Goal: Task Accomplishment & Management: Complete application form

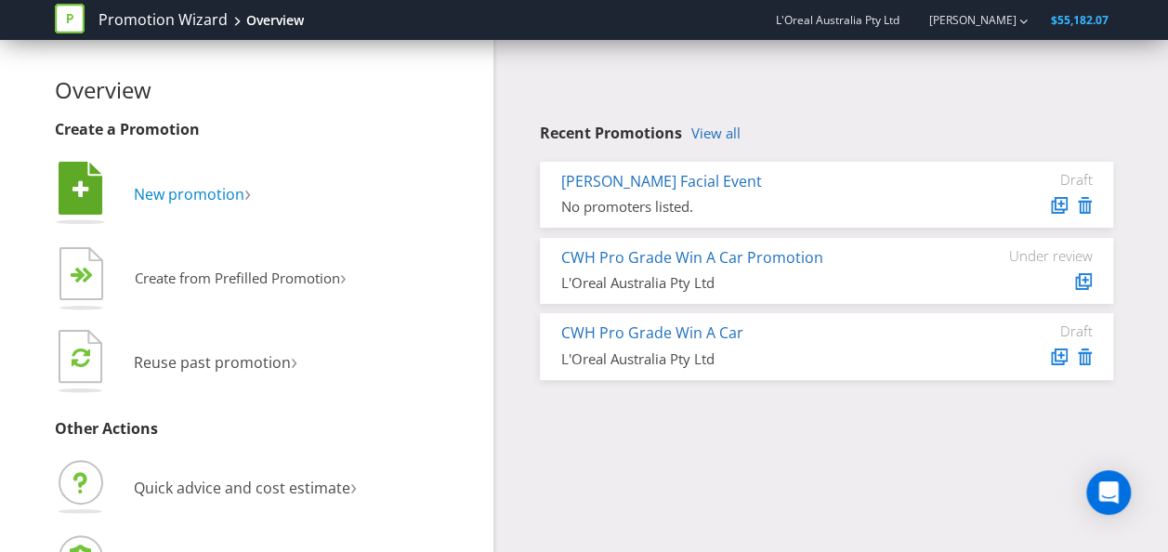
click at [158, 191] on span "New promotion" at bounding box center [189, 194] width 111 height 20
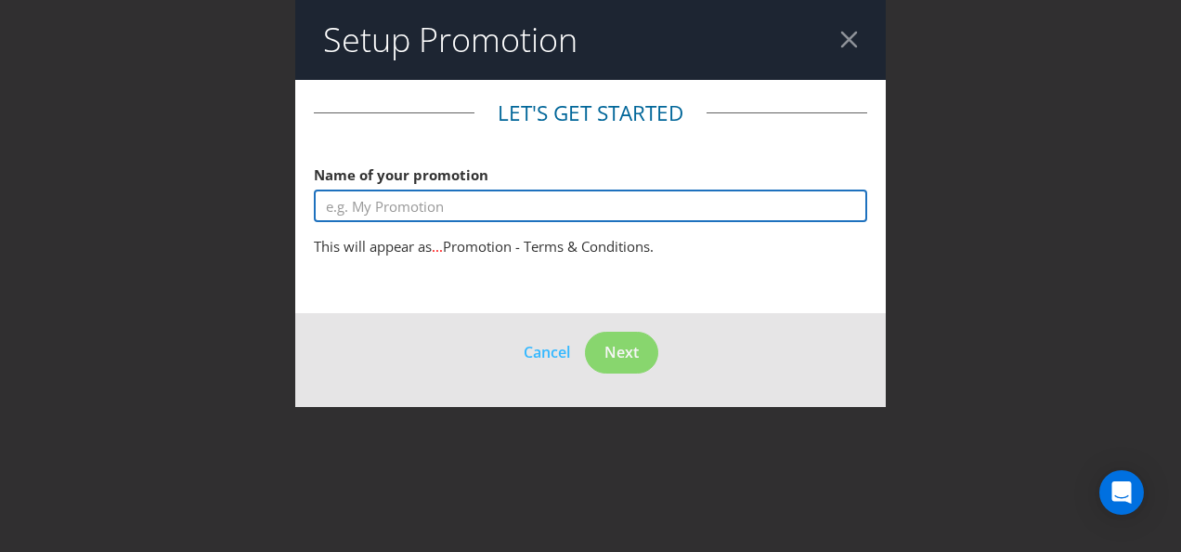
click at [452, 215] on input "text" at bounding box center [591, 205] width 554 height 33
type input "L"
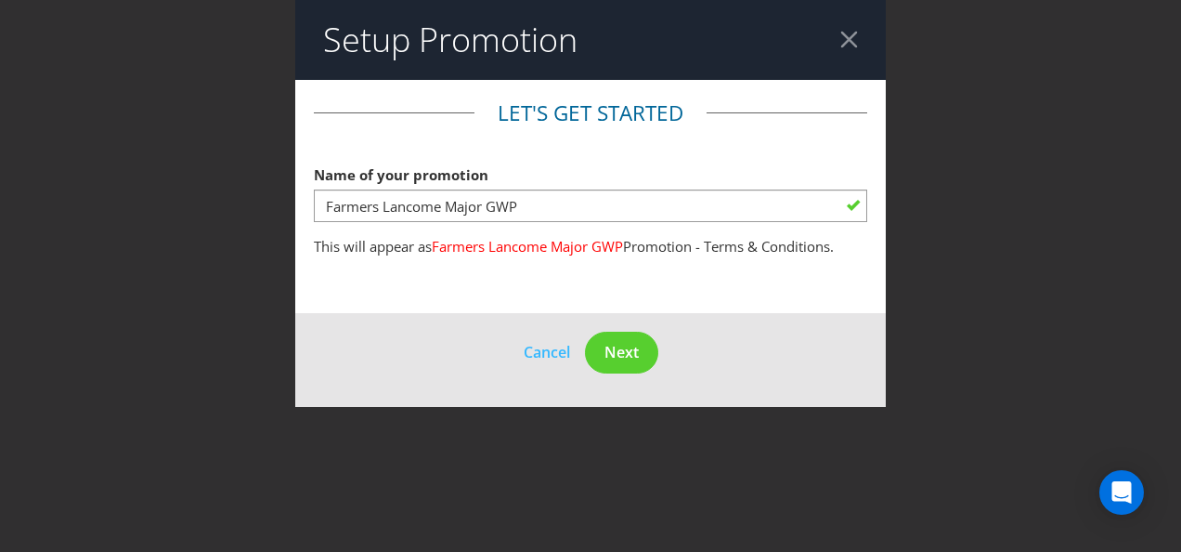
click at [496, 269] on main "Let's get started Name of your promotion Farmers Lancome Major GWP This will ap…" at bounding box center [590, 196] width 591 height 233
drag, startPoint x: 496, startPoint y: 269, endPoint x: 622, endPoint y: 274, distance: 126.4
click at [622, 274] on main "Let's get started Name of your promotion Farmers Lancome Major GWP This will ap…" at bounding box center [590, 196] width 591 height 233
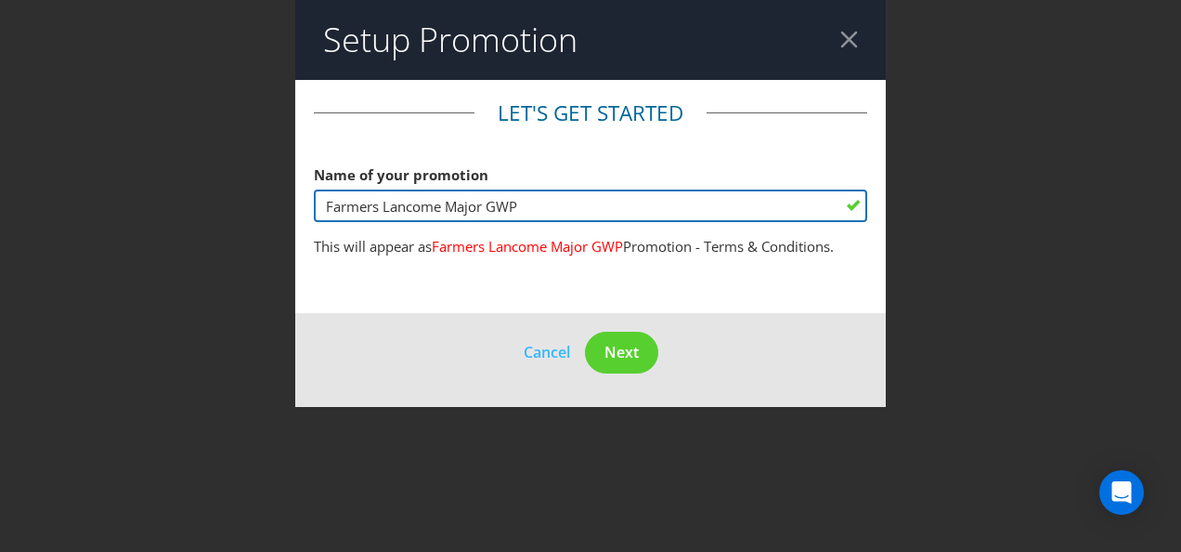
click at [586, 202] on input "Farmers Lancome Major GWP" at bounding box center [591, 205] width 554 height 33
type input "Farmers Lancome Major GWP 2H"
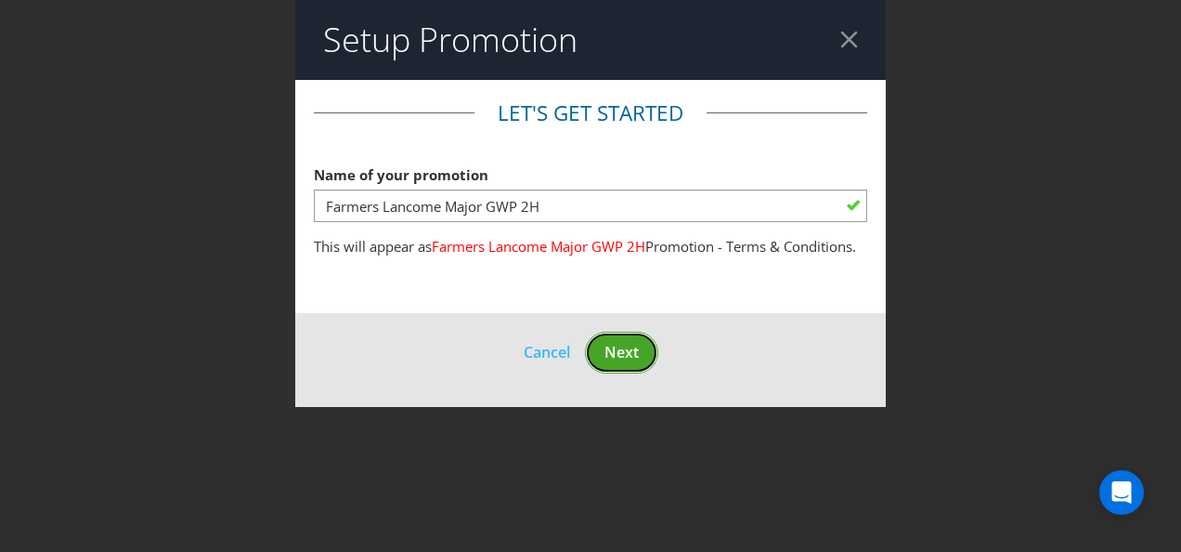
drag, startPoint x: 634, startPoint y: 359, endPoint x: 645, endPoint y: 359, distance: 10.3
click at [634, 360] on button "Next" at bounding box center [621, 353] width 73 height 42
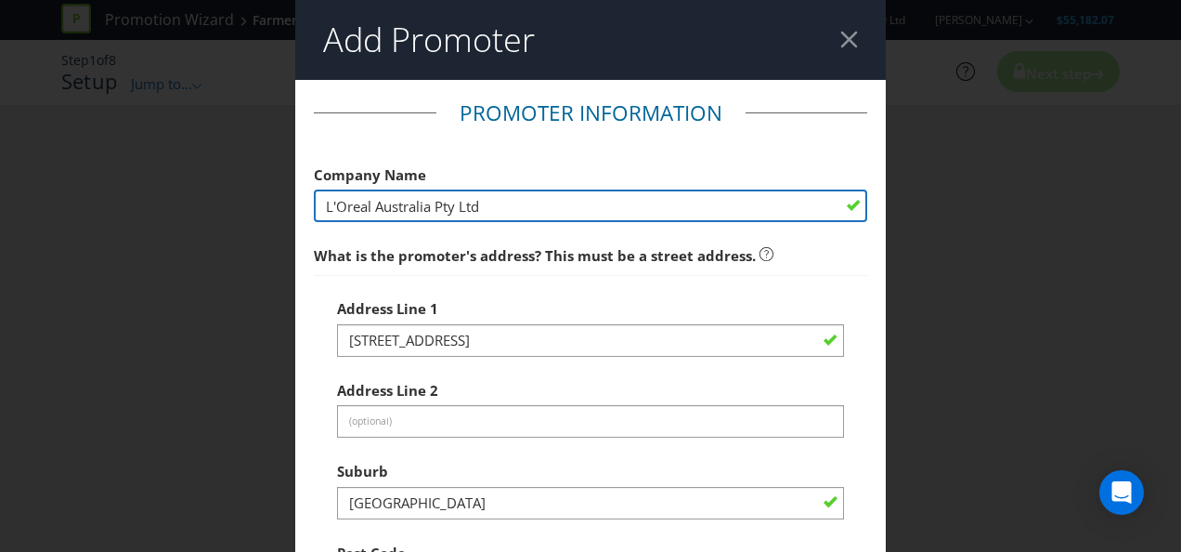
click at [502, 215] on input "L'Oreal Australia Pty Ltd" at bounding box center [591, 205] width 554 height 33
drag, startPoint x: 427, startPoint y: 202, endPoint x: 372, endPoint y: 197, distance: 56.0
click at [372, 197] on input "L'Oreal Australia Pty Ltd" at bounding box center [591, 205] width 554 height 33
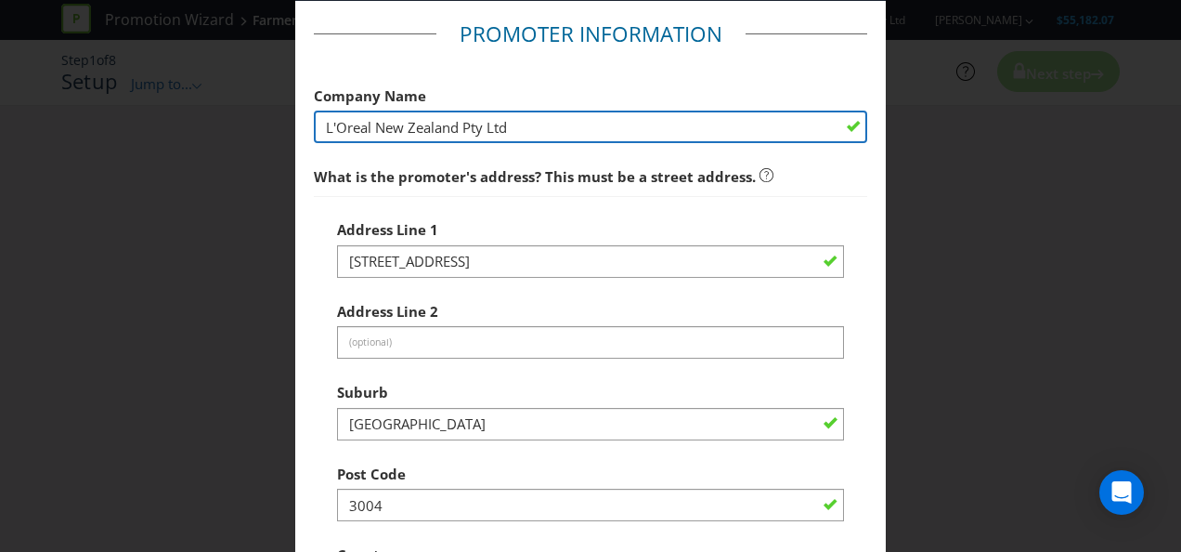
scroll to position [186, 0]
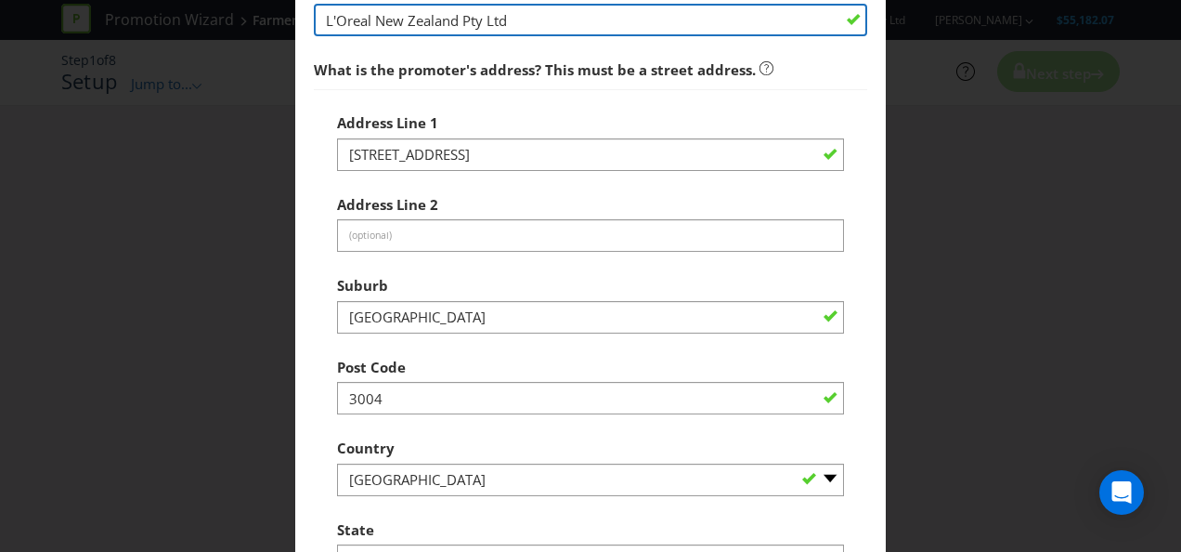
type input "L'Oreal New Zealand Pty Ltd"
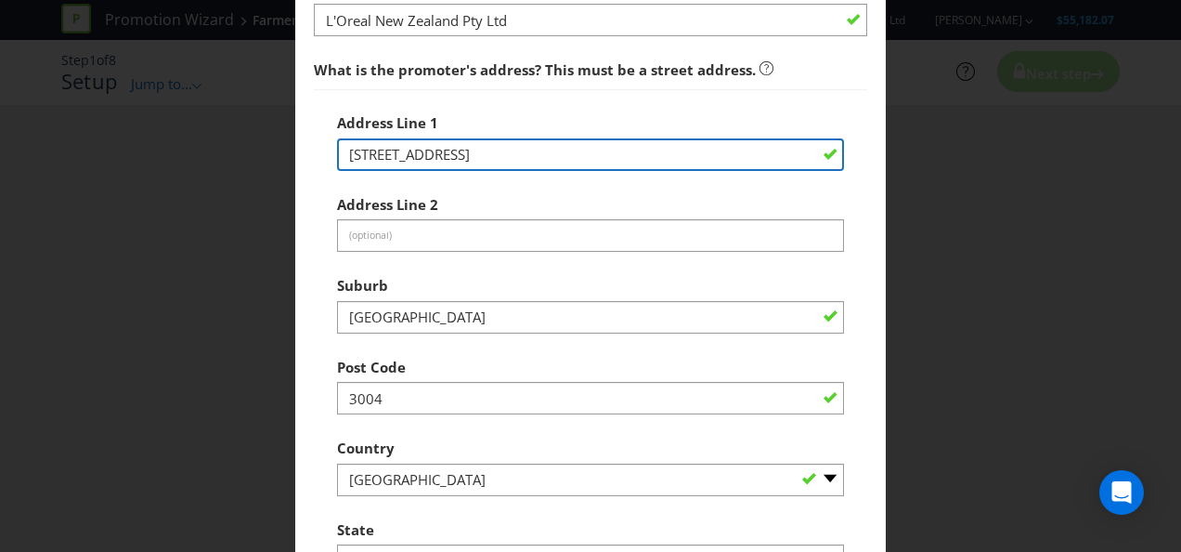
drag, startPoint x: 424, startPoint y: 146, endPoint x: 316, endPoint y: 128, distance: 110.1
click at [316, 128] on div "Address Line [GEOGRAPHIC_DATA] Address Line 2 (optional) Suburb [GEOGRAPHIC_DAT…" at bounding box center [591, 340] width 554 height 503
type input "[STREET_ADDRESS]"
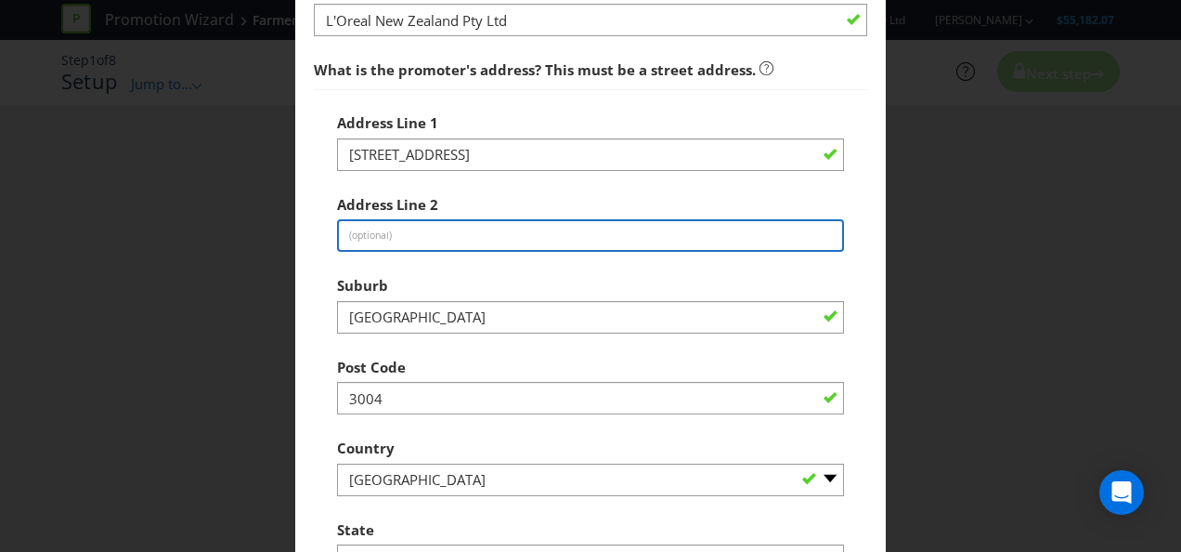
type input "Building B"
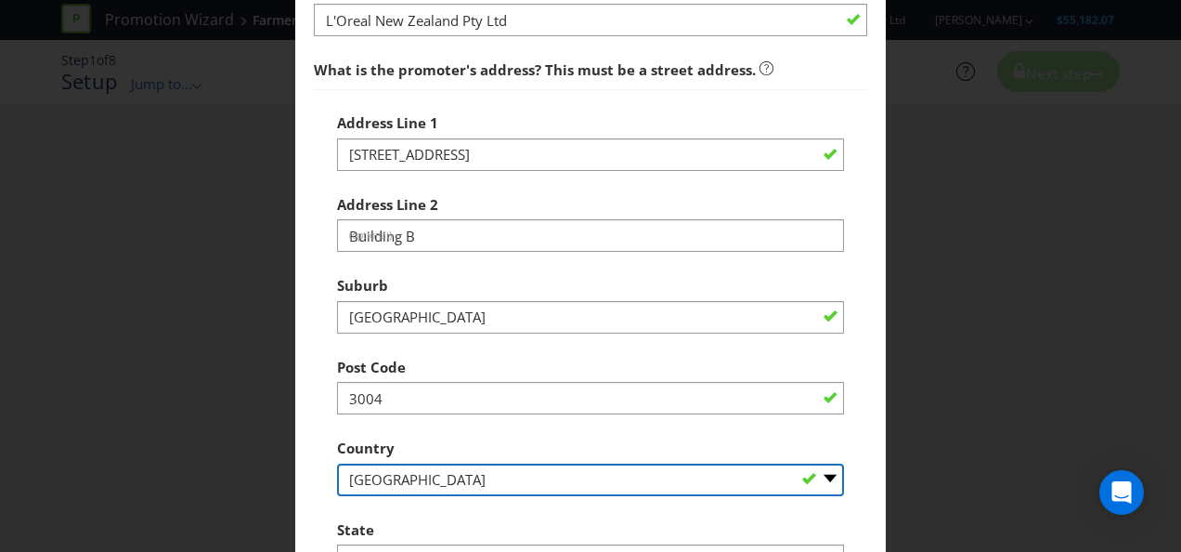
select select "NZ"
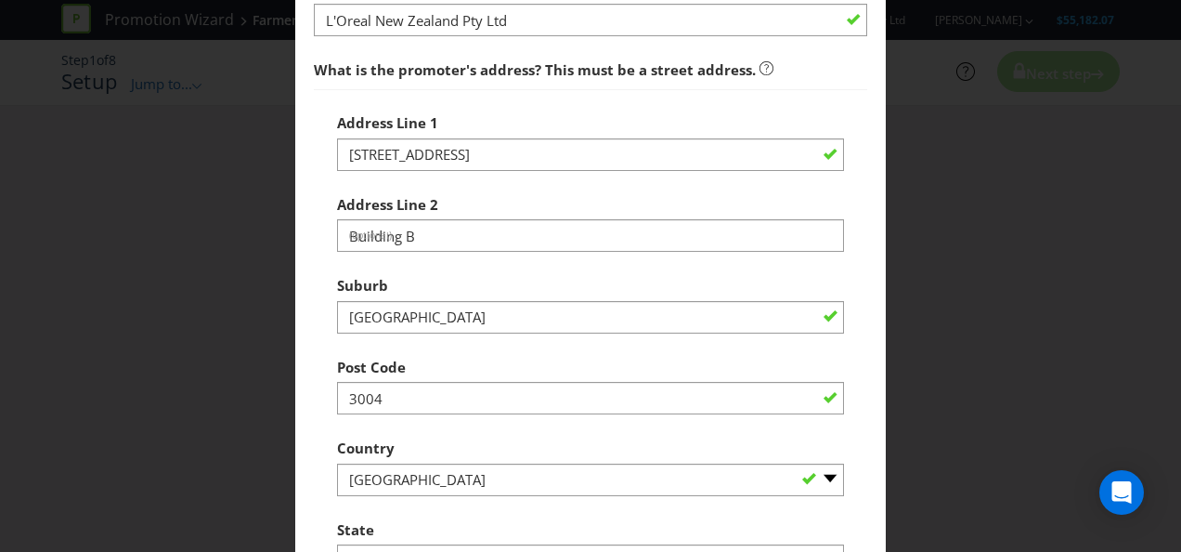
type input "[PERSON_NAME][EMAIL_ADDRESS][PERSON_NAME][DOMAIN_NAME]"
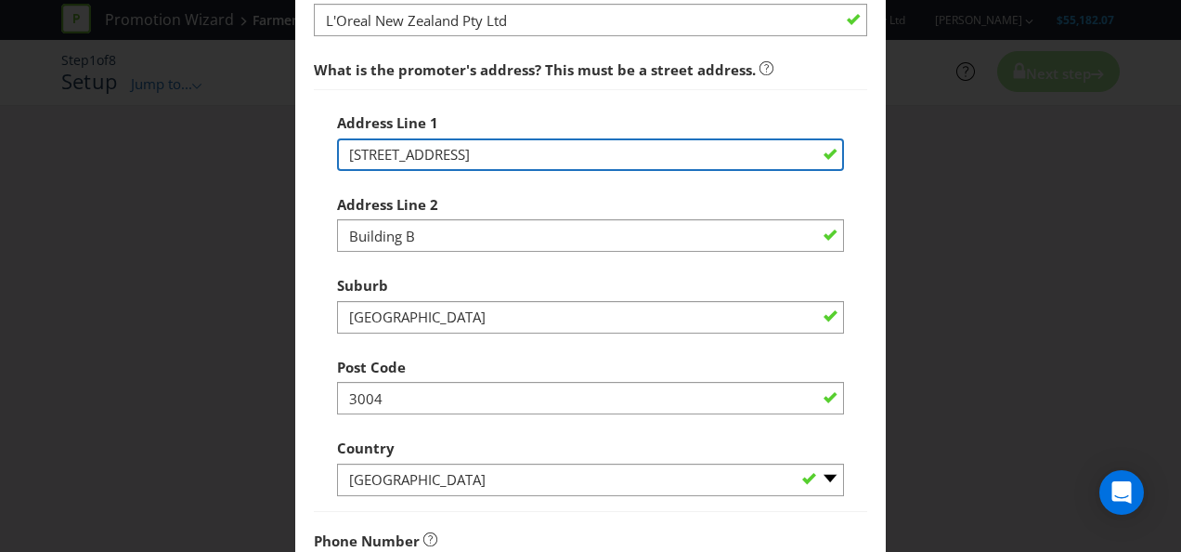
scroll to position [279, 0]
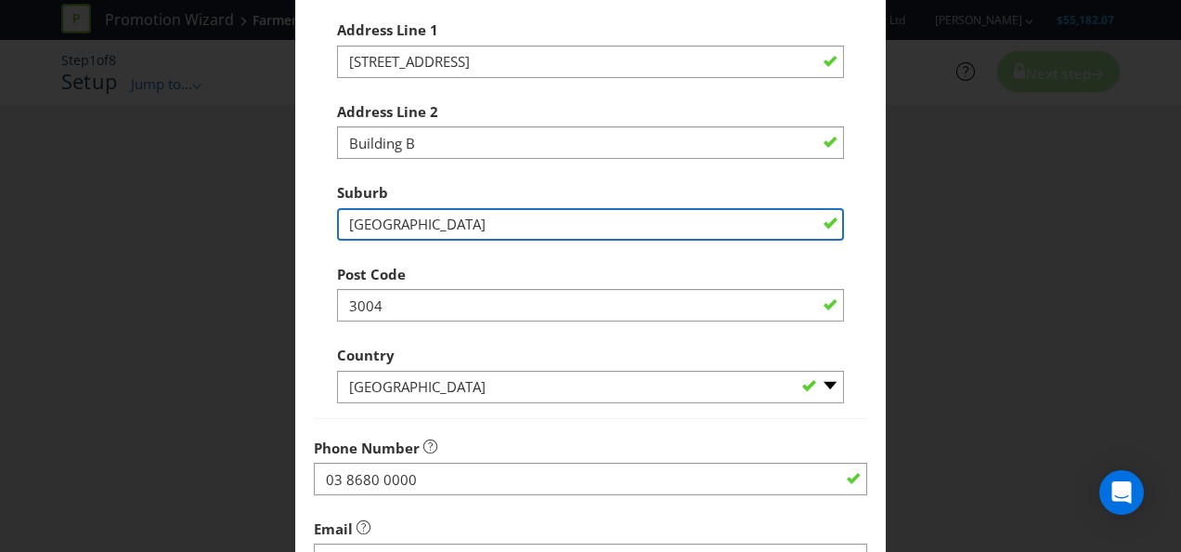
drag, startPoint x: 440, startPoint y: 221, endPoint x: 331, endPoint y: 231, distance: 110.1
click at [337, 226] on input "[GEOGRAPHIC_DATA]" at bounding box center [590, 224] width 507 height 33
type input "[GEOGRAPHIC_DATA]"
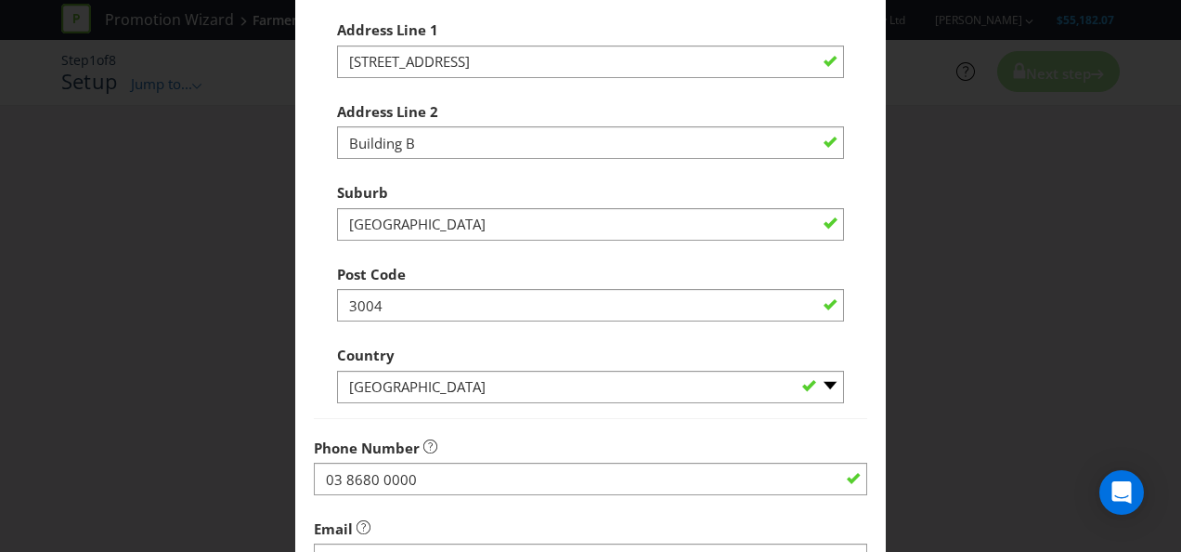
click at [502, 189] on div "Suburb [GEOGRAPHIC_DATA]" at bounding box center [590, 207] width 507 height 67
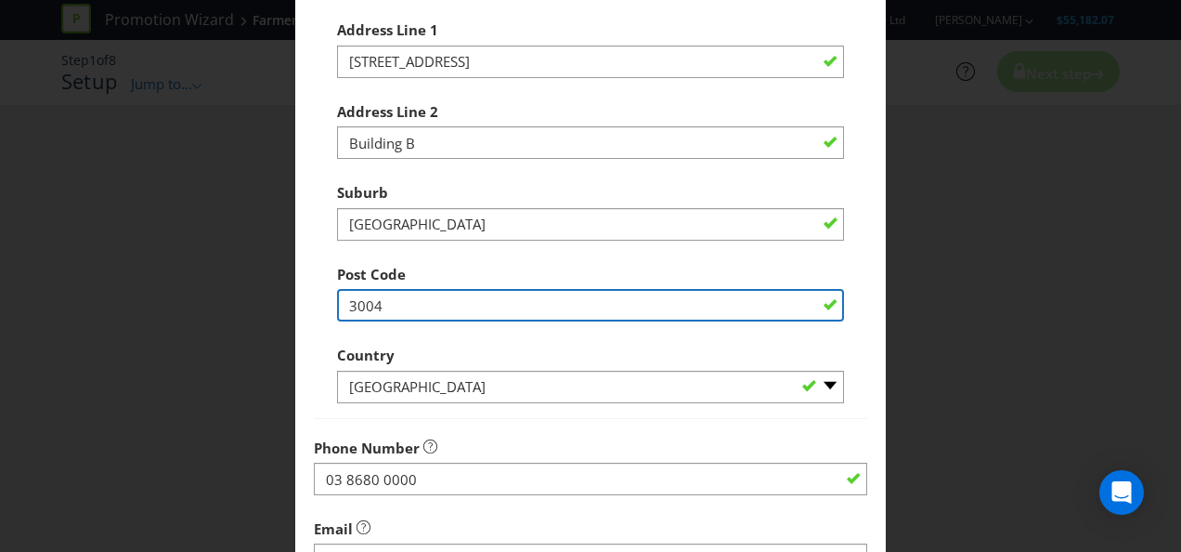
drag, startPoint x: 353, startPoint y: 295, endPoint x: 301, endPoint y: 289, distance: 52.4
click at [301, 289] on main "Promoter Information Company Name L'Oreal New Zealand Pty Ltd What is the promo…" at bounding box center [590, 249] width 591 height 896
type input "1051"
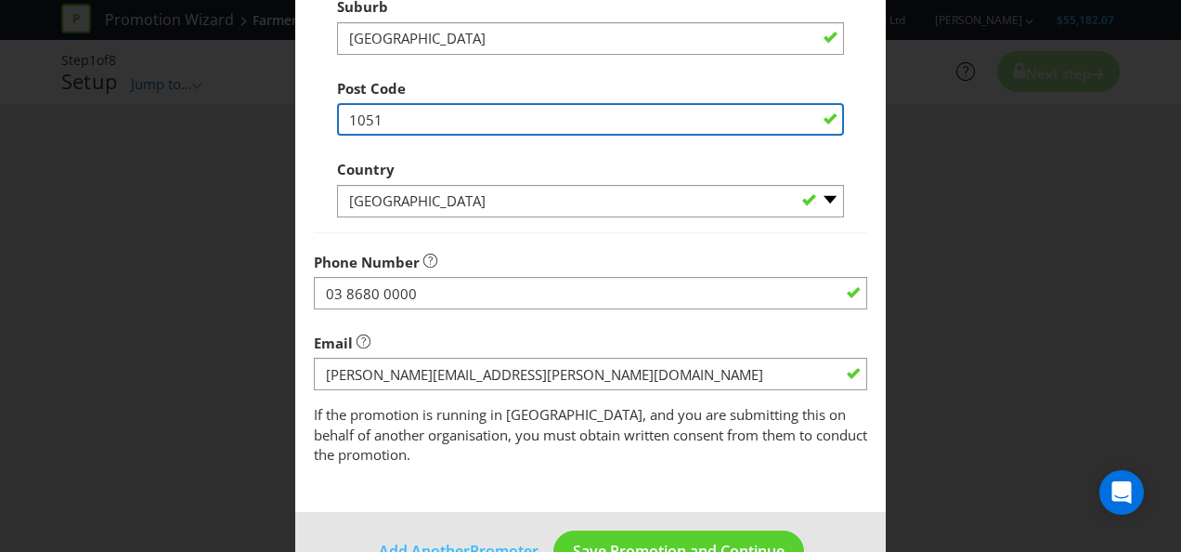
scroll to position [496, 0]
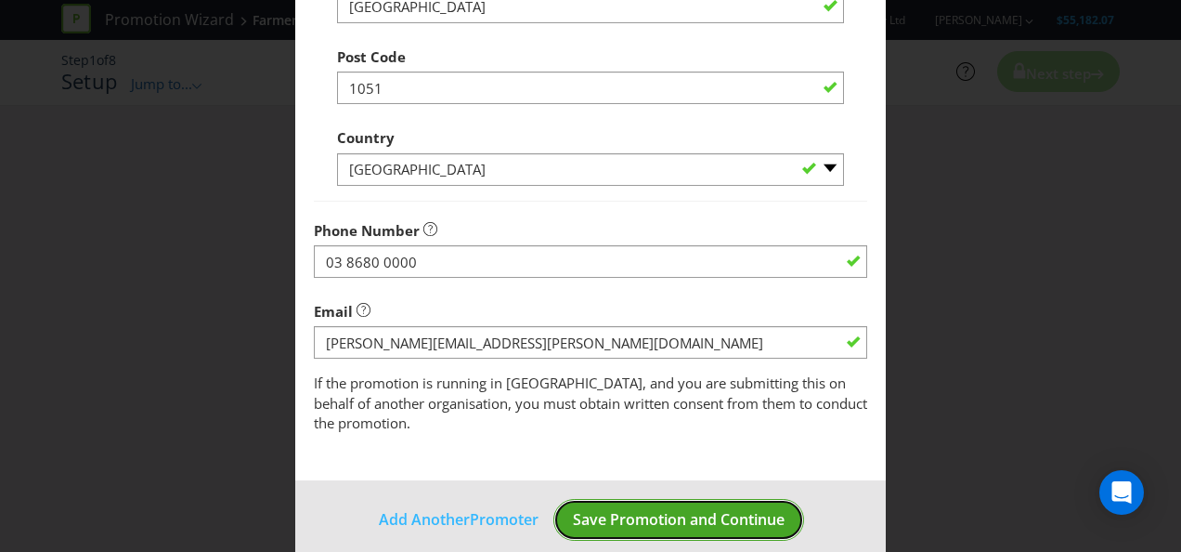
click at [617, 509] on span "Save Promotion and Continue" at bounding box center [679, 519] width 212 height 20
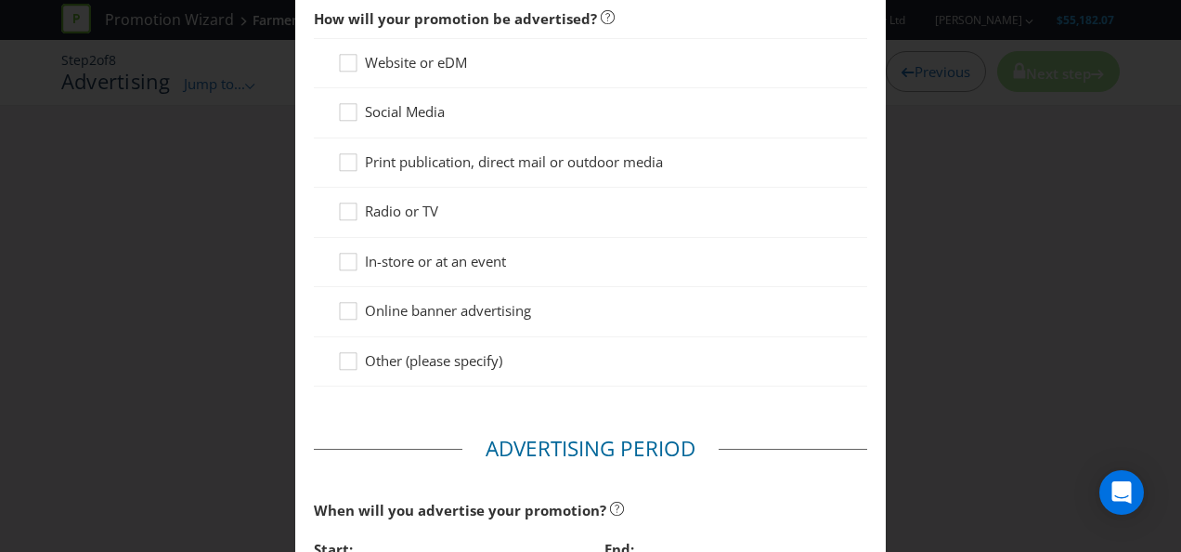
scroll to position [186, 0]
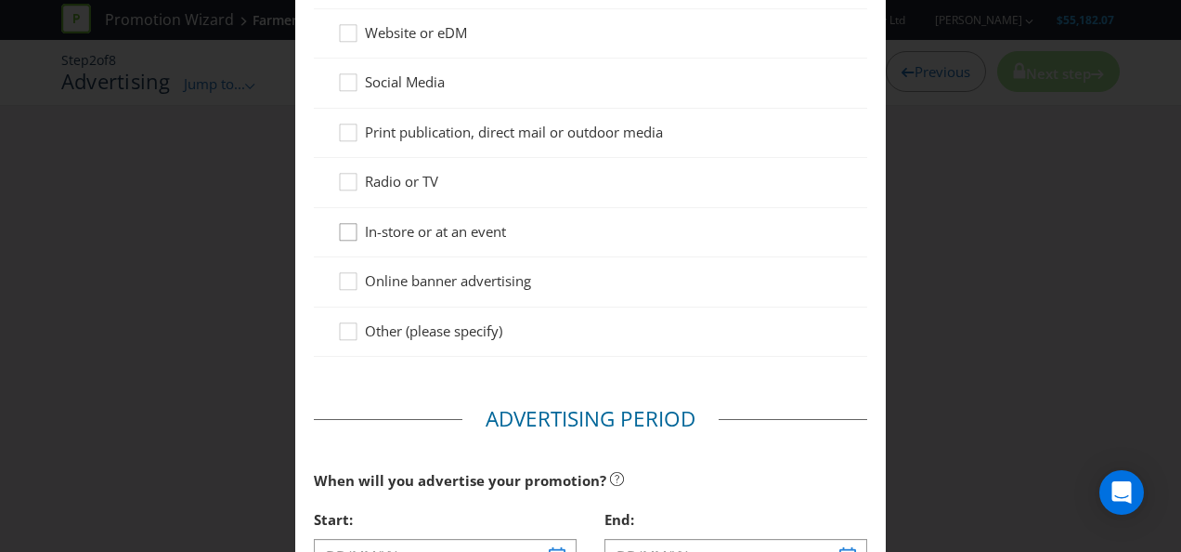
click at [346, 230] on icon at bounding box center [351, 236] width 28 height 28
click at [0, 0] on input "In-store or at an event" at bounding box center [0, 0] width 0 height 0
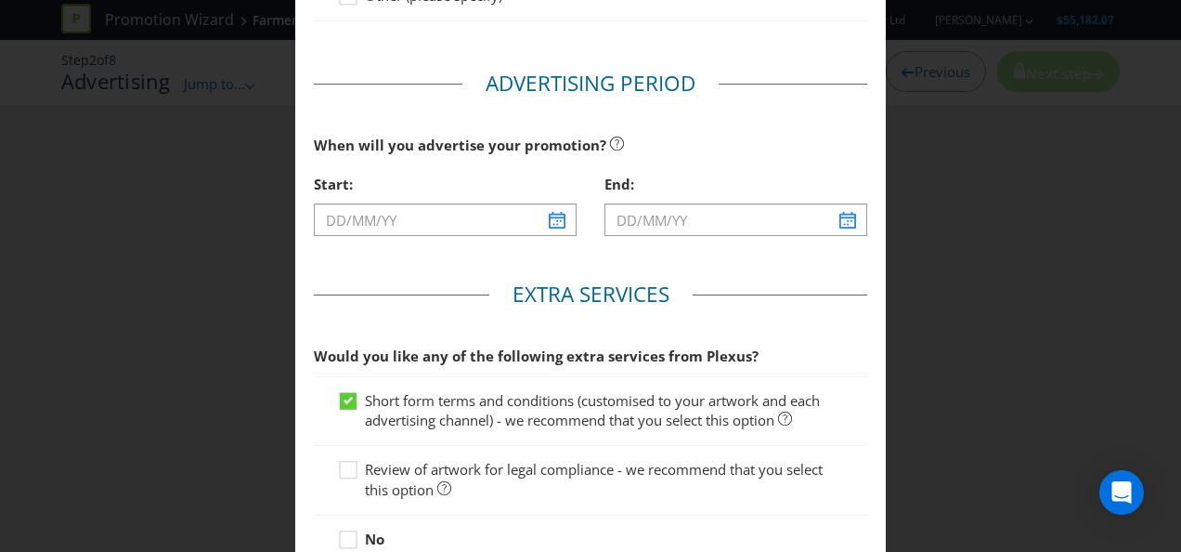
scroll to position [494, 0]
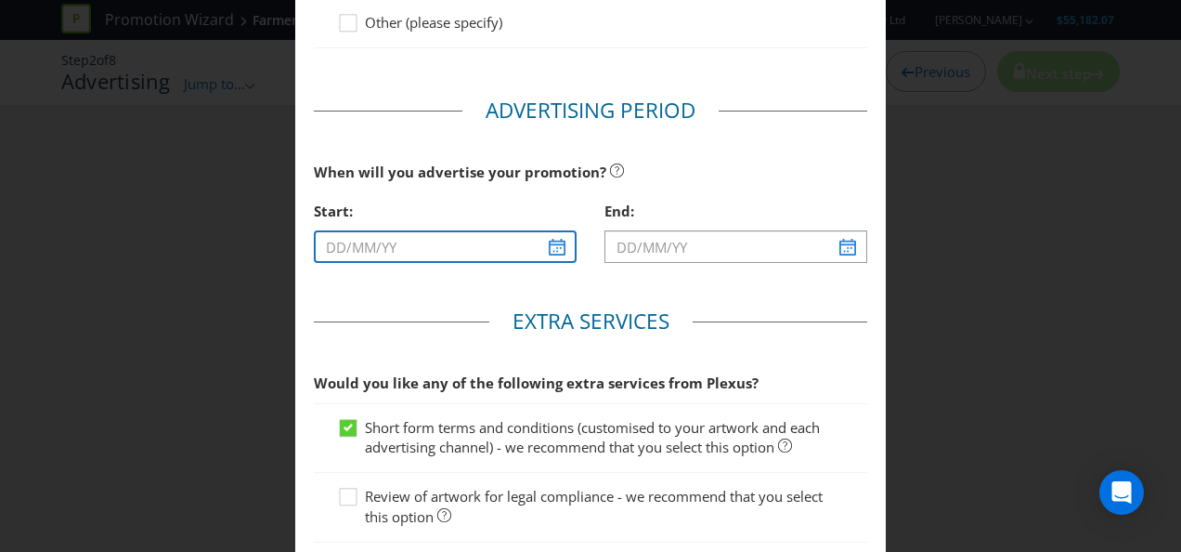
click at [553, 250] on input "text" at bounding box center [445, 246] width 263 height 33
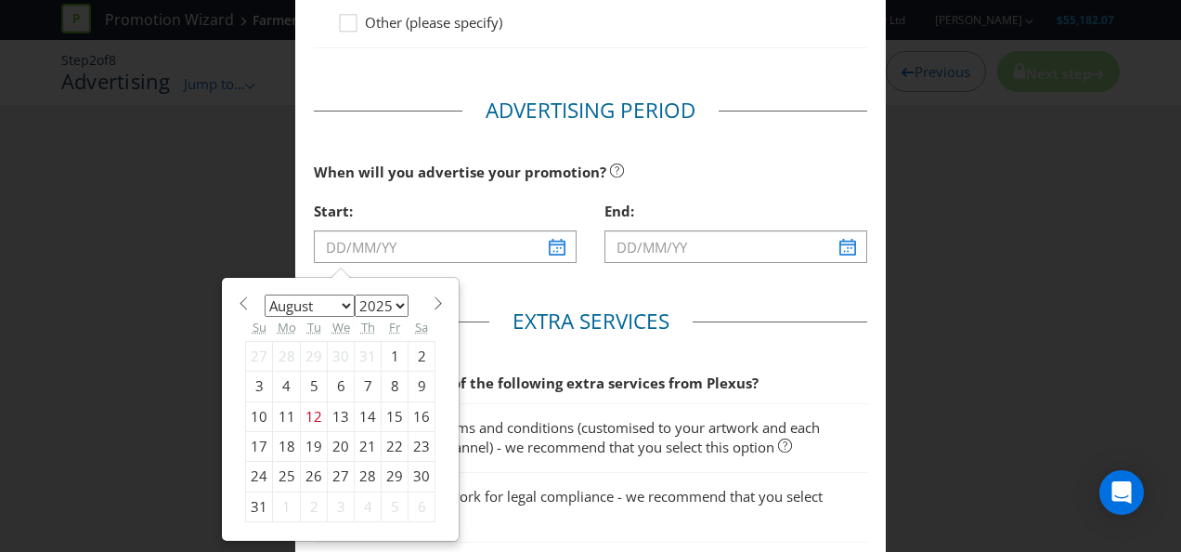
click at [282, 440] on div "18" at bounding box center [287, 447] width 28 height 30
type input "[DATE]"
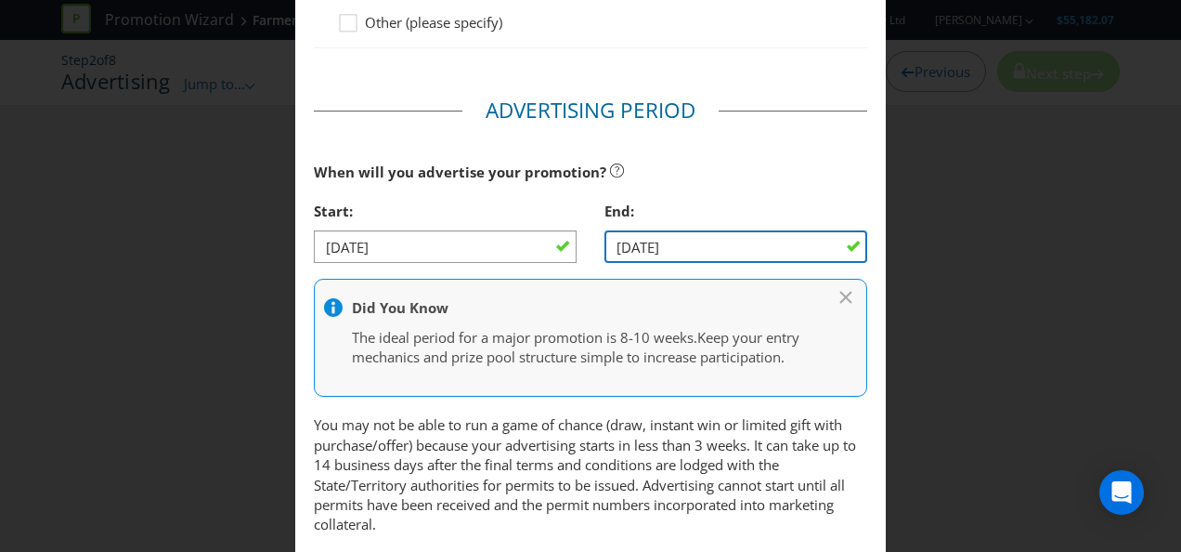
click at [840, 238] on input "[DATE]" at bounding box center [736, 246] width 263 height 33
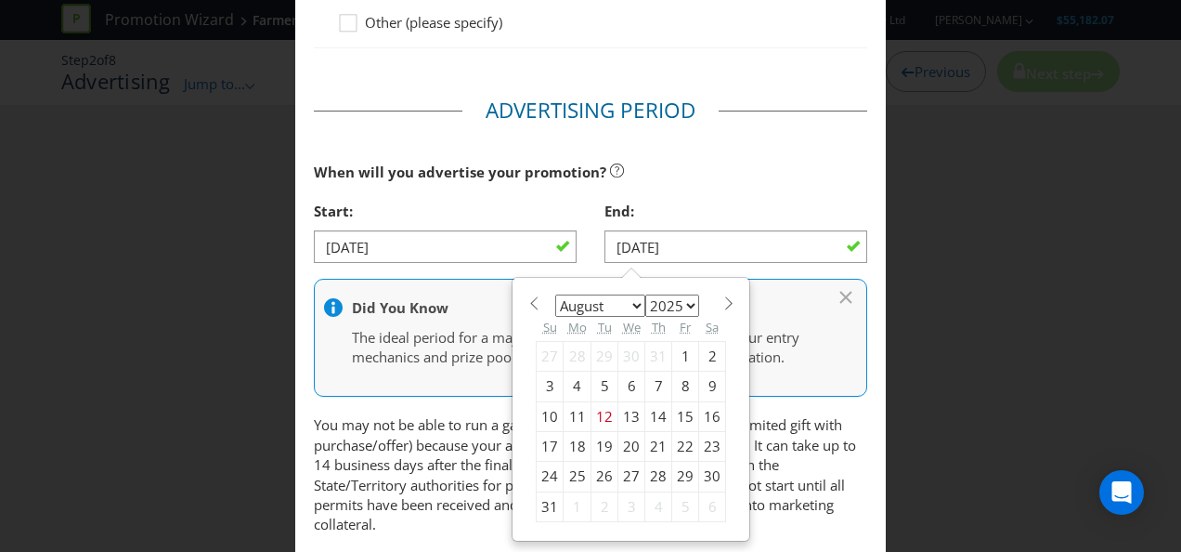
click at [625, 303] on select "January February March April May June July August September October November De…" at bounding box center [600, 305] width 90 height 22
select select "8"
click at [555, 294] on select "January February March April May June July August September October November De…" at bounding box center [600, 305] width 90 height 22
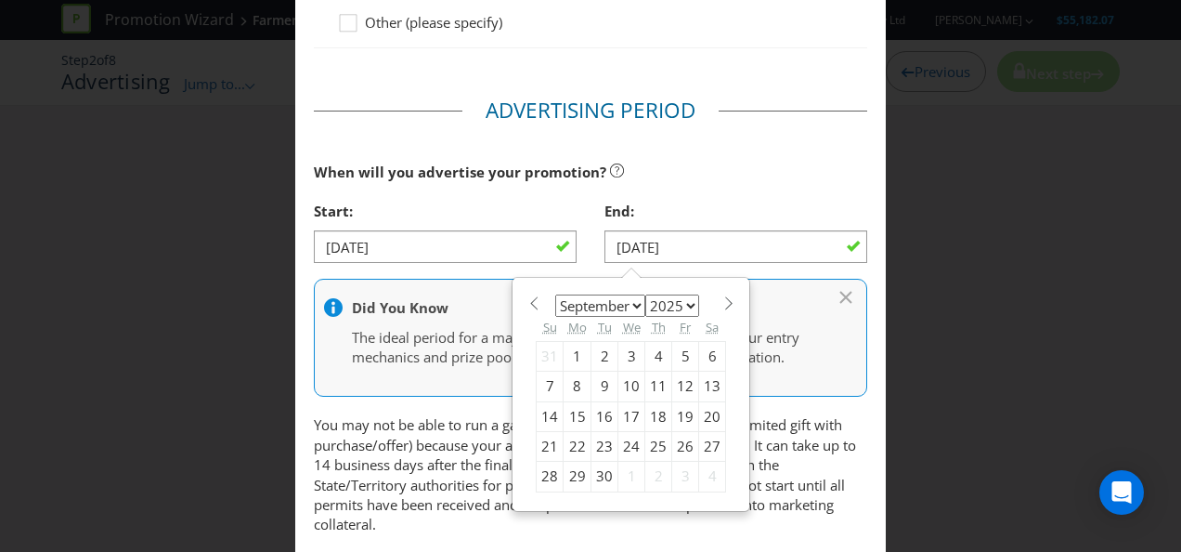
click at [550, 373] on div "7" at bounding box center [550, 387] width 27 height 30
type input "[DATE]"
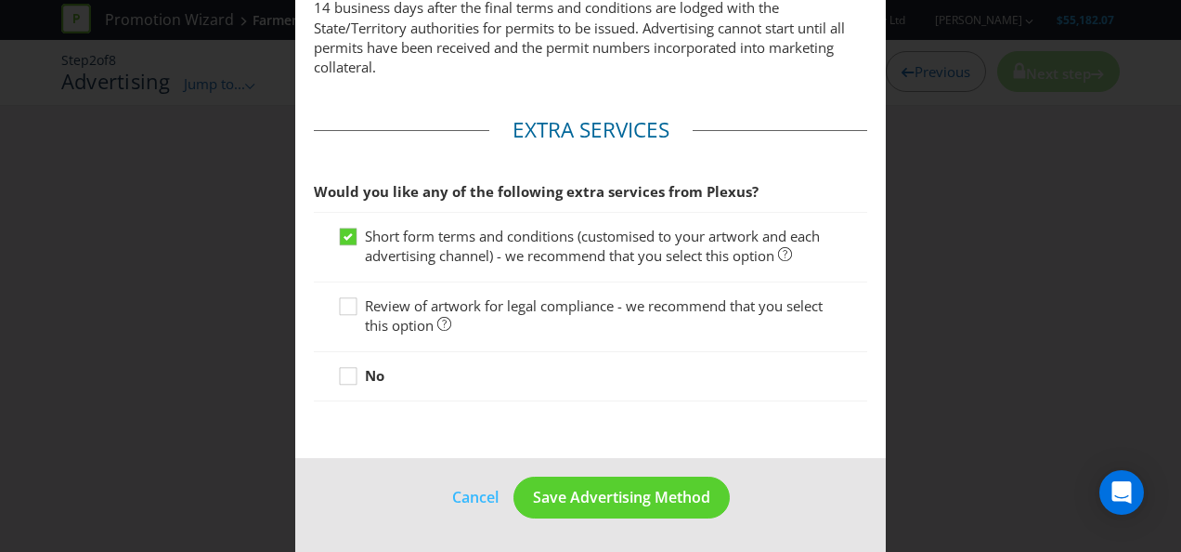
scroll to position [966, 0]
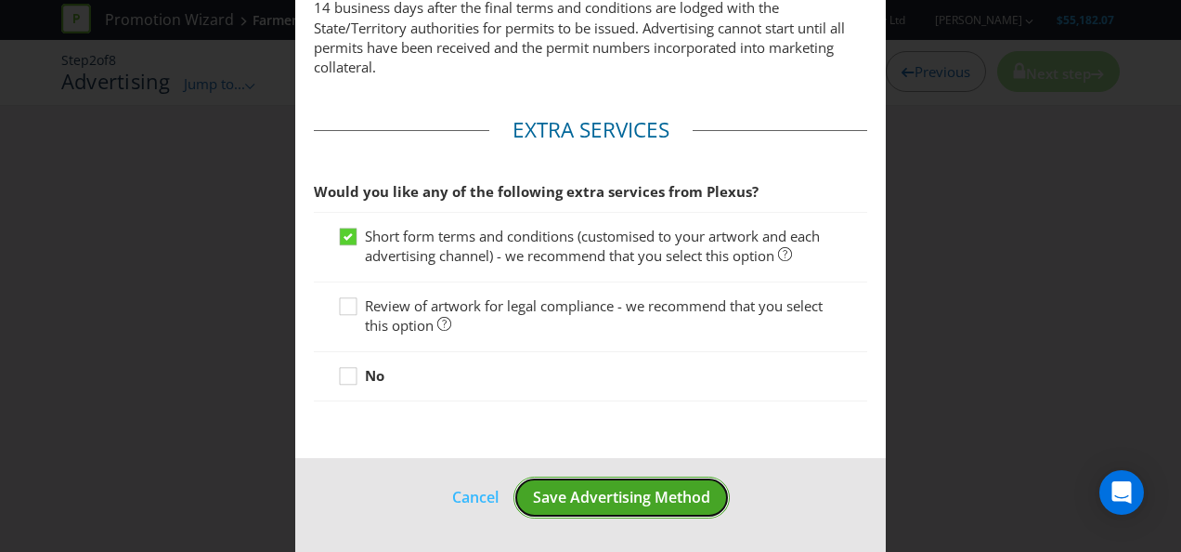
click at [574, 489] on span "Save Advertising Method" at bounding box center [621, 497] width 177 height 20
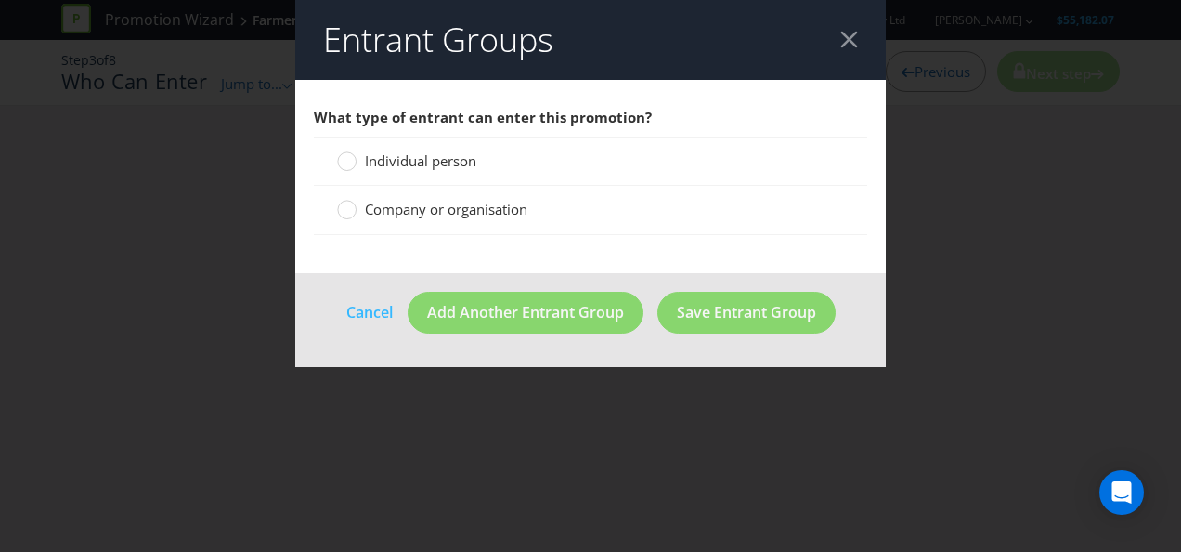
click at [441, 156] on span "Individual person" at bounding box center [420, 160] width 111 height 19
click at [0, 0] on input "Individual person" at bounding box center [0, 0] width 0 height 0
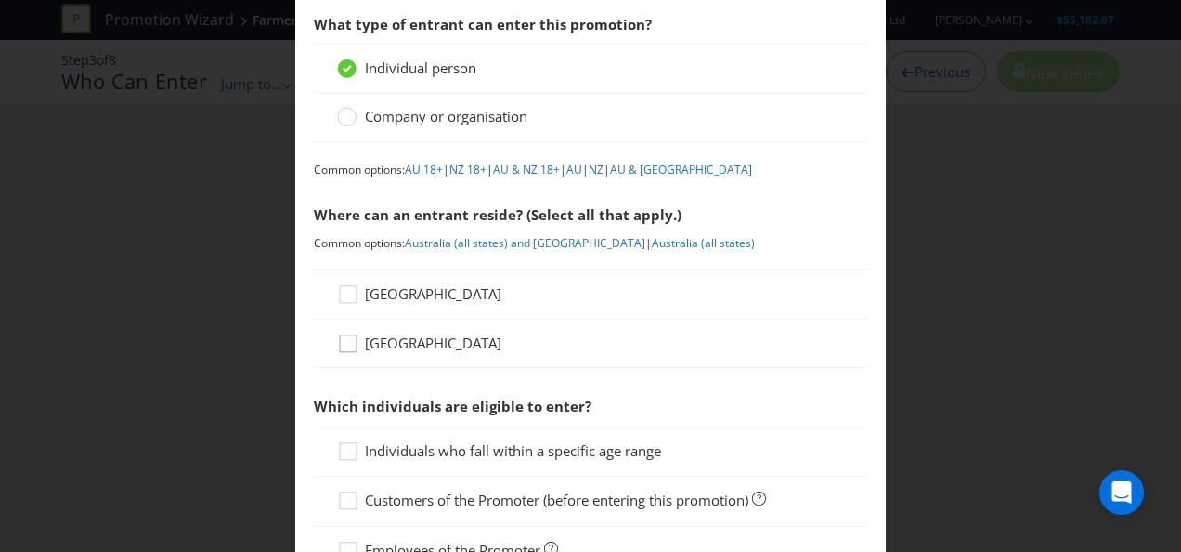
click at [342, 343] on icon at bounding box center [351, 347] width 28 height 28
click at [0, 0] on input "[GEOGRAPHIC_DATA]" at bounding box center [0, 0] width 0 height 0
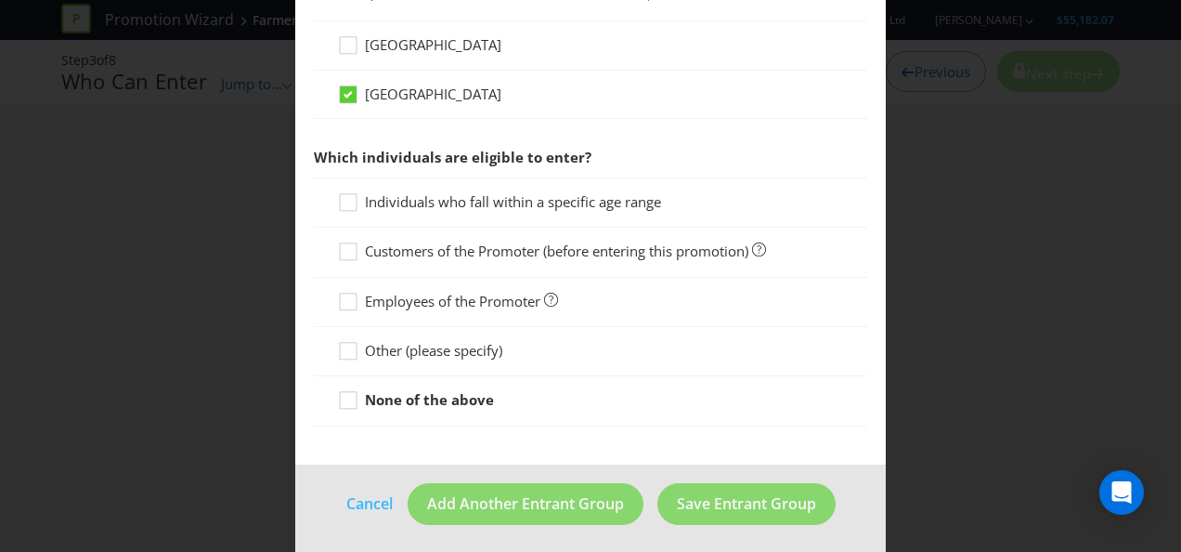
scroll to position [344, 0]
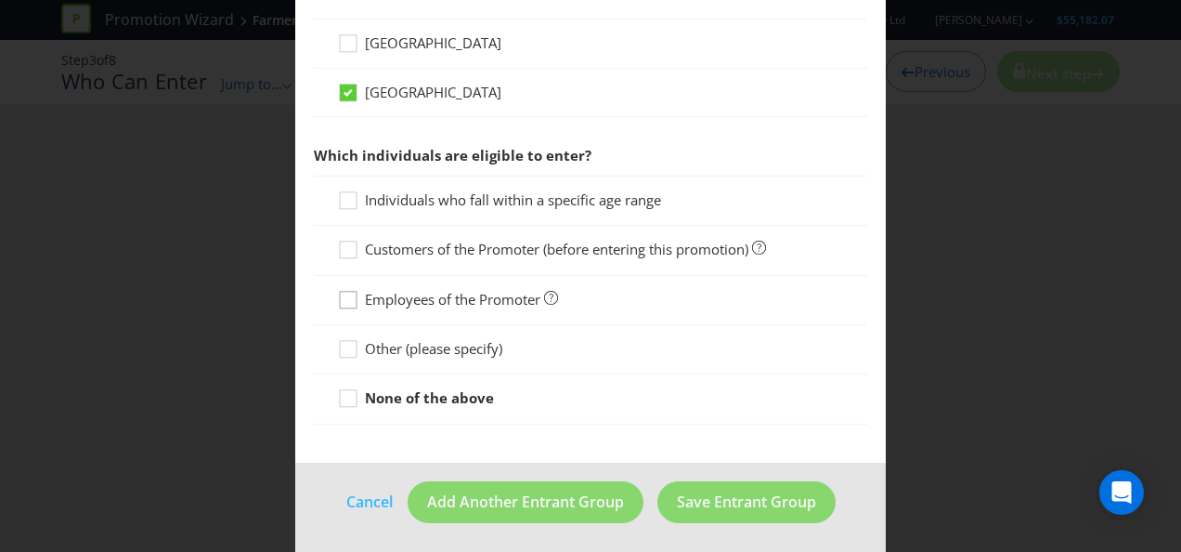
click at [346, 298] on icon at bounding box center [351, 304] width 28 height 28
click at [0, 0] on input "Employees of the Promoter" at bounding box center [0, 0] width 0 height 0
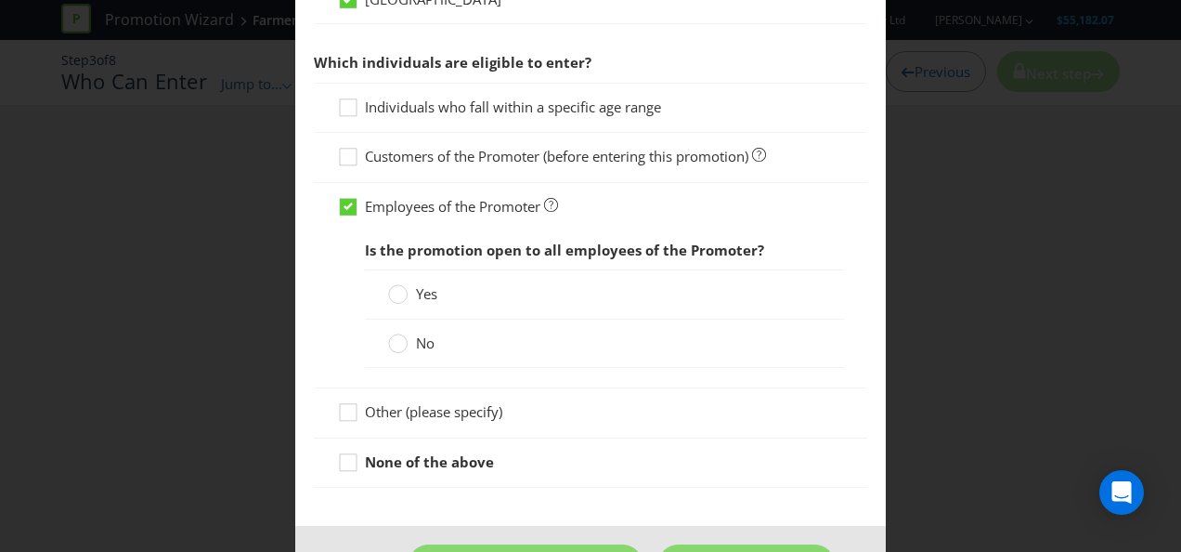
drag, startPoint x: 398, startPoint y: 292, endPoint x: 518, endPoint y: 284, distance: 121.0
click at [398, 292] on circle at bounding box center [398, 294] width 19 height 19
click at [0, 0] on input "Yes" at bounding box center [0, 0] width 0 height 0
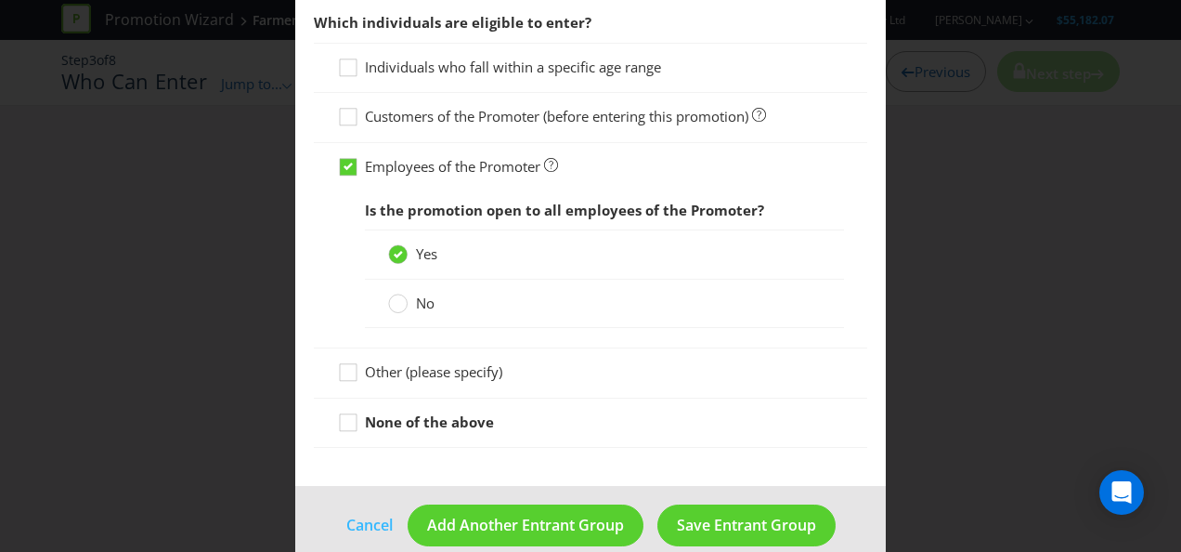
scroll to position [499, 0]
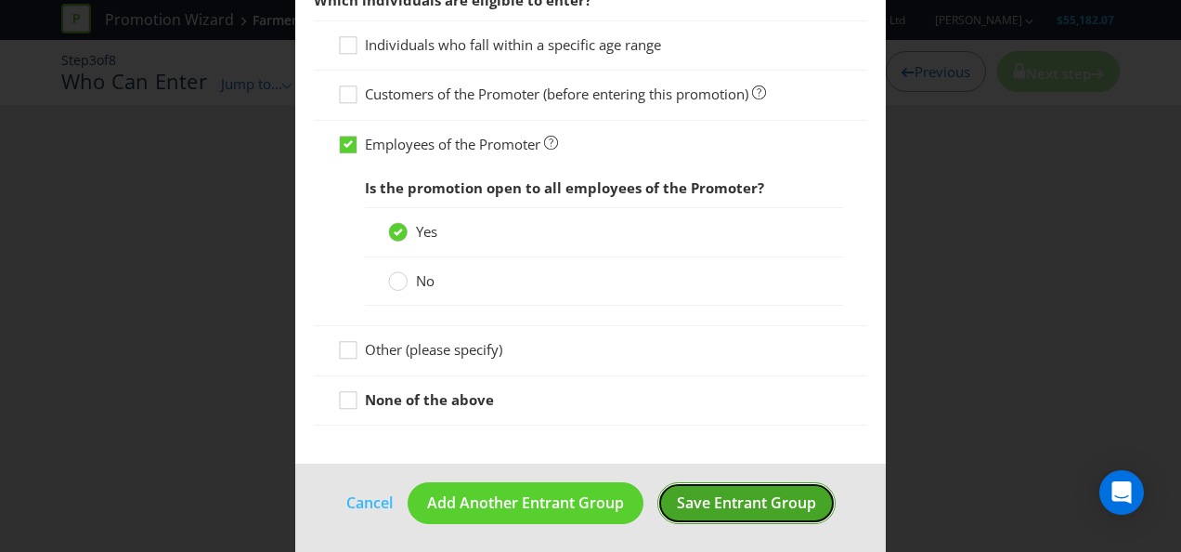
click at [716, 483] on button "Save Entrant Group" at bounding box center [747, 503] width 178 height 42
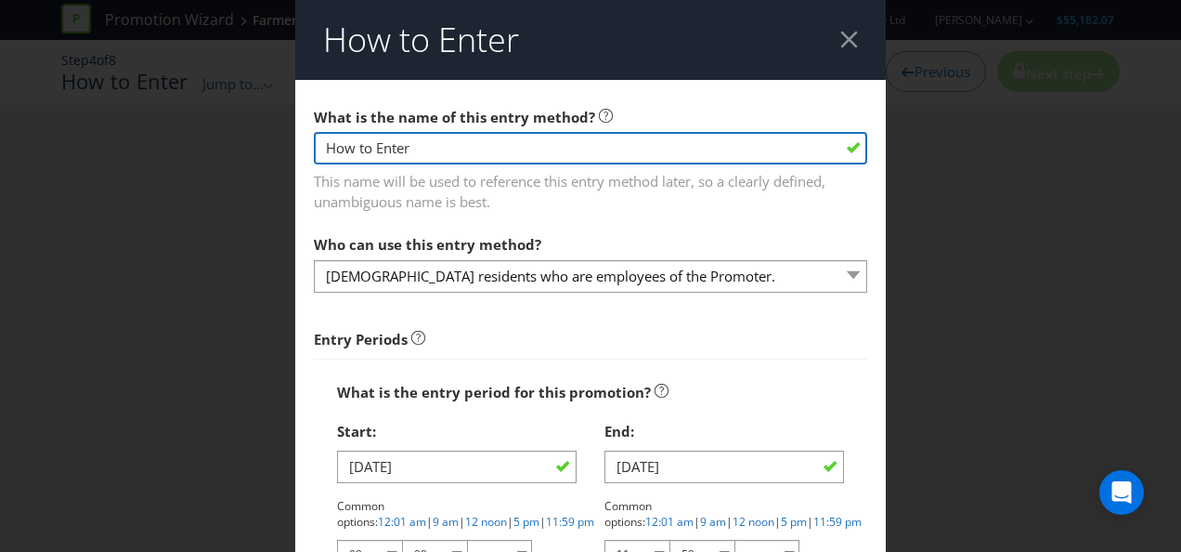
click at [532, 159] on input "How to Enter" at bounding box center [591, 148] width 554 height 33
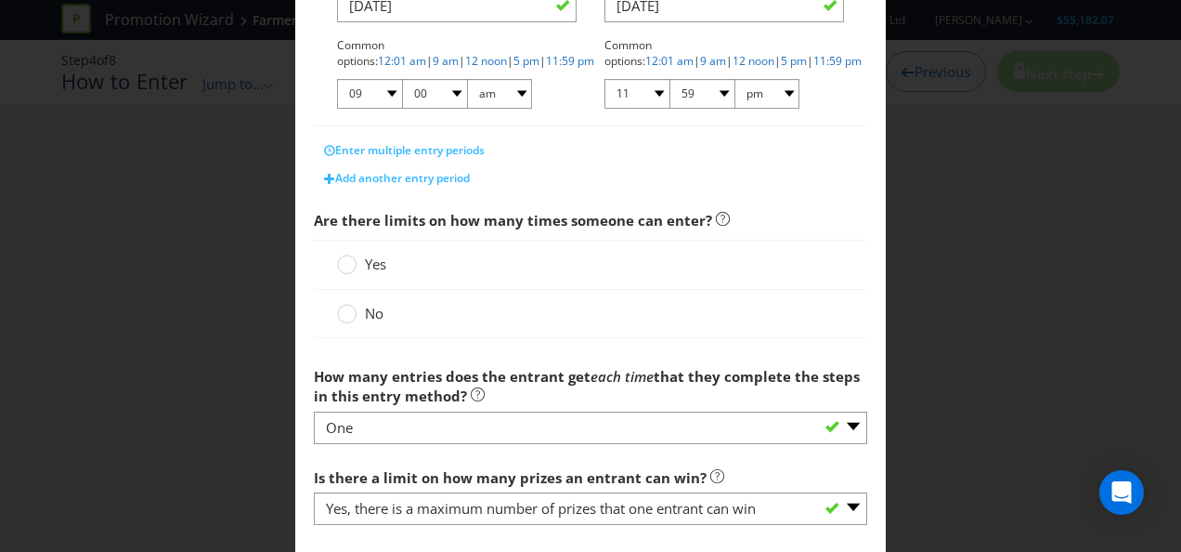
scroll to position [464, 0]
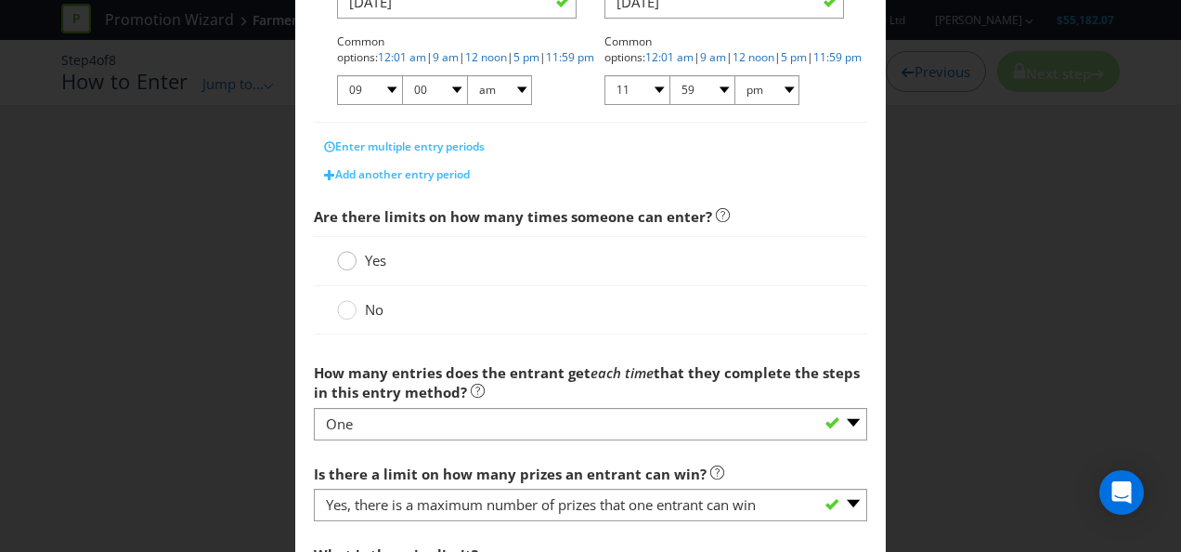
click at [346, 259] on circle at bounding box center [347, 261] width 19 height 19
click at [0, 0] on input "Yes" at bounding box center [0, 0] width 0 height 0
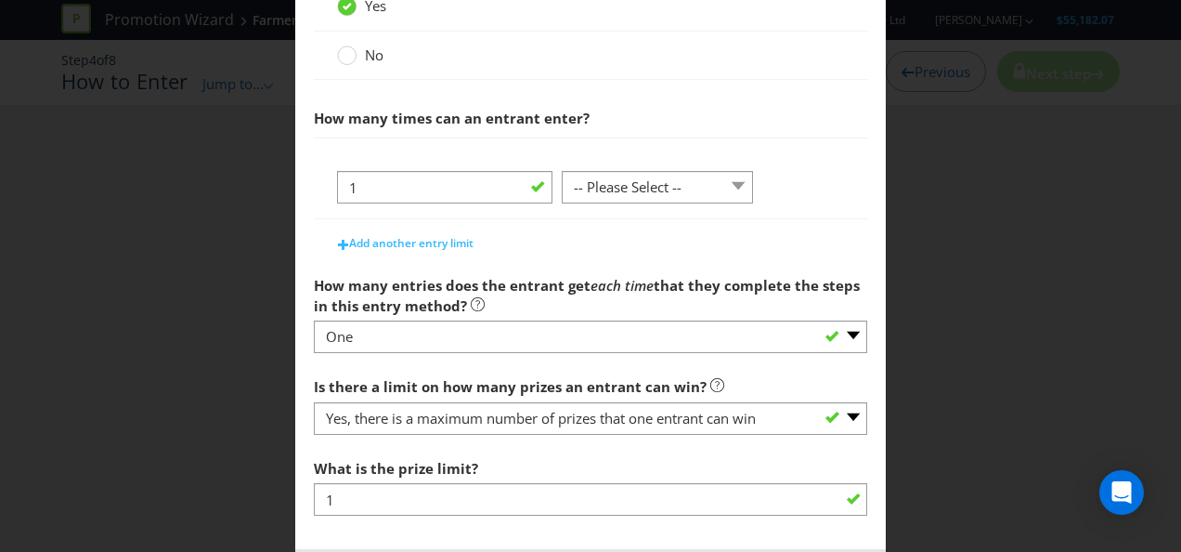
scroll to position [805, 0]
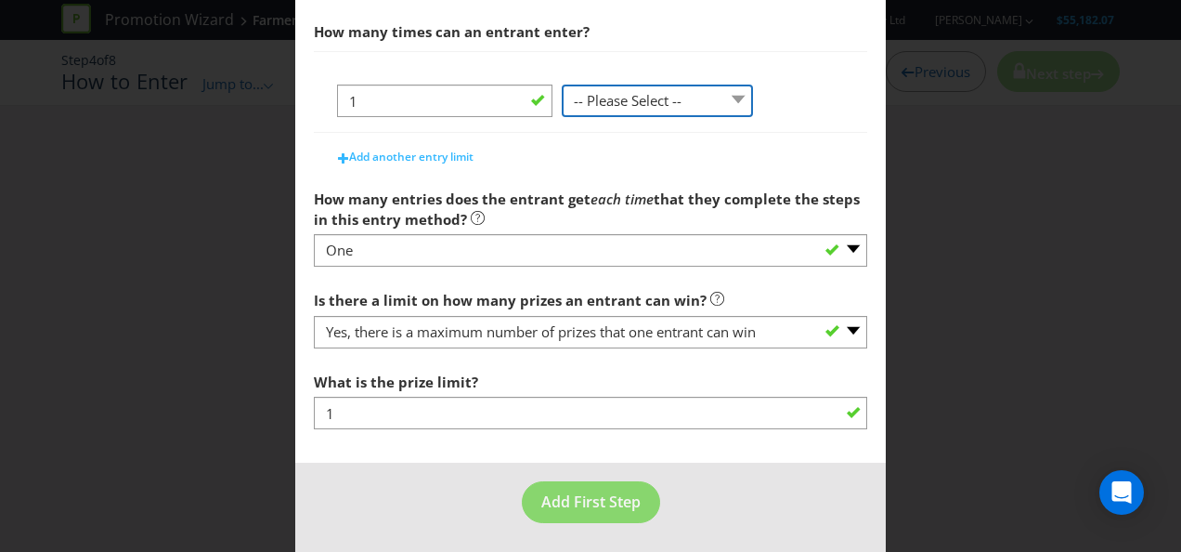
click at [718, 109] on select "-- Please Select -- per person per day per purchase per transaction Other (plea…" at bounding box center [657, 101] width 191 height 33
click at [797, 61] on div "1 -- Please Select -- per person per day per purchase per transaction Other (pl…" at bounding box center [591, 92] width 554 height 82
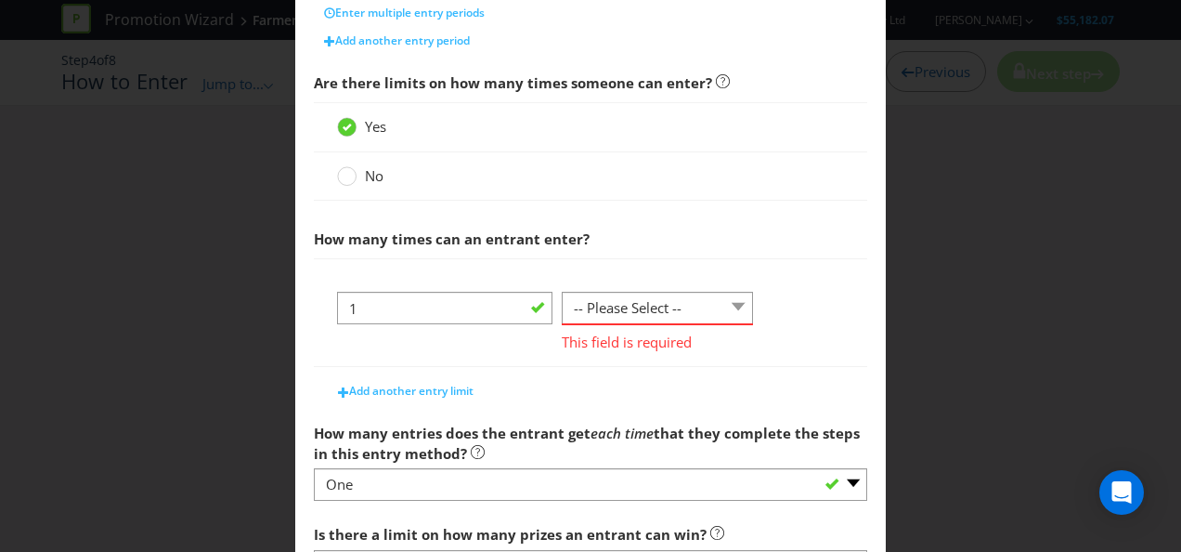
scroll to position [434, 0]
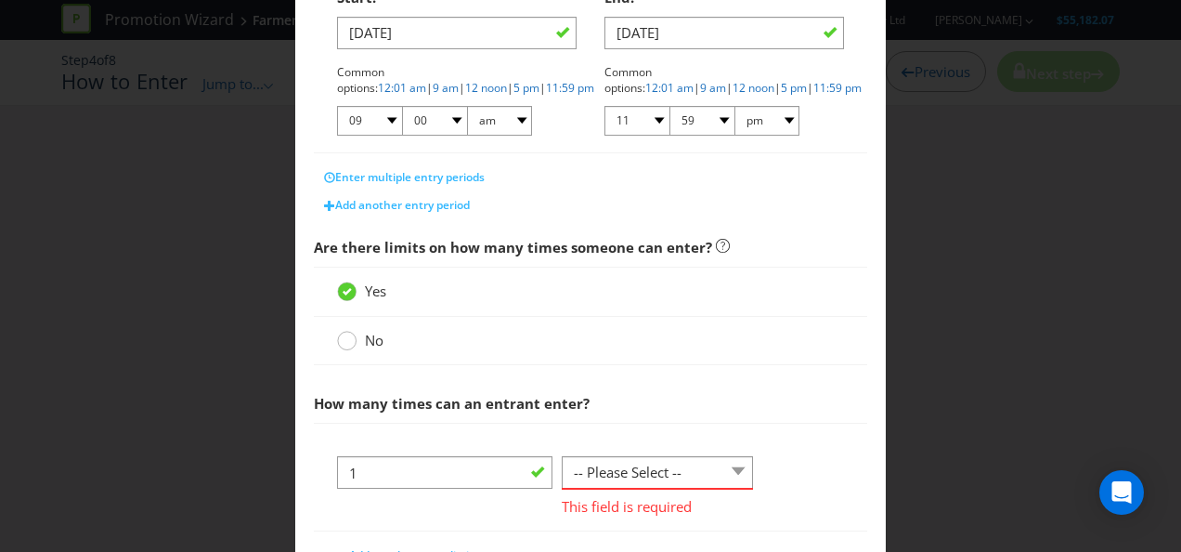
click at [337, 334] on icon at bounding box center [347, 341] width 20 height 20
click at [0, 0] on input "No" at bounding box center [0, 0] width 0 height 0
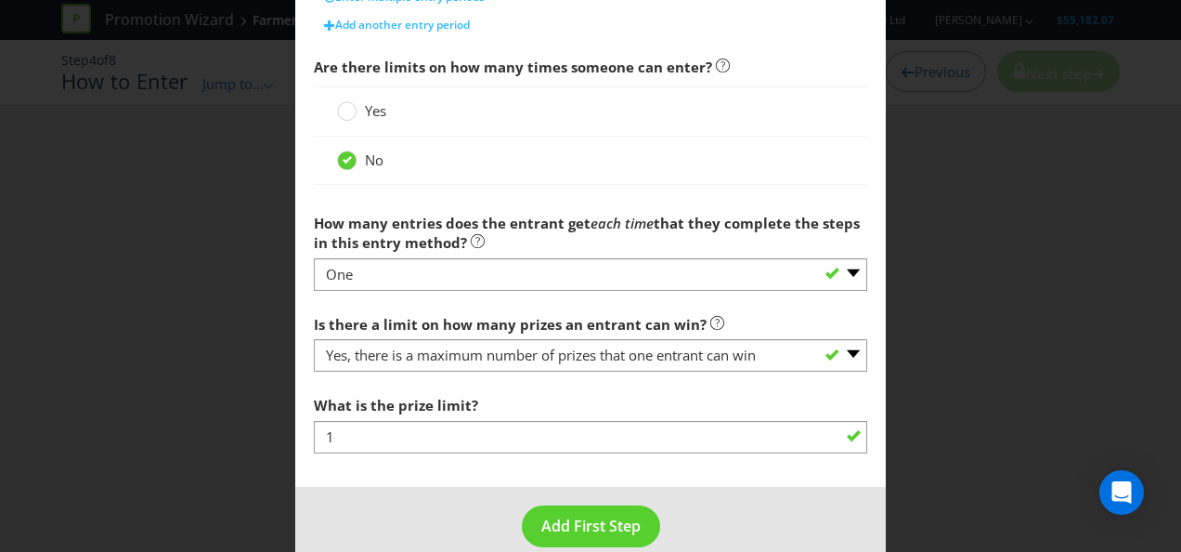
scroll to position [620, 0]
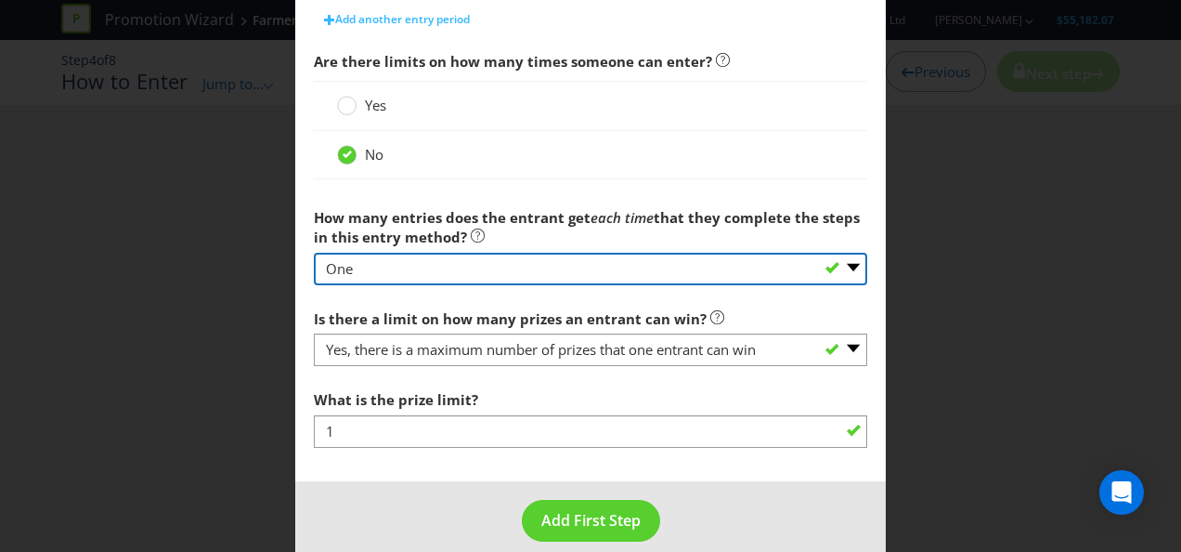
click at [636, 267] on select "-- Please select -- One More than one Other (please specify) Not applicable - g…" at bounding box center [591, 269] width 554 height 33
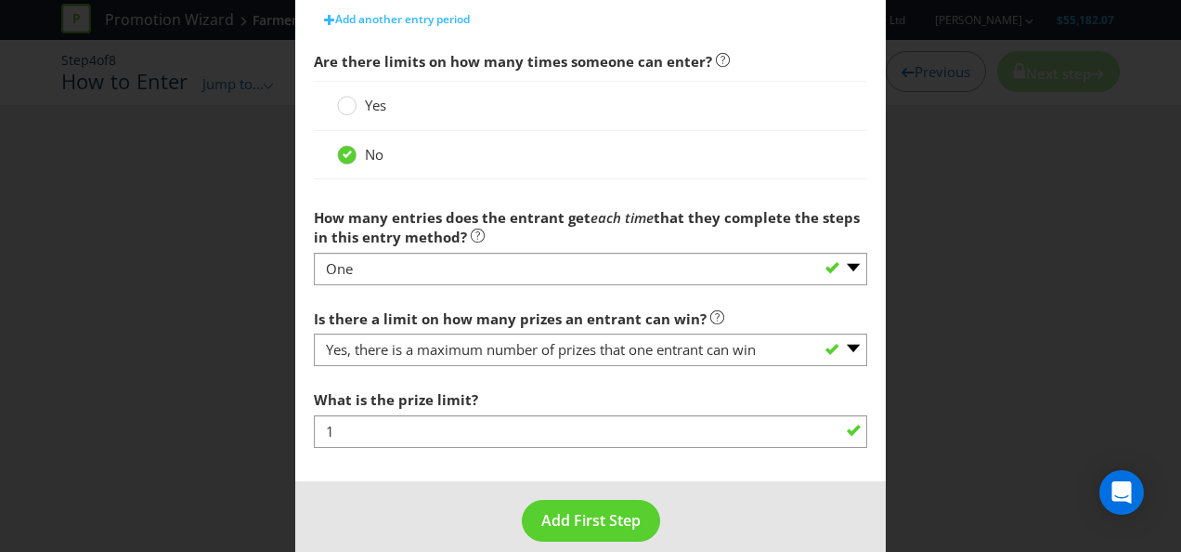
click at [685, 145] on div "No" at bounding box center [590, 155] width 507 height 20
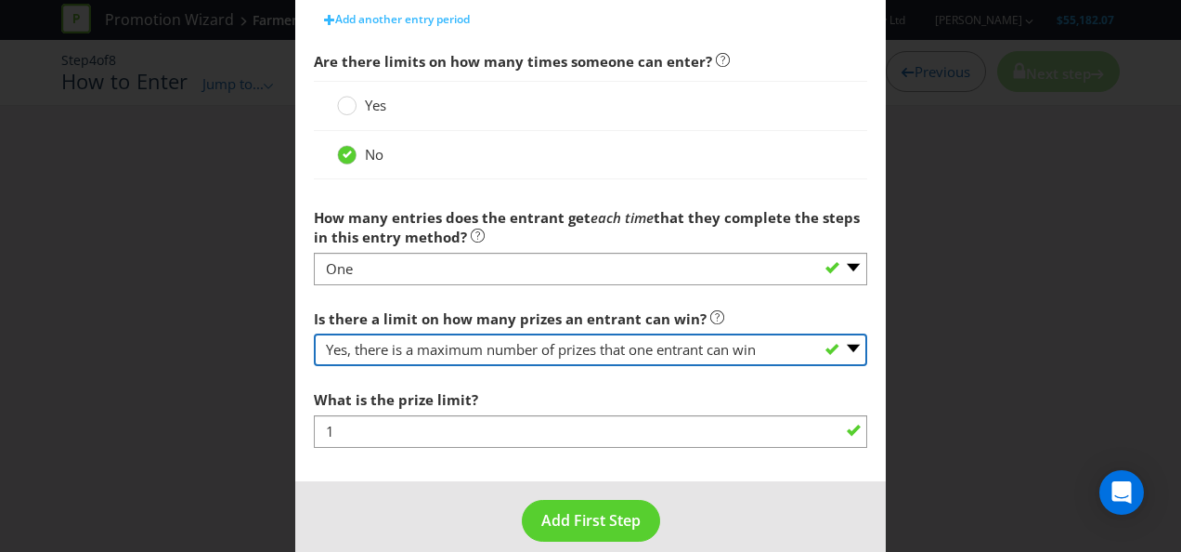
click at [665, 353] on select "-- Please select -- Yes, there is a maximum number of prizes that one entrant c…" at bounding box center [591, 349] width 554 height 33
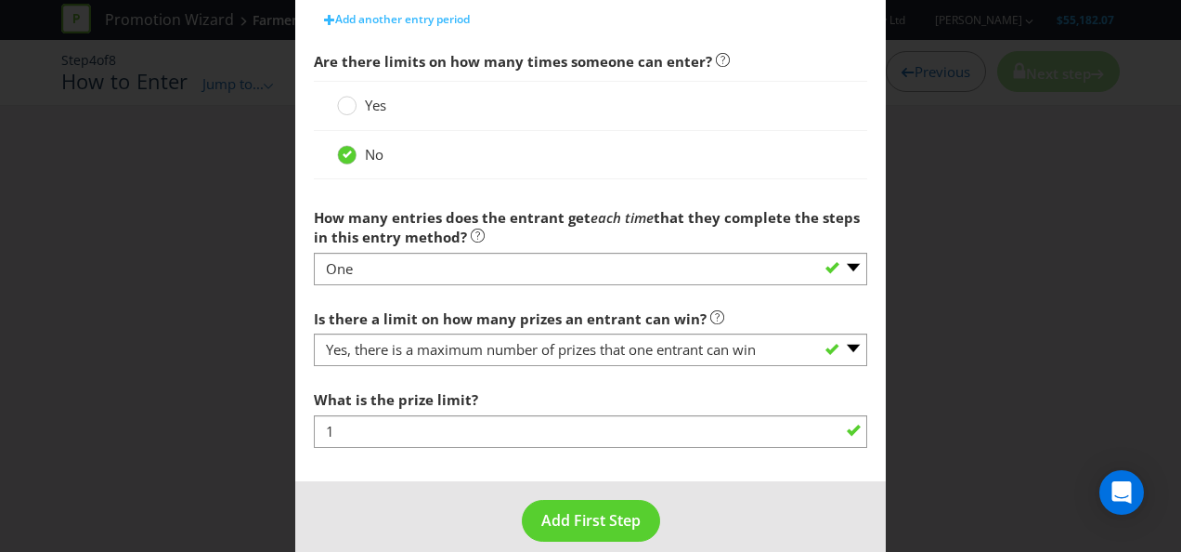
click at [572, 510] on span "Add First Step" at bounding box center [591, 520] width 99 height 20
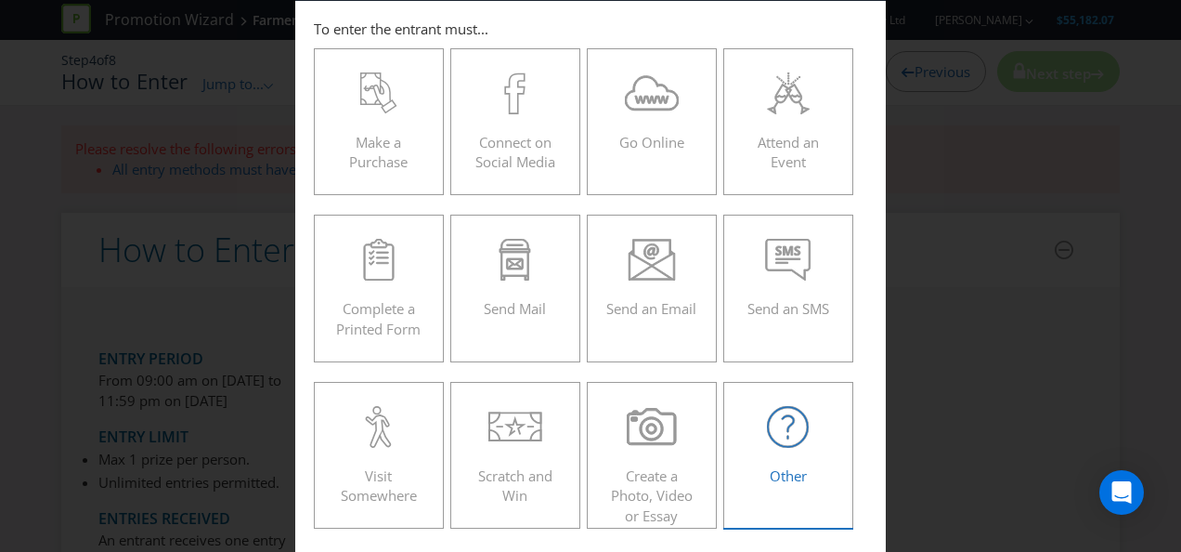
click at [807, 430] on div at bounding box center [788, 427] width 91 height 42
click at [0, 0] on input "Other" at bounding box center [0, 0] width 0 height 0
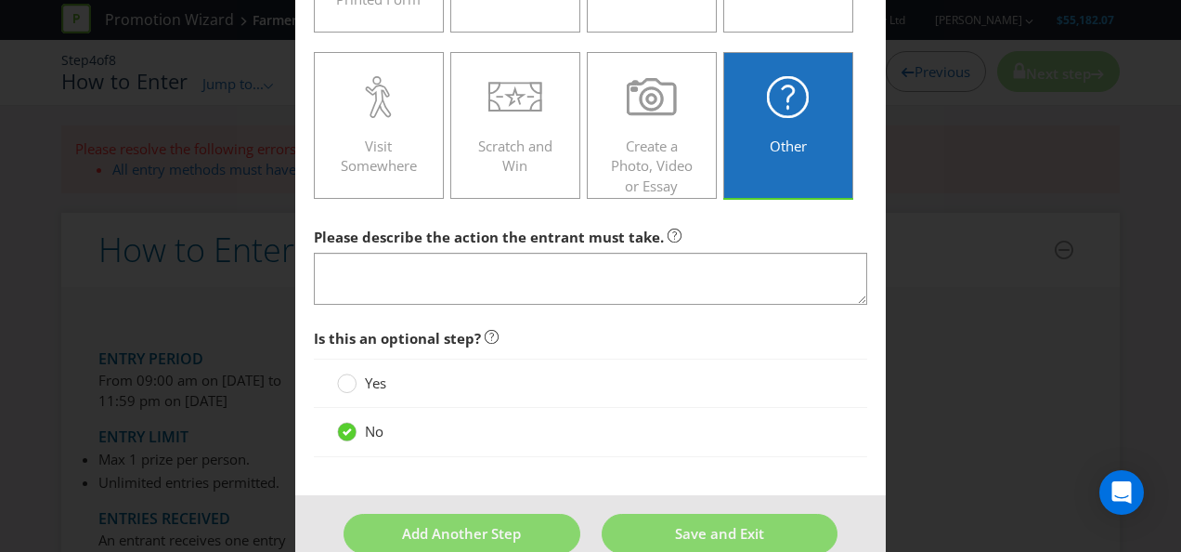
scroll to position [438, 0]
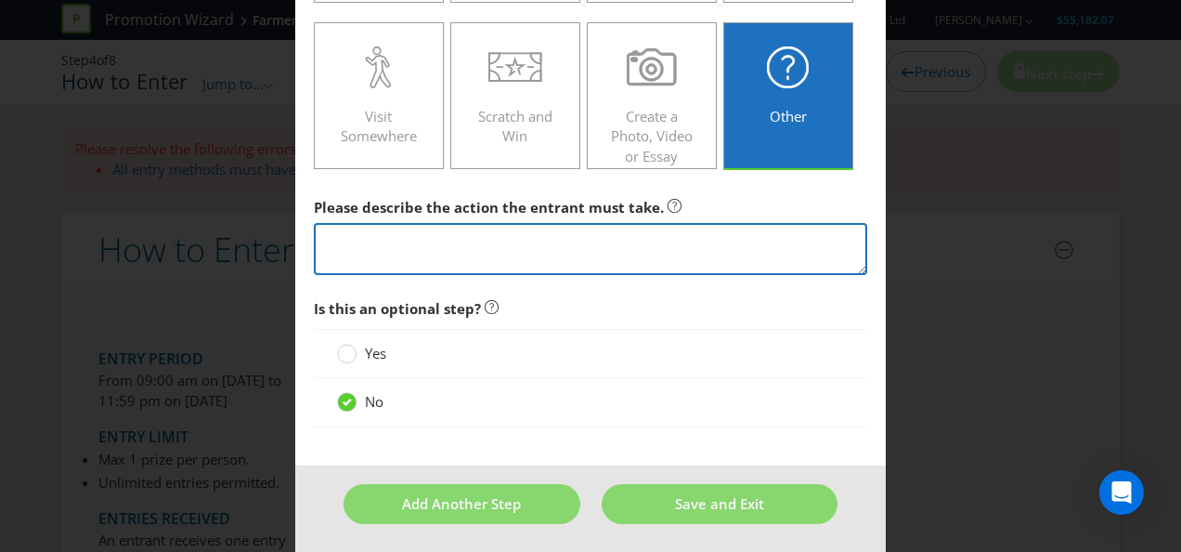
click at [551, 241] on textarea at bounding box center [591, 249] width 554 height 53
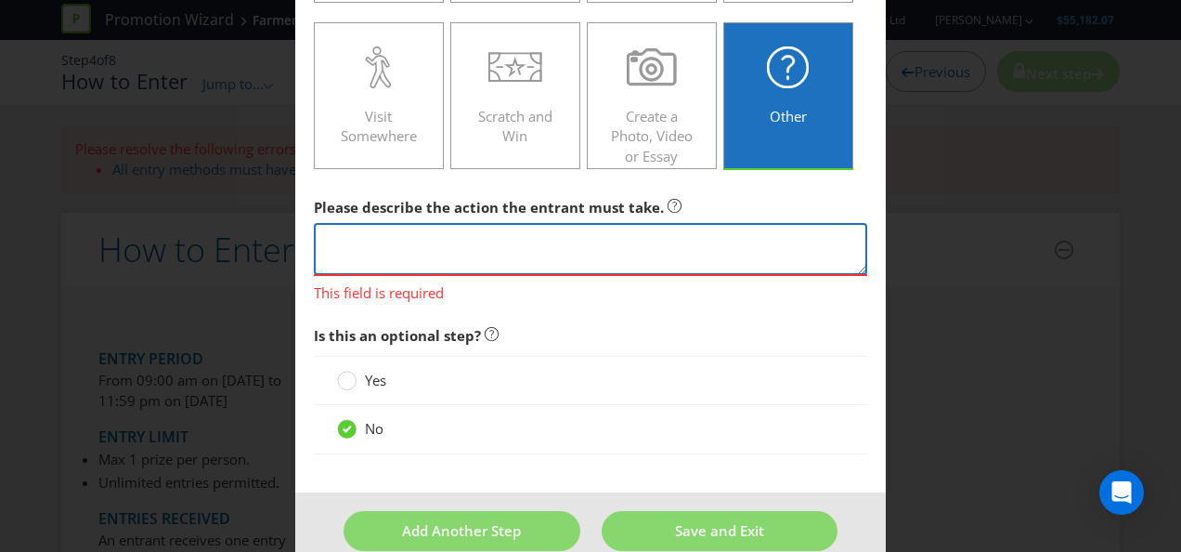
click at [553, 228] on textarea at bounding box center [591, 249] width 554 height 53
paste textarea "​ Top 5 doors that achieve the most over their target will receive a $600 Prezz…"
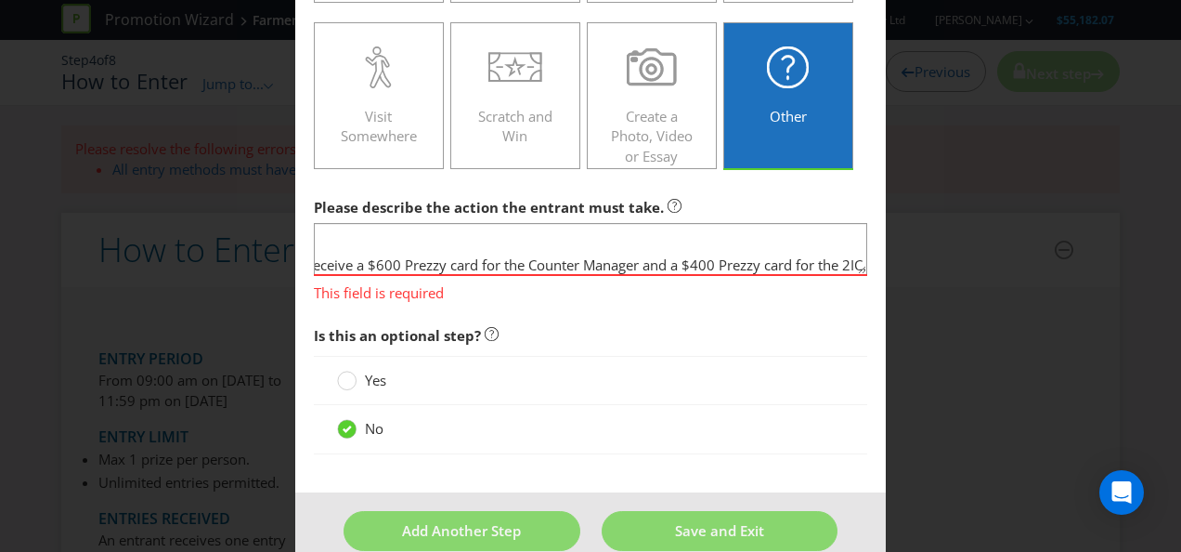
click at [671, 318] on span "Is this an optional step?" at bounding box center [591, 336] width 554 height 38
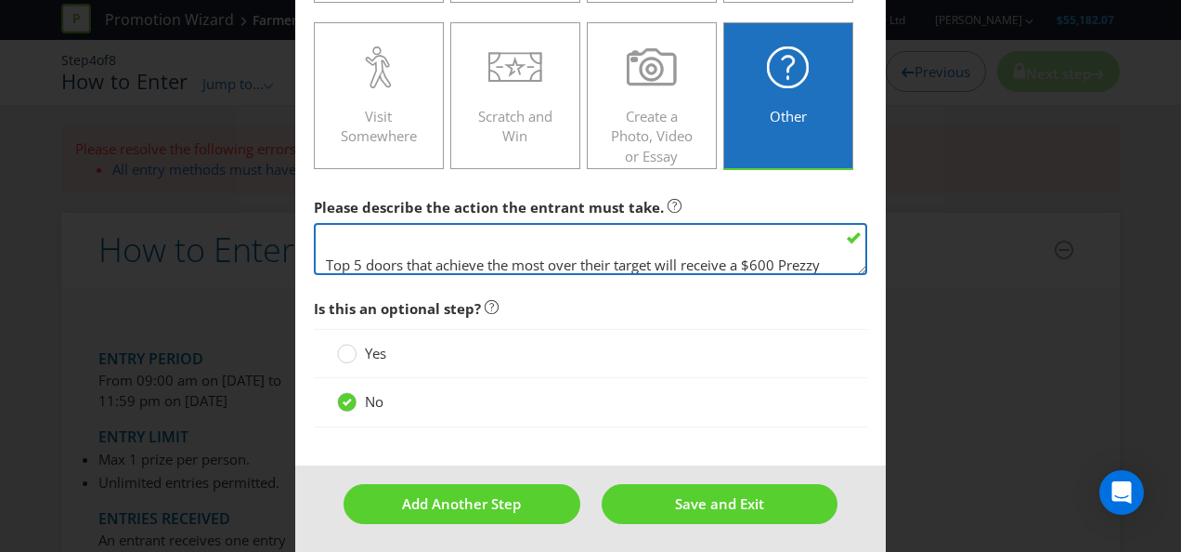
click at [707, 241] on textarea "​ Top 5 doors that achieve the most over their target will receive a $600 Prezz…" at bounding box center [591, 249] width 554 height 53
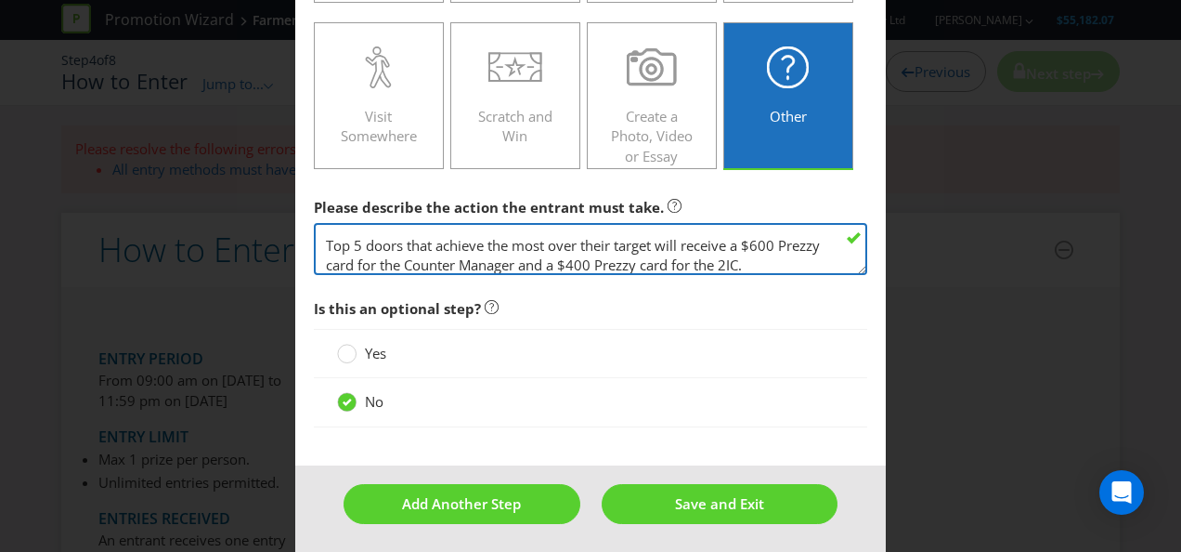
scroll to position [0, 0]
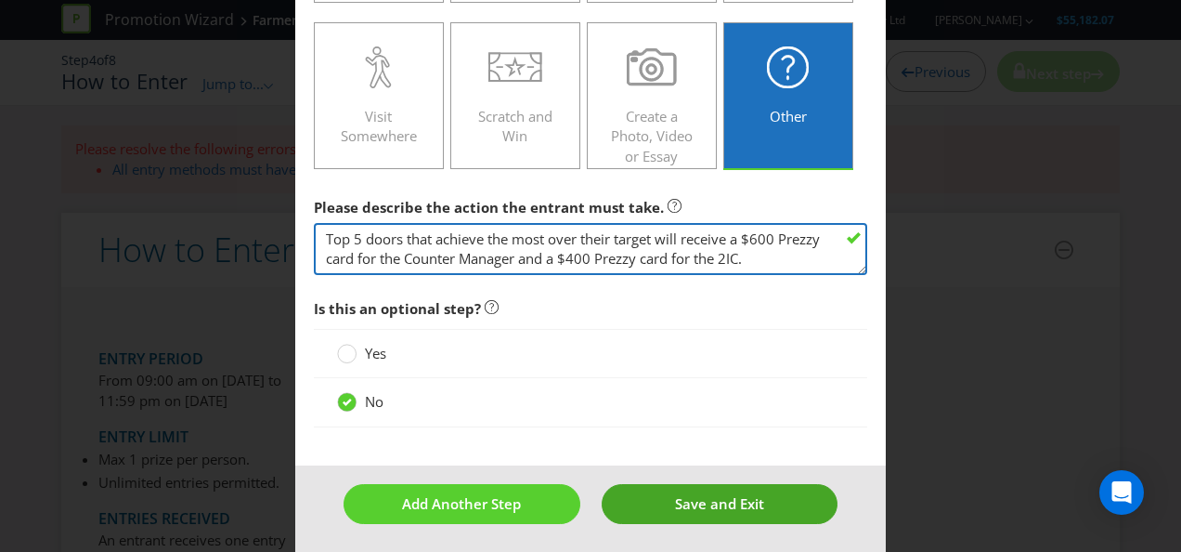
type textarea "​Top 5 doors that achieve the most over their target will receive a $600 Prezzy…"
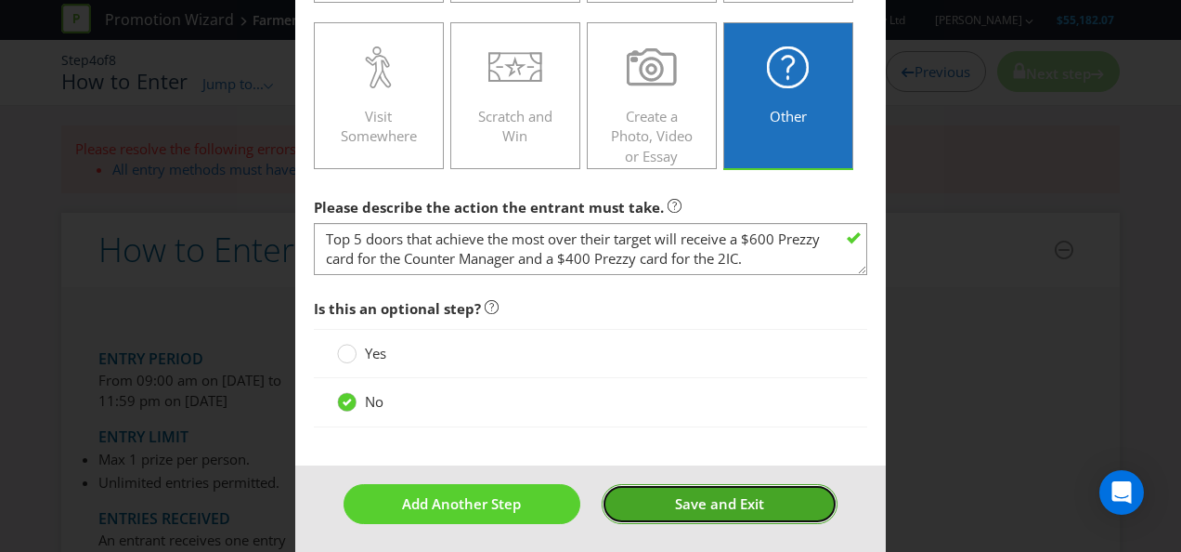
click at [735, 500] on span "Save and Exit" at bounding box center [719, 503] width 89 height 19
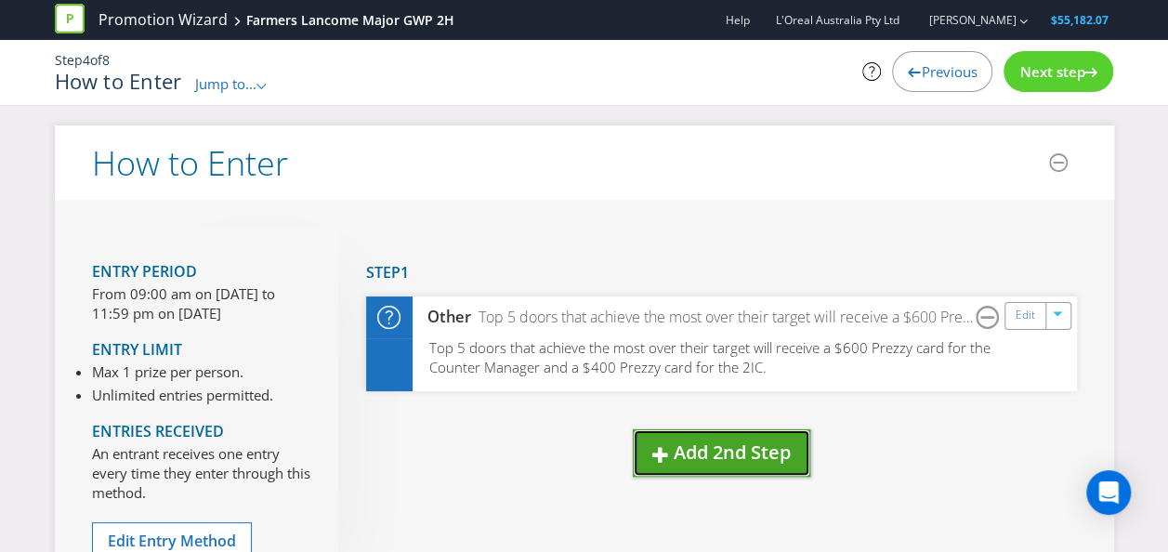
click at [756, 457] on span "Add 2nd Step" at bounding box center [731, 451] width 117 height 25
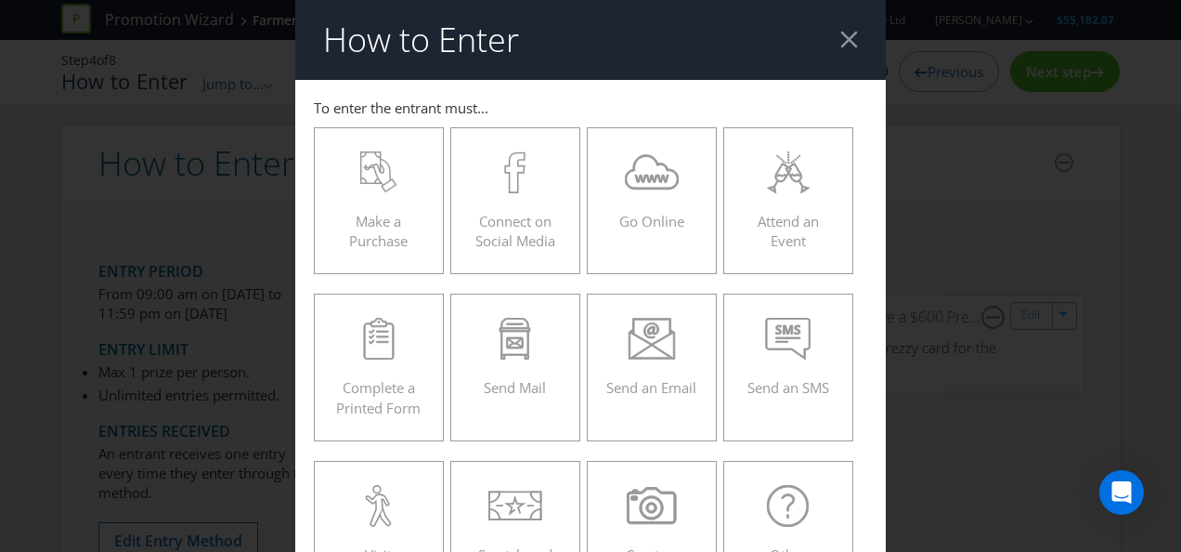
click at [845, 17] on header "How to Enter" at bounding box center [590, 40] width 591 height 80
click at [842, 29] on header "How to Enter" at bounding box center [590, 40] width 591 height 80
click at [841, 39] on div at bounding box center [850, 40] width 18 height 18
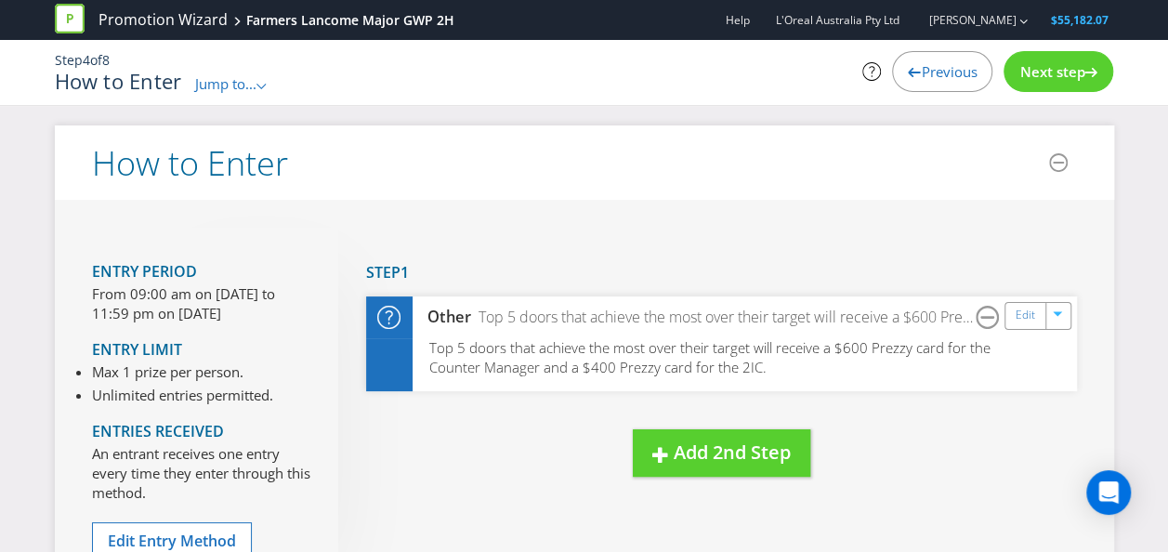
click at [1024, 74] on span "Next step" at bounding box center [1051, 71] width 65 height 19
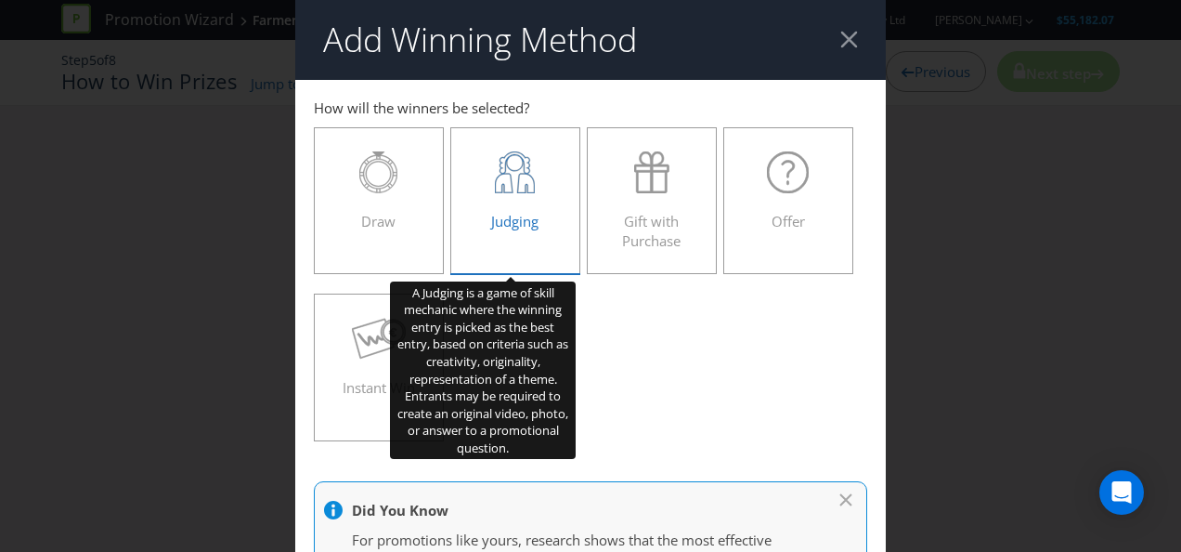
click at [515, 202] on div "Judging" at bounding box center [515, 193] width 91 height 84
click at [0, 0] on input "Judging" at bounding box center [0, 0] width 0 height 0
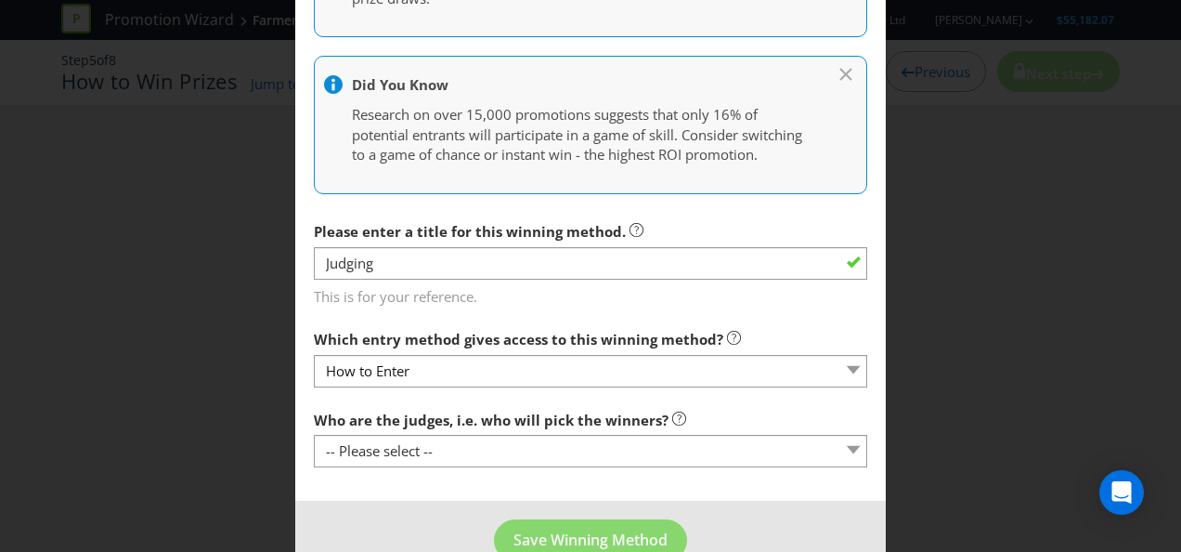
scroll to position [620, 0]
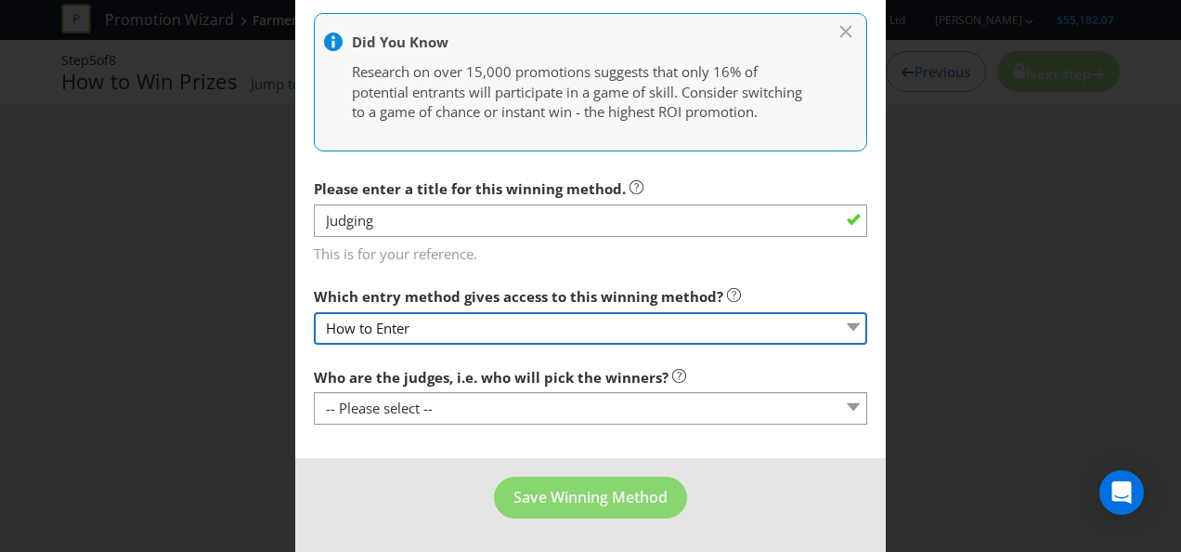
click at [627, 320] on select "How to Enter" at bounding box center [591, 328] width 554 height 33
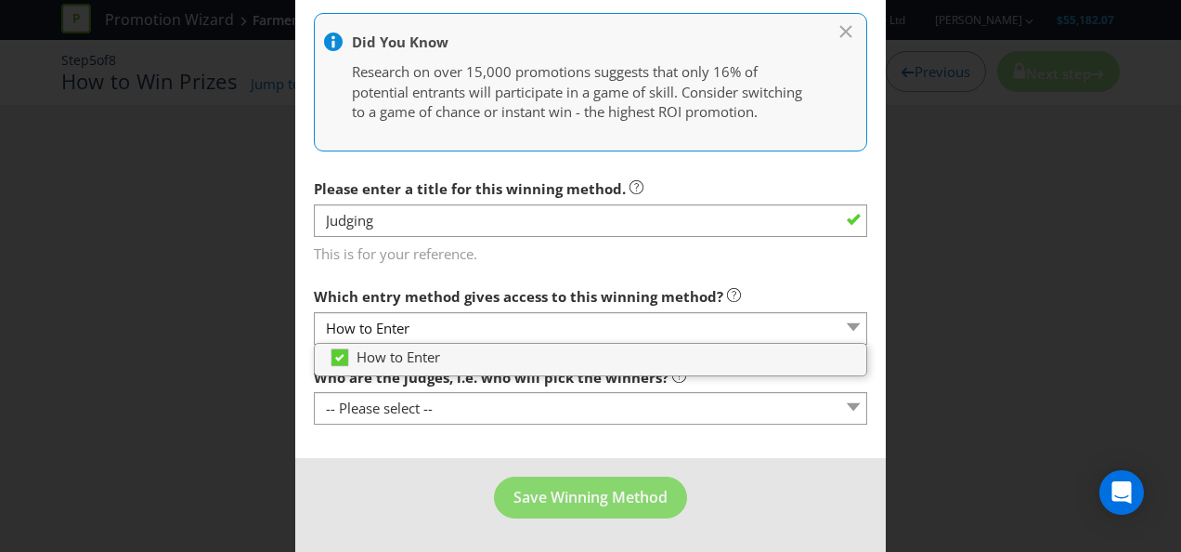
click at [713, 238] on span "This is for your reference." at bounding box center [591, 251] width 554 height 27
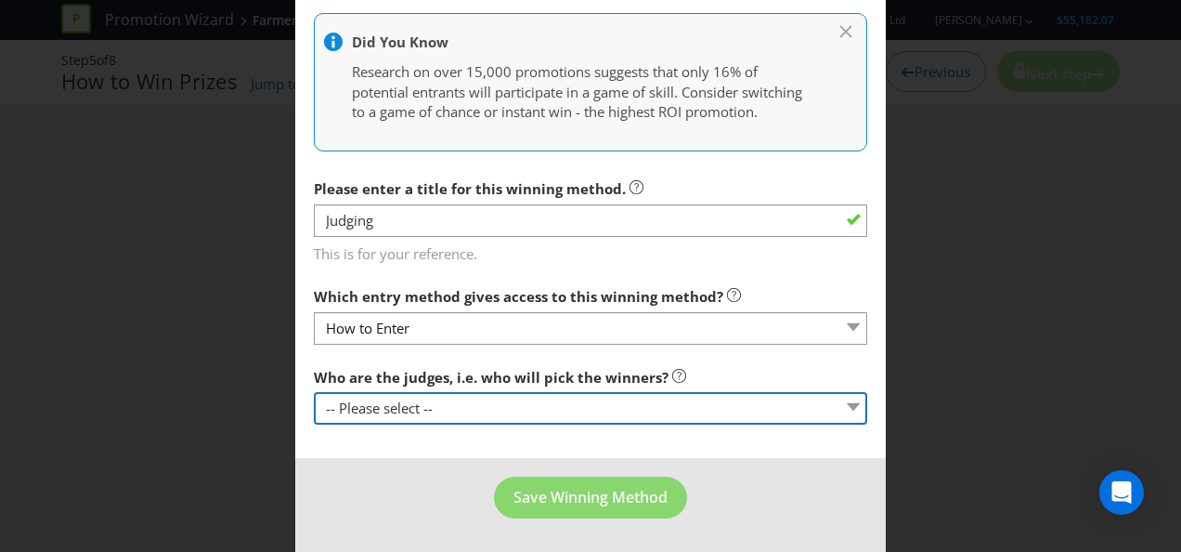
click at [609, 397] on select "-- Please select -- Representatives of the Promoter A specific person (please s…" at bounding box center [591, 408] width 554 height 33
select select "PROMOTER_REPS"
click at [314, 392] on select "-- Please select -- Representatives of the Promoter A specific person (please s…" at bounding box center [591, 408] width 554 height 33
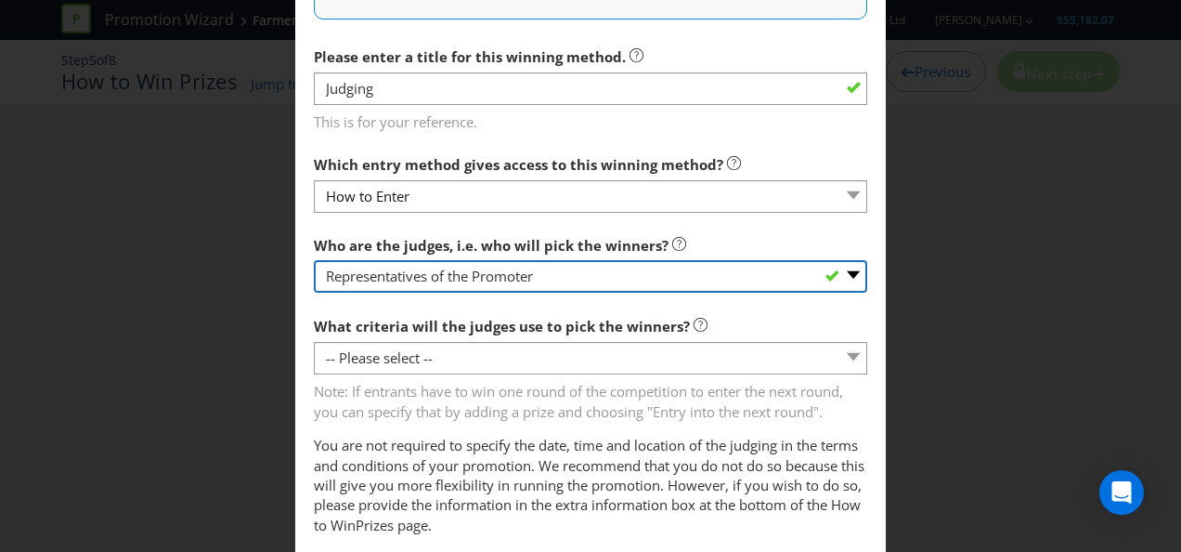
scroll to position [858, 0]
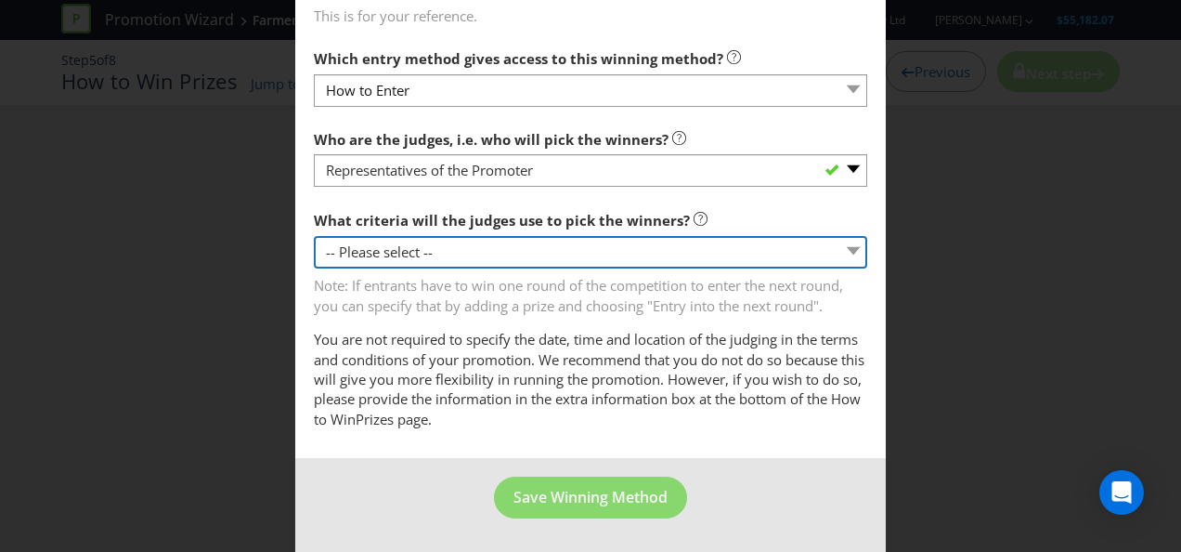
click at [612, 239] on select "-- Please select -- Creative Merit Originality Literary Merit Originality, crea…" at bounding box center [591, 252] width 554 height 33
select select "OTHER"
click at [314, 236] on select "-- Please select -- Creative Merit Originality Literary Merit Originality, crea…" at bounding box center [591, 252] width 554 height 33
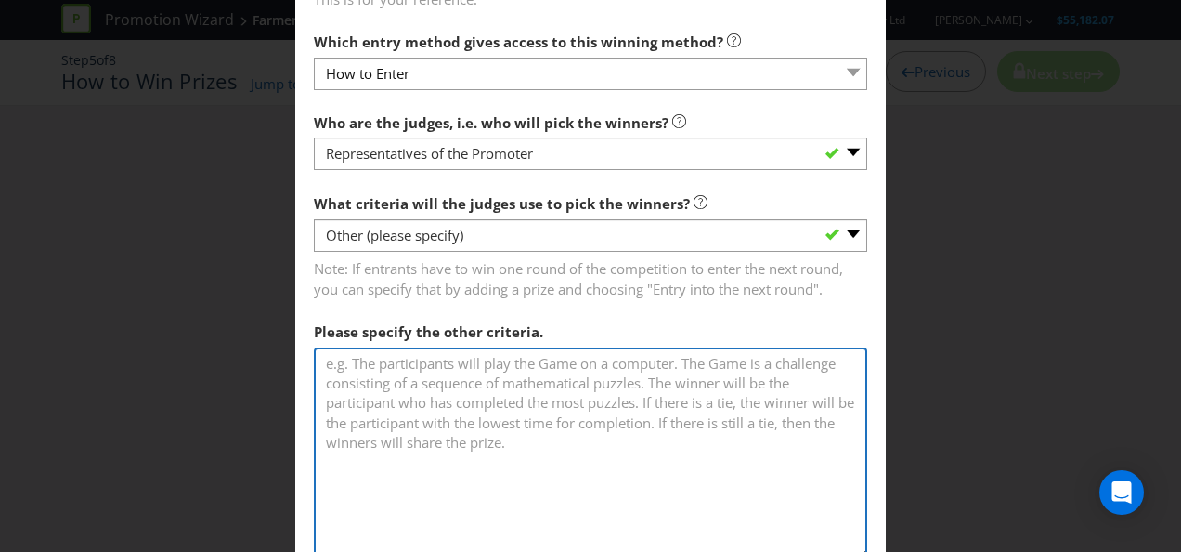
click at [498, 375] on textarea at bounding box center [591, 453] width 554 height 212
paste textarea "Top 5 doors that achieve the most over their target will receive a $600 Prezzy …"
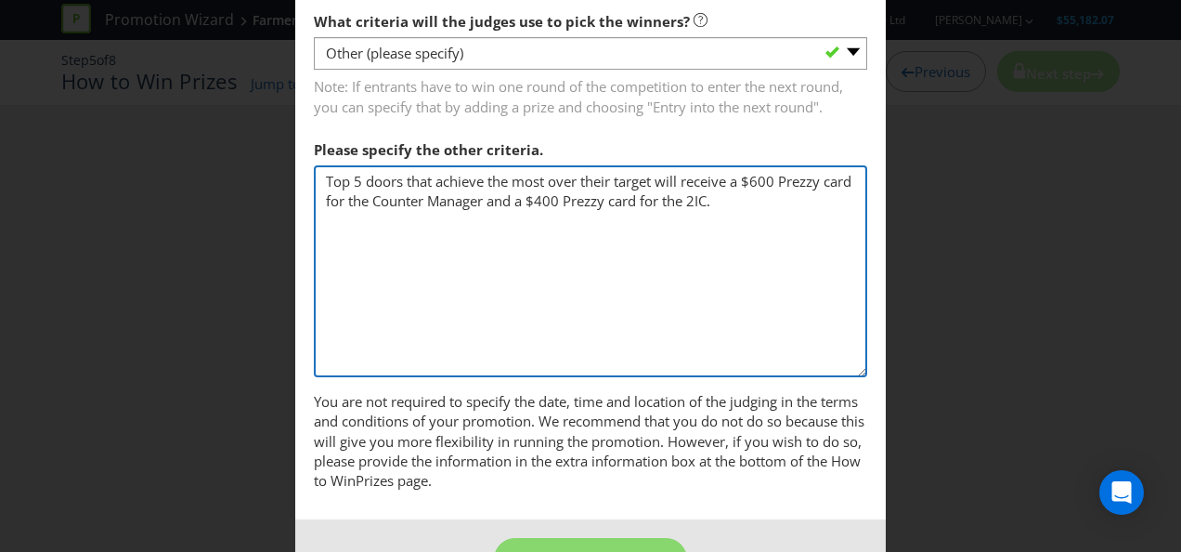
scroll to position [1118, 0]
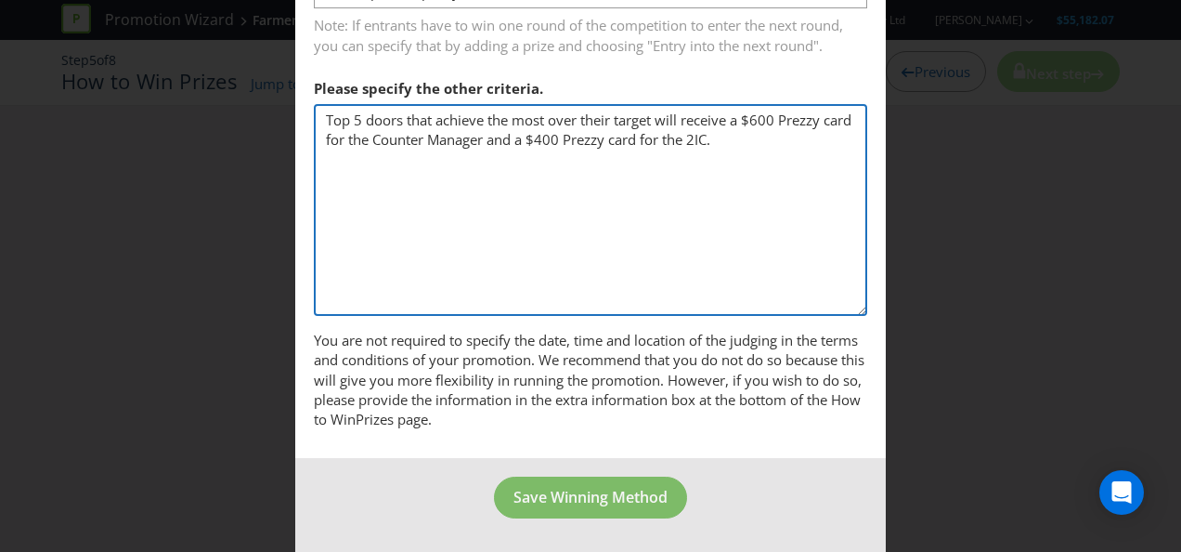
type textarea "Top 5 doors that achieve the most over their target will receive a $600 Prezzy …"
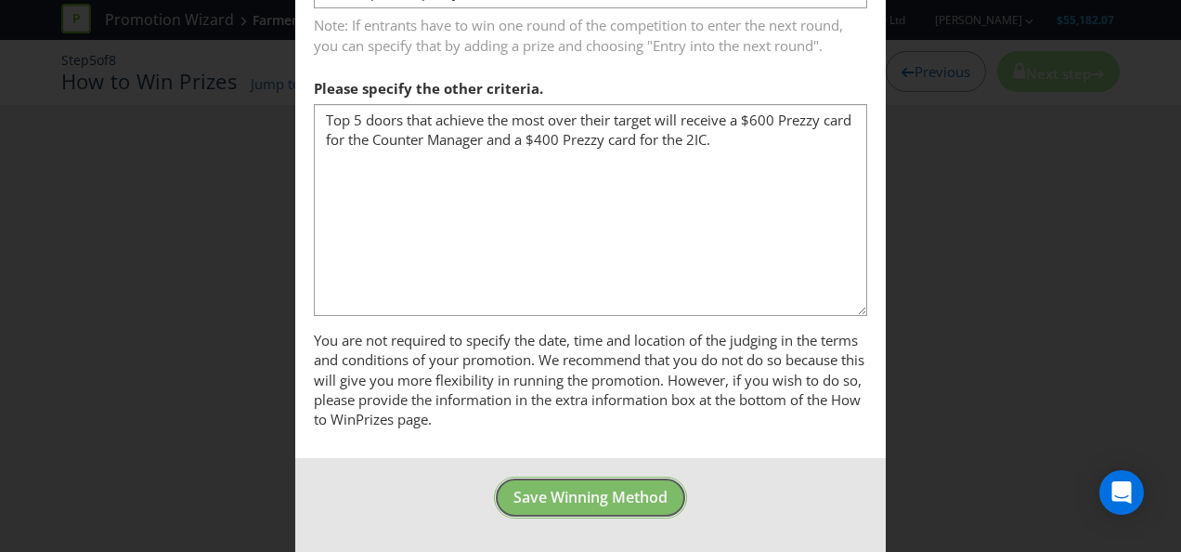
click at [575, 491] on span "Save Winning Method" at bounding box center [591, 497] width 154 height 20
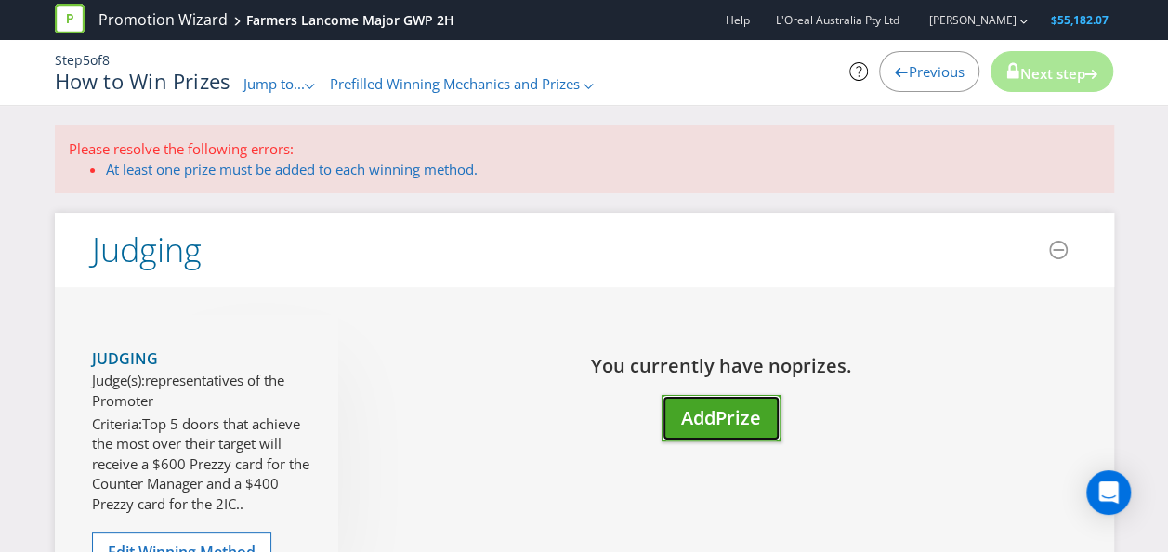
click at [749, 405] on span "Prize" at bounding box center [738, 417] width 46 height 25
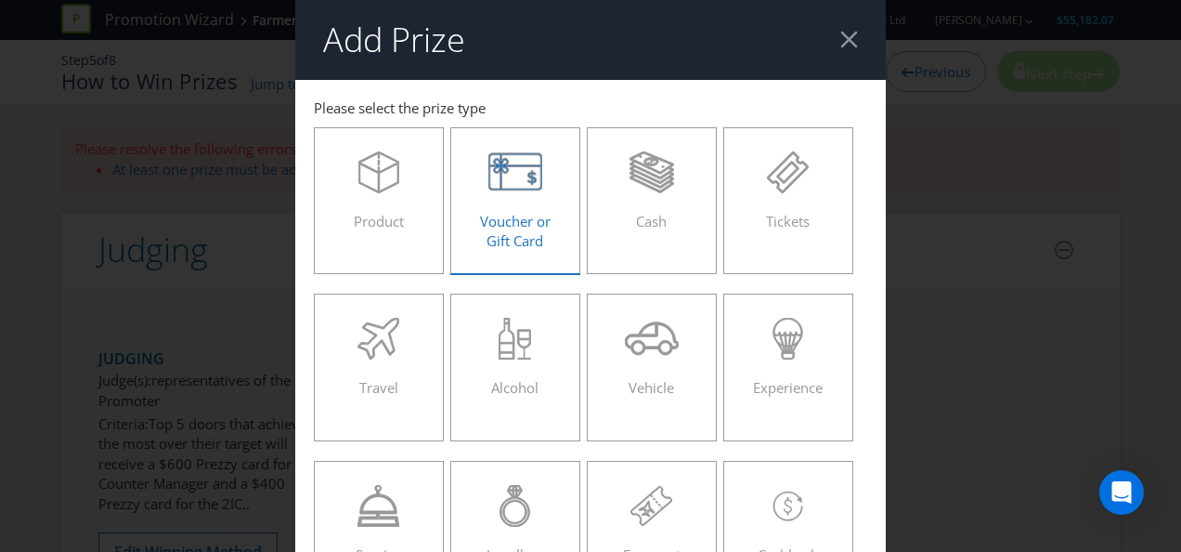
click at [522, 199] on div "Voucher or Gift Card" at bounding box center [515, 193] width 91 height 84
click at [0, 0] on input "Voucher or Gift Card" at bounding box center [0, 0] width 0 height 0
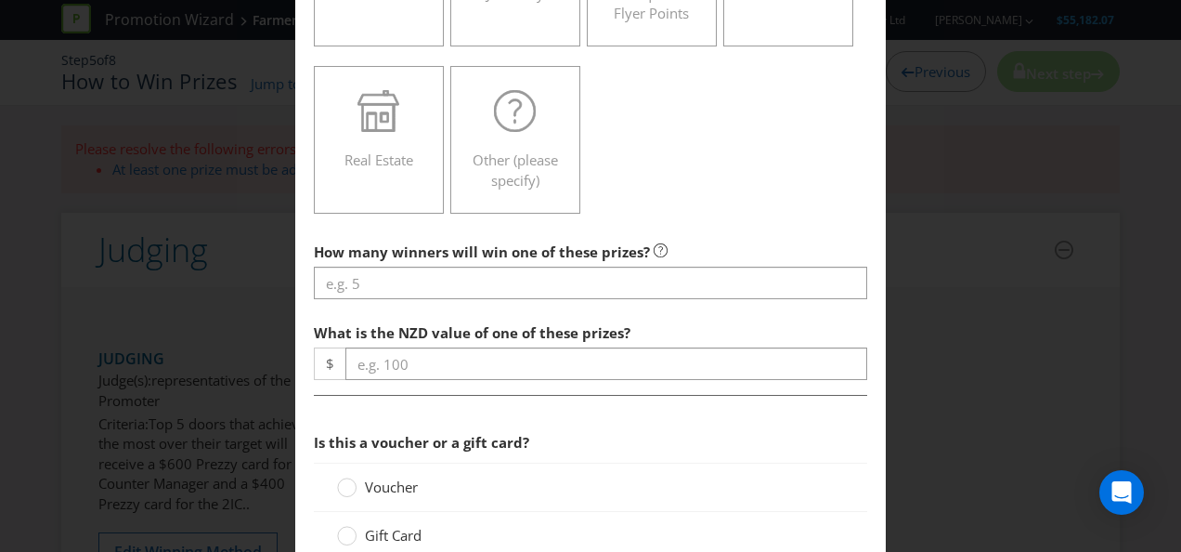
scroll to position [557, 0]
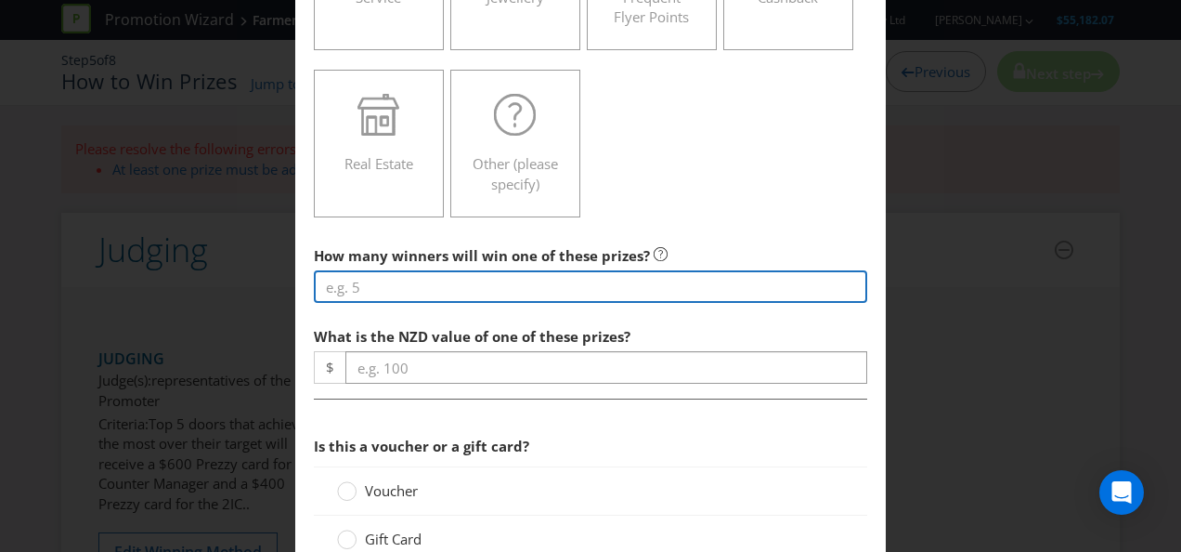
click at [581, 284] on input "number" at bounding box center [591, 286] width 554 height 33
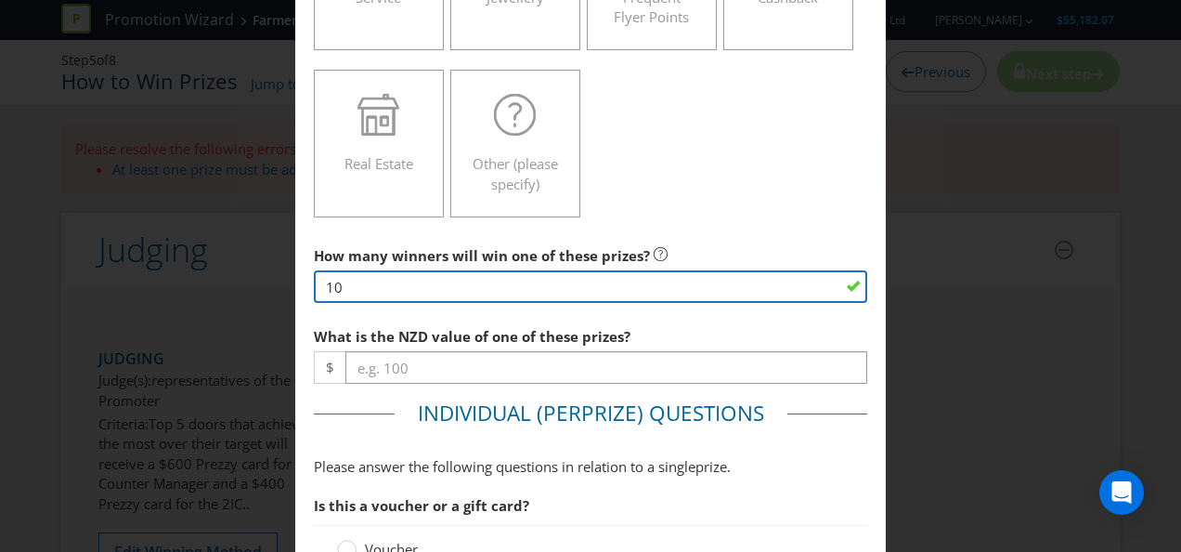
type input "10"
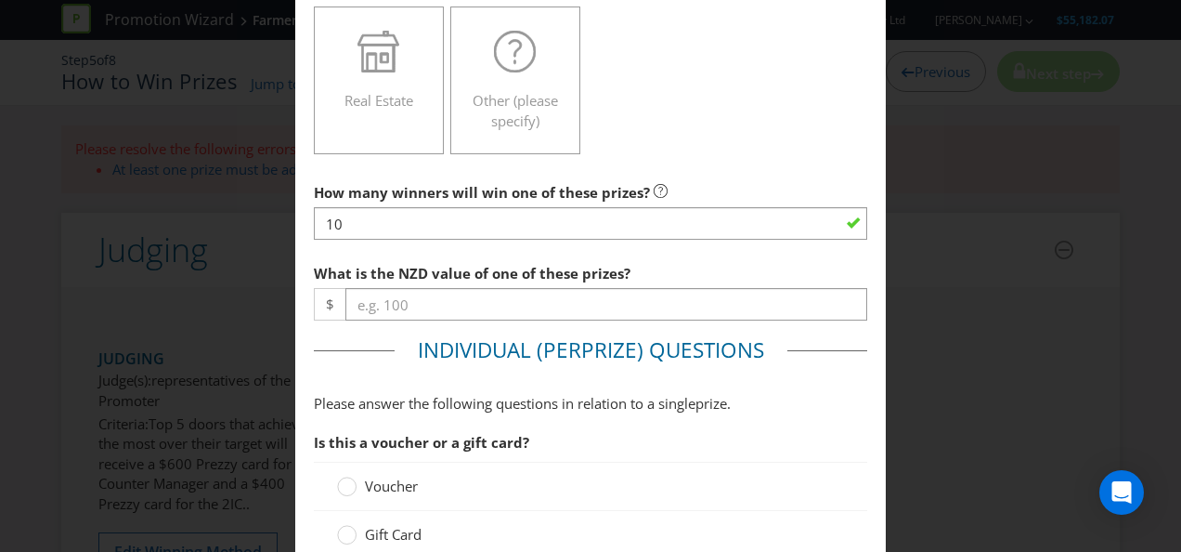
scroll to position [650, 0]
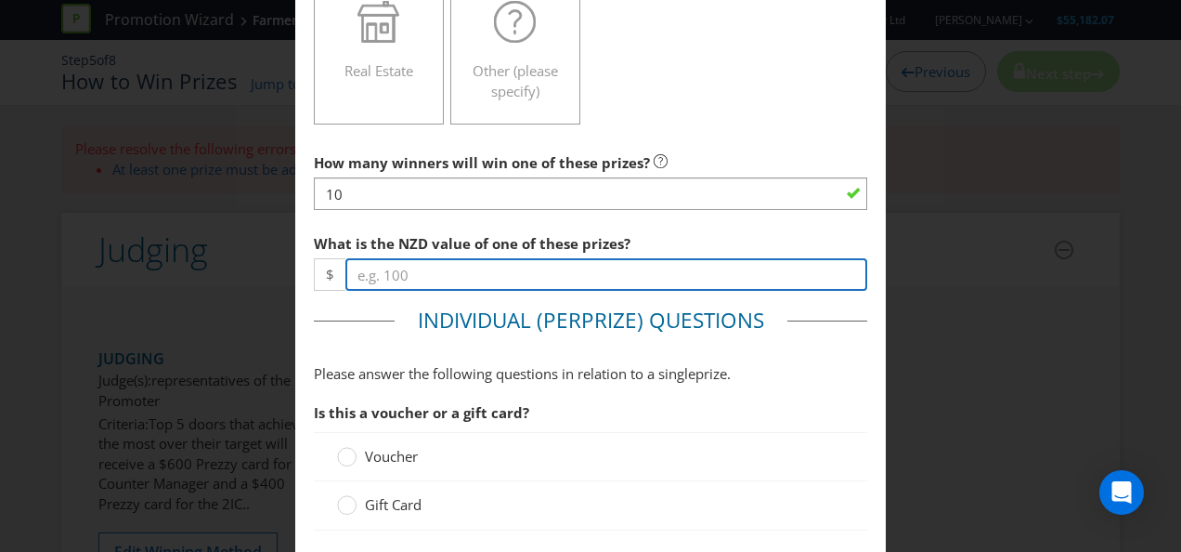
click at [398, 271] on input "number" at bounding box center [607, 274] width 522 height 33
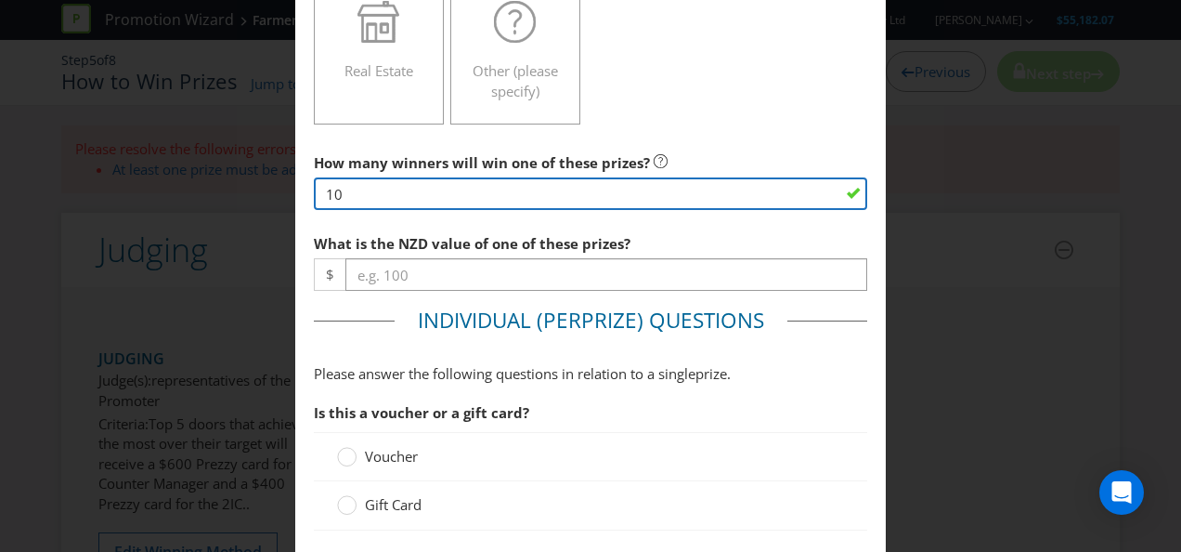
drag, startPoint x: 355, startPoint y: 183, endPoint x: 307, endPoint y: 176, distance: 48.7
click at [307, 176] on main "[GEOGRAPHIC_DATA] Please select the prize type Product Voucher or Gift Card Cas…" at bounding box center [590, 505] width 591 height 2151
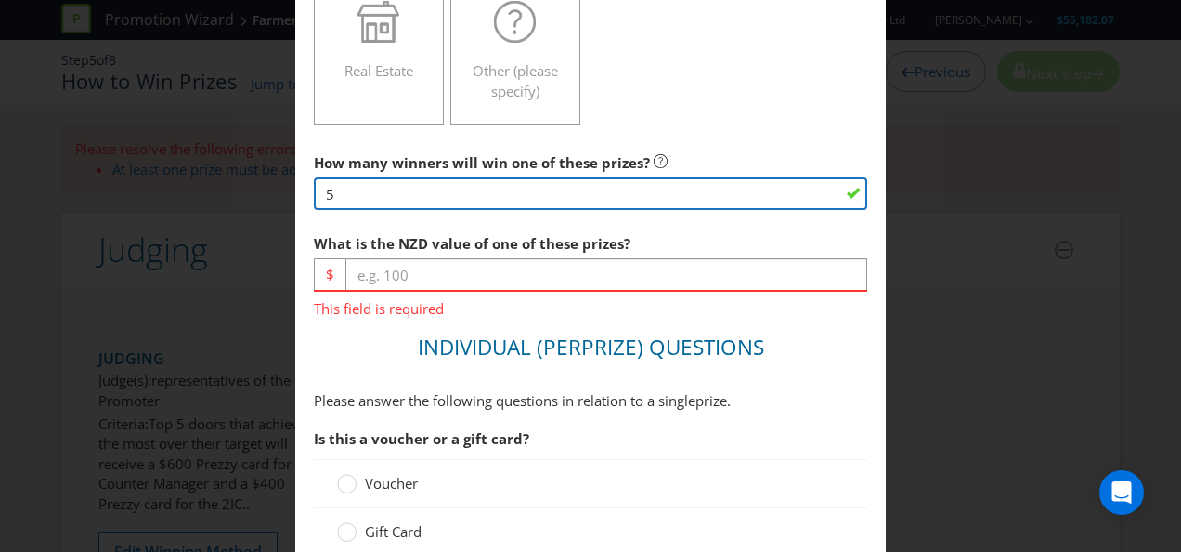
type input "5"
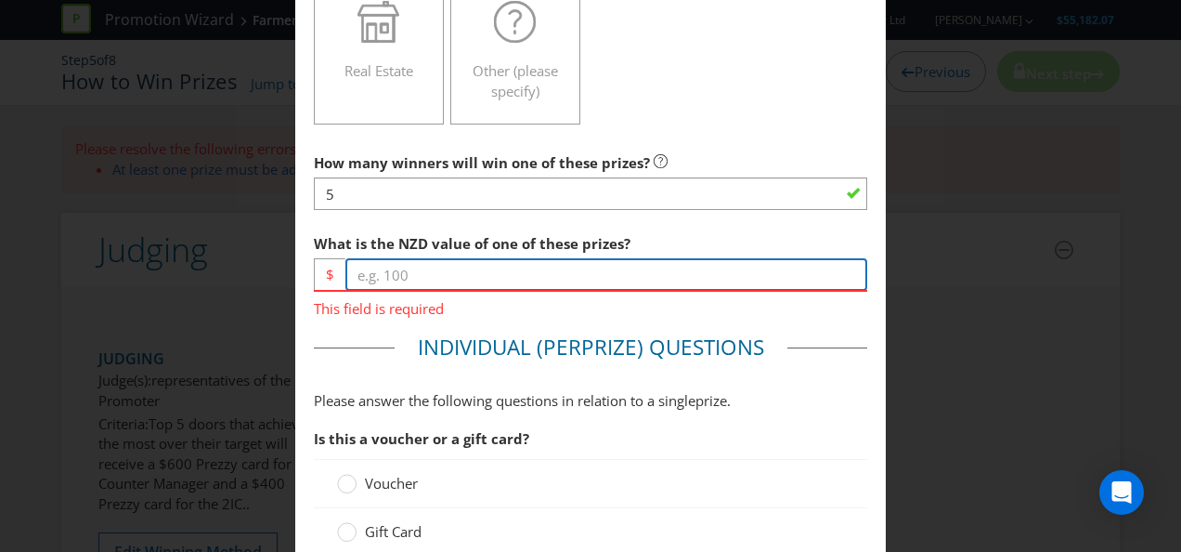
click at [550, 272] on input "number" at bounding box center [607, 274] width 522 height 33
type input "1000"
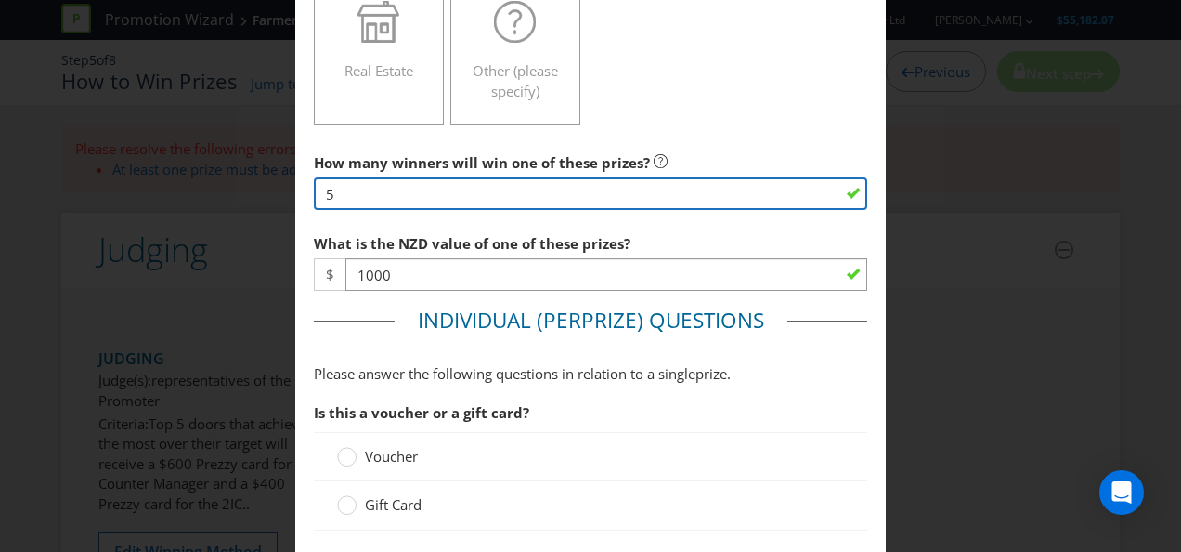
drag, startPoint x: 344, startPoint y: 195, endPoint x: 319, endPoint y: 189, distance: 25.9
click at [320, 188] on input "5" at bounding box center [591, 193] width 554 height 33
type input "10"
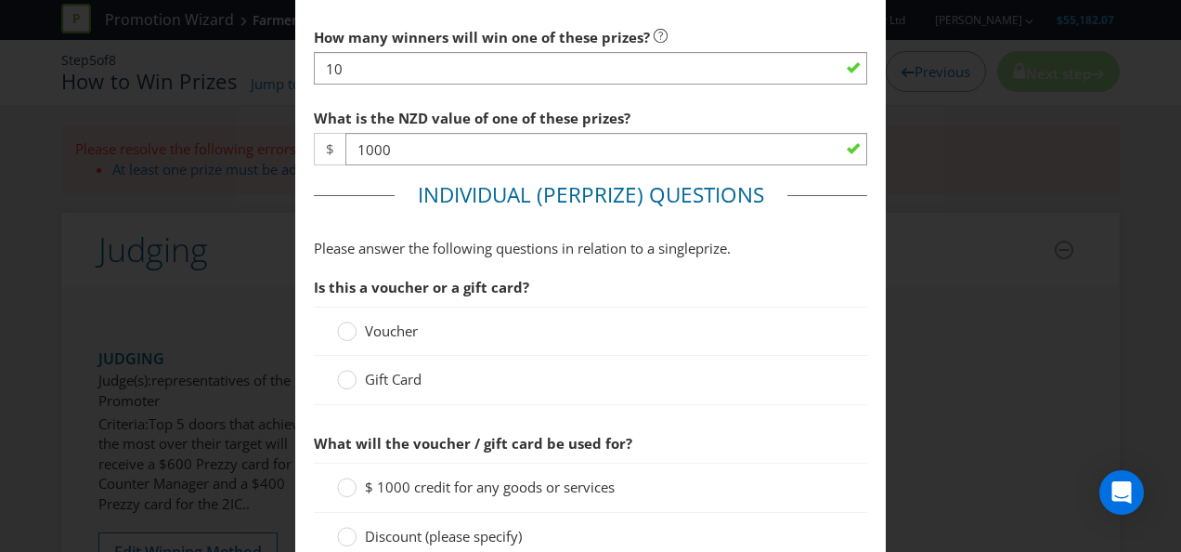
scroll to position [836, 0]
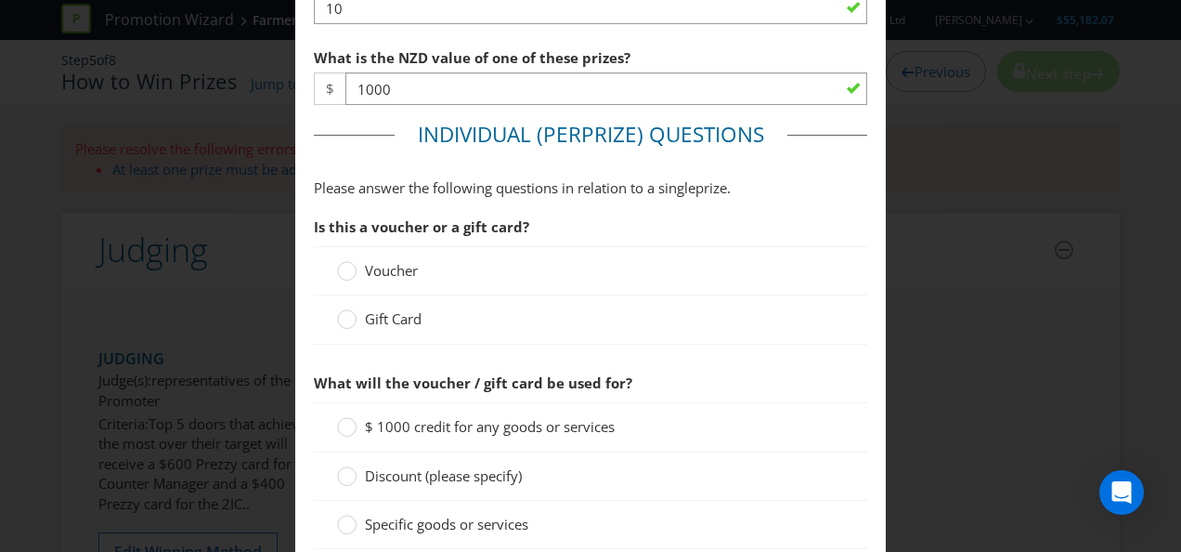
click at [412, 262] on span "Voucher" at bounding box center [391, 270] width 53 height 19
click at [0, 0] on input "Voucher" at bounding box center [0, 0] width 0 height 0
drag, startPoint x: 385, startPoint y: 316, endPoint x: 412, endPoint y: 309, distance: 27.7
click at [385, 316] on span "Gift Card" at bounding box center [393, 318] width 57 height 19
click at [0, 0] on input "Gift Card" at bounding box center [0, 0] width 0 height 0
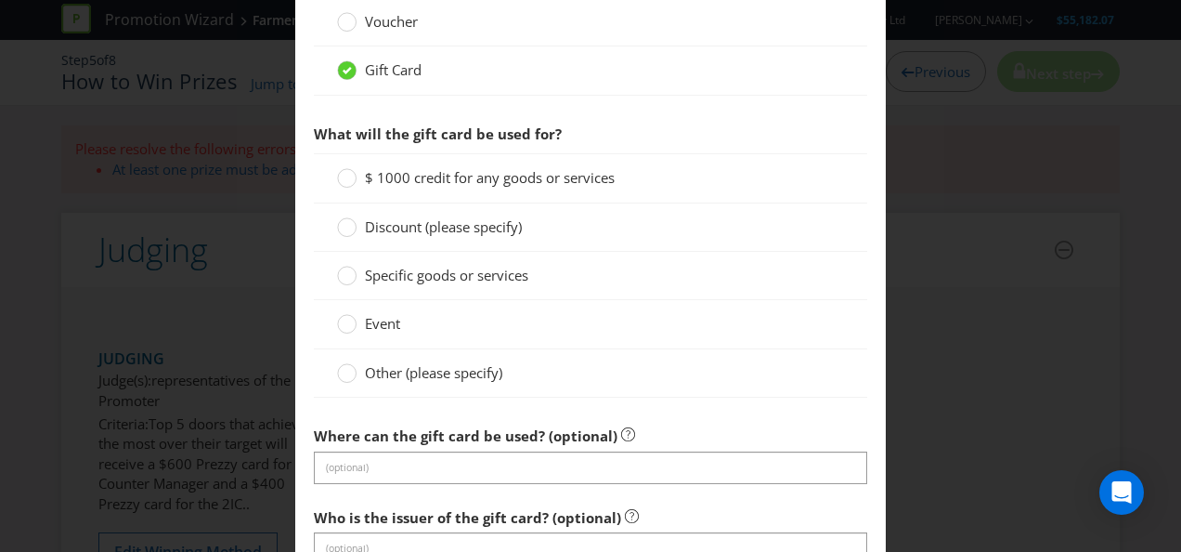
scroll to position [1115, 0]
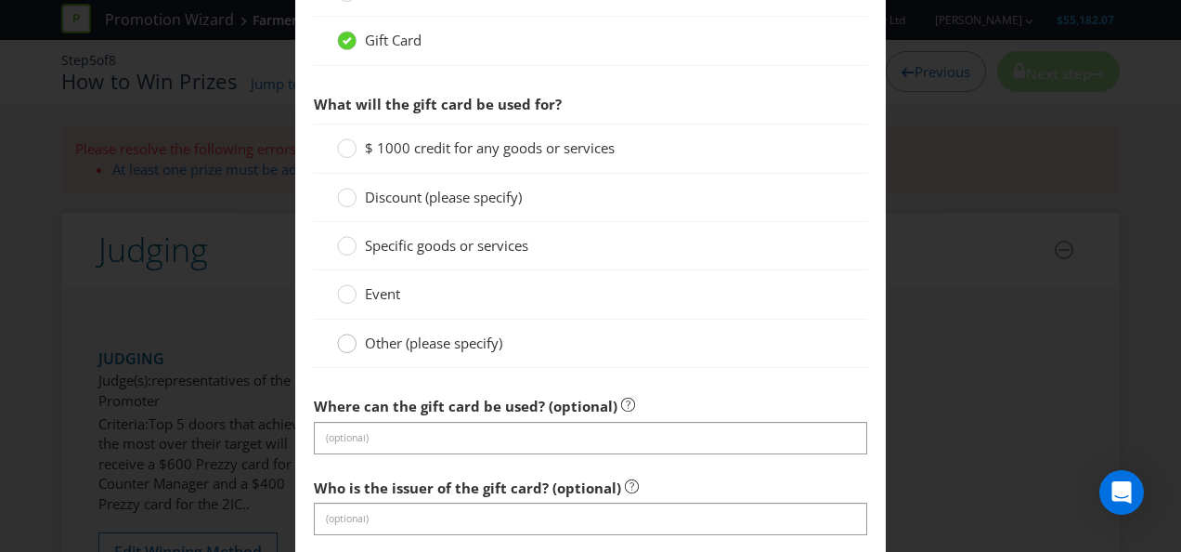
click at [351, 334] on icon at bounding box center [347, 343] width 20 height 20
click at [0, 0] on input "Other (please specify)" at bounding box center [0, 0] width 0 height 0
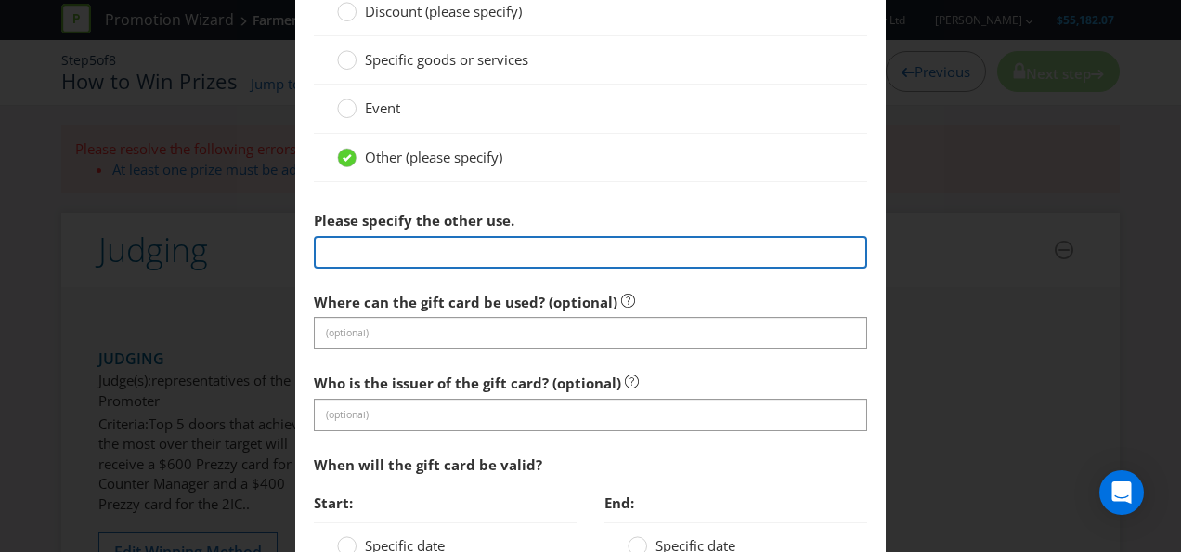
click at [521, 241] on input "text" at bounding box center [591, 252] width 554 height 33
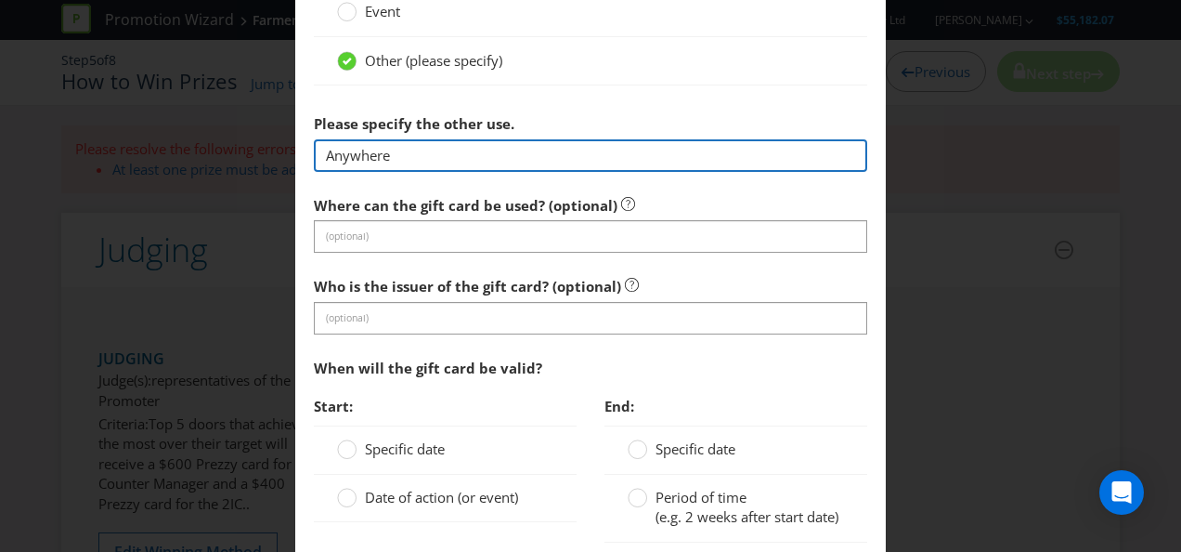
scroll to position [1579, 0]
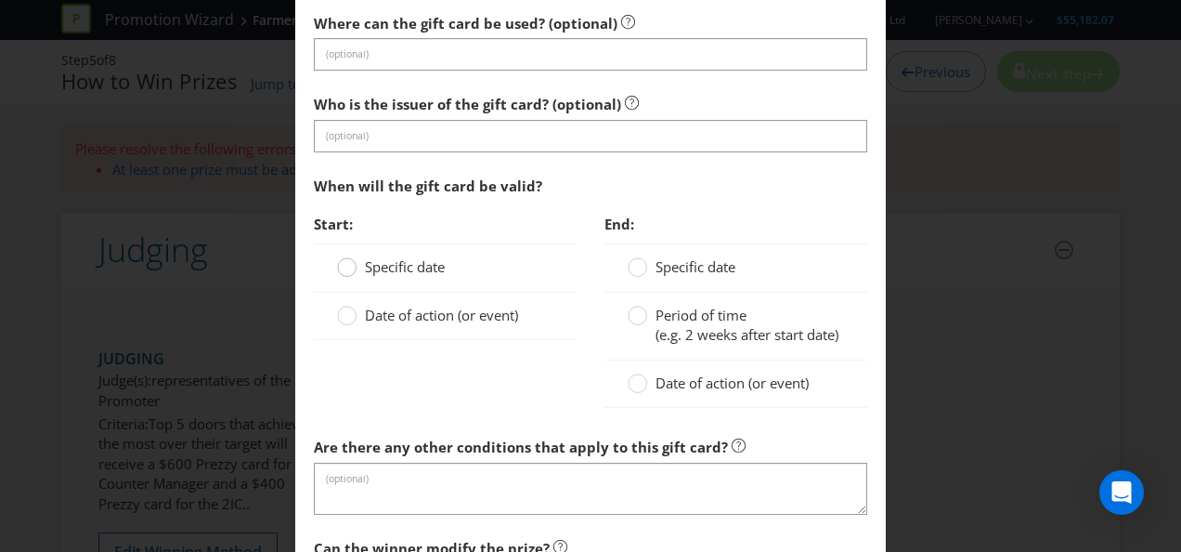
type input "Anywhere"
click at [348, 265] on circle at bounding box center [347, 267] width 19 height 19
click at [0, 0] on input "Specific date" at bounding box center [0, 0] width 0 height 0
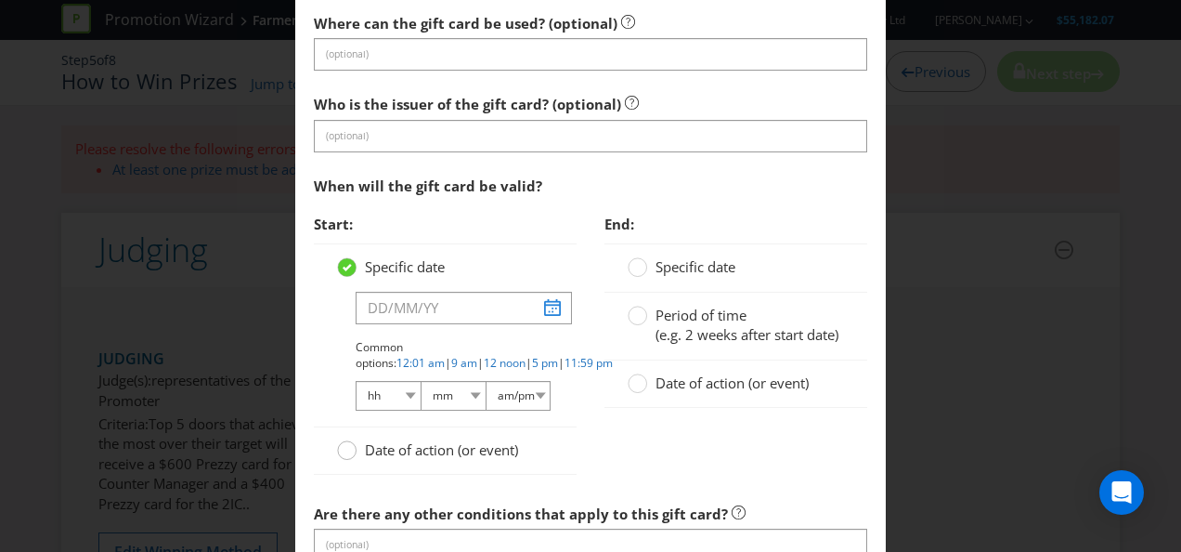
click at [346, 443] on circle at bounding box center [347, 450] width 19 height 19
click at [0, 0] on input "Date of action (or event)" at bounding box center [0, 0] width 0 height 0
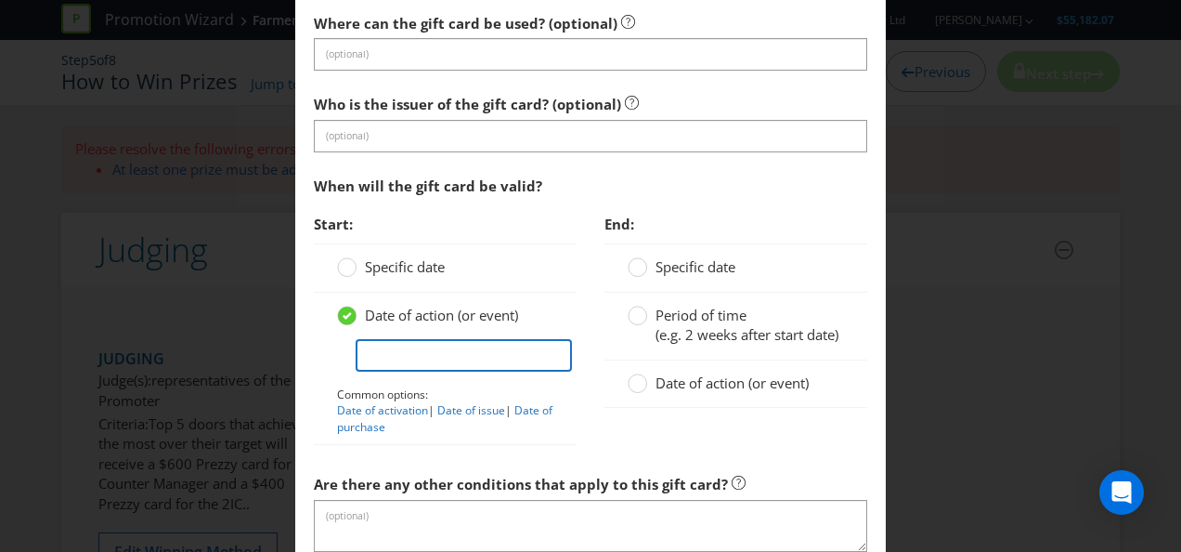
click at [464, 354] on input "text" at bounding box center [464, 355] width 216 height 33
type input "Once winner has been assigned"
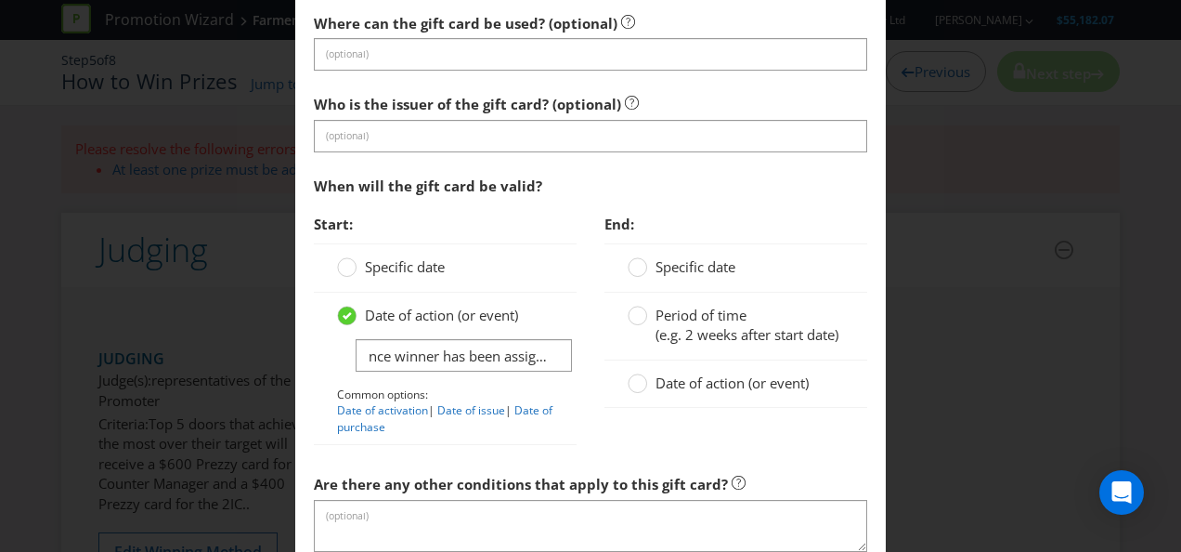
click at [786, 167] on div "When will the gift card be valid?" at bounding box center [591, 186] width 554 height 38
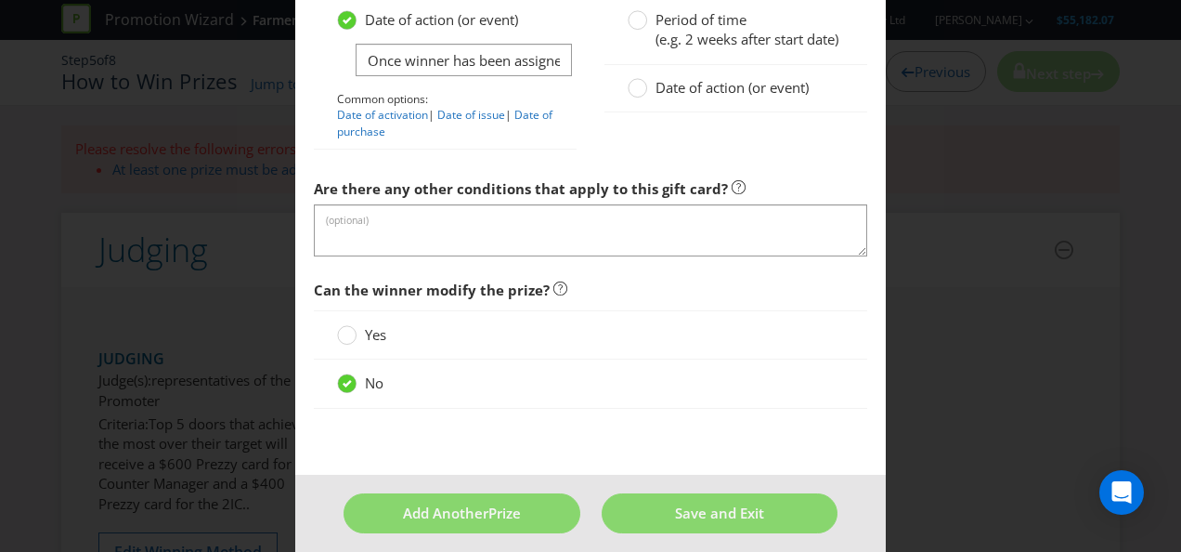
scroll to position [1880, 0]
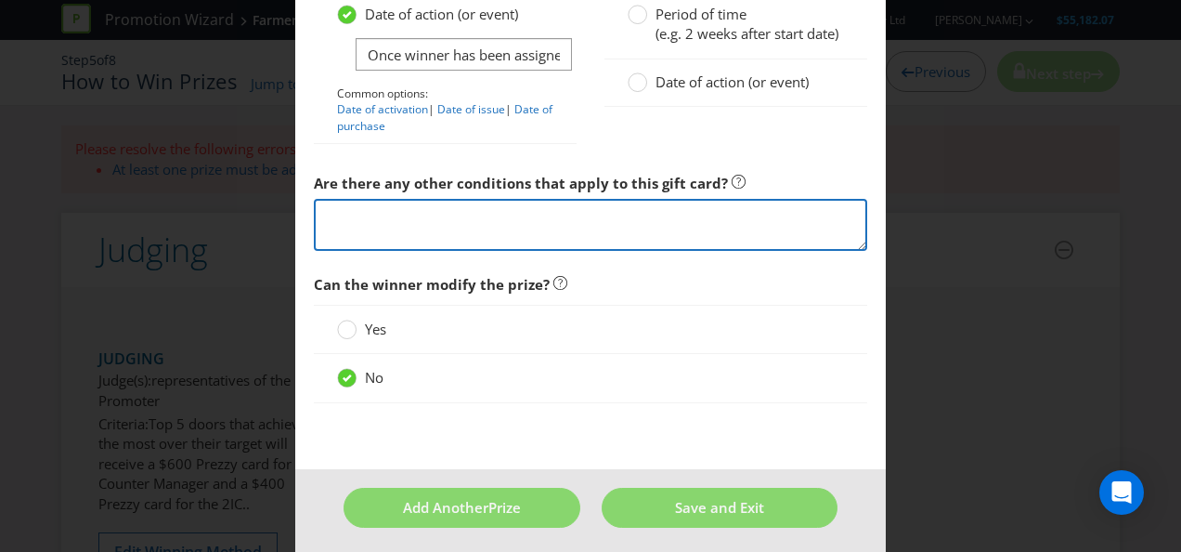
click at [594, 231] on textarea at bounding box center [591, 225] width 554 height 53
click at [650, 228] on textarea "Once winner has received this prize, it is no longer in association with L'Orea…" at bounding box center [591, 225] width 554 height 53
click at [559, 208] on textarea "Once winner has received this prize, it is no longer in association with L'Orea…" at bounding box center [591, 225] width 554 height 53
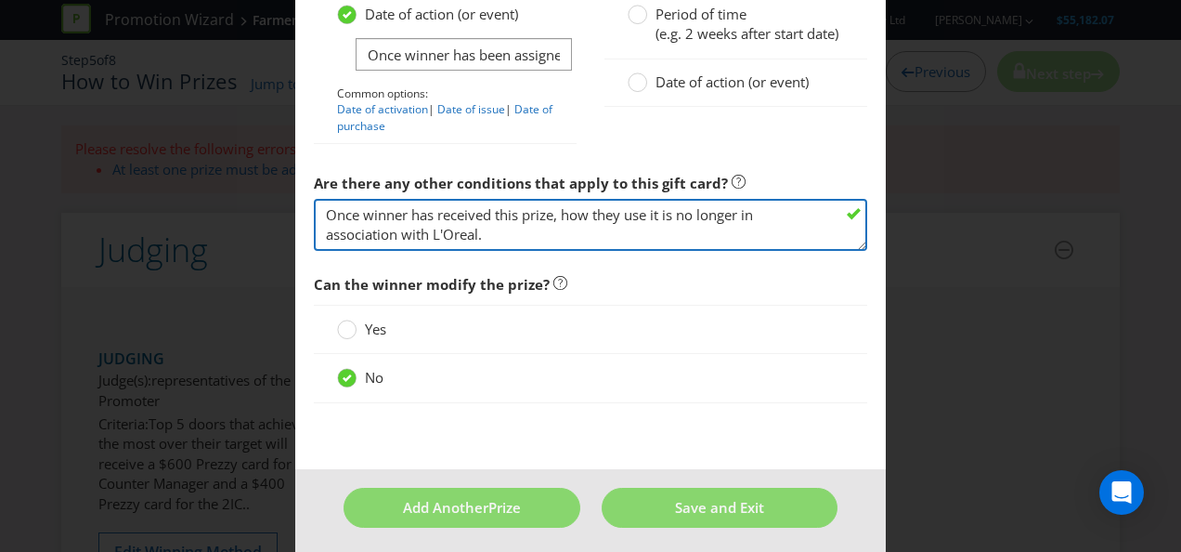
type textarea "Once winner has received this prize, how they use it is no longer in associatio…"
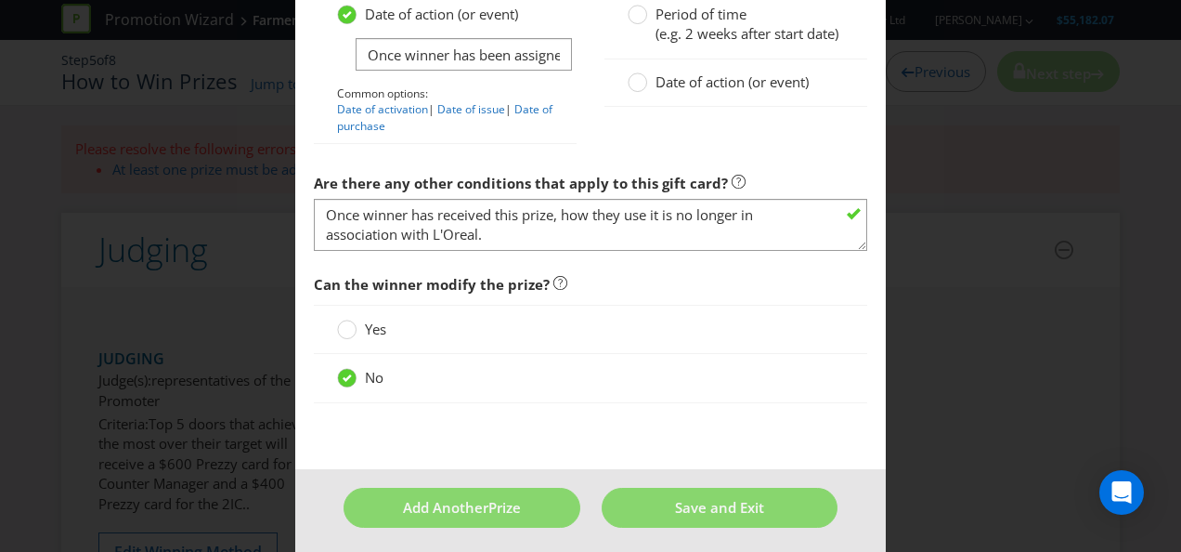
click at [775, 152] on div "Start: Specific date Date of action (or event) Once winner has been assigned Co…" at bounding box center [590, 33] width 581 height 259
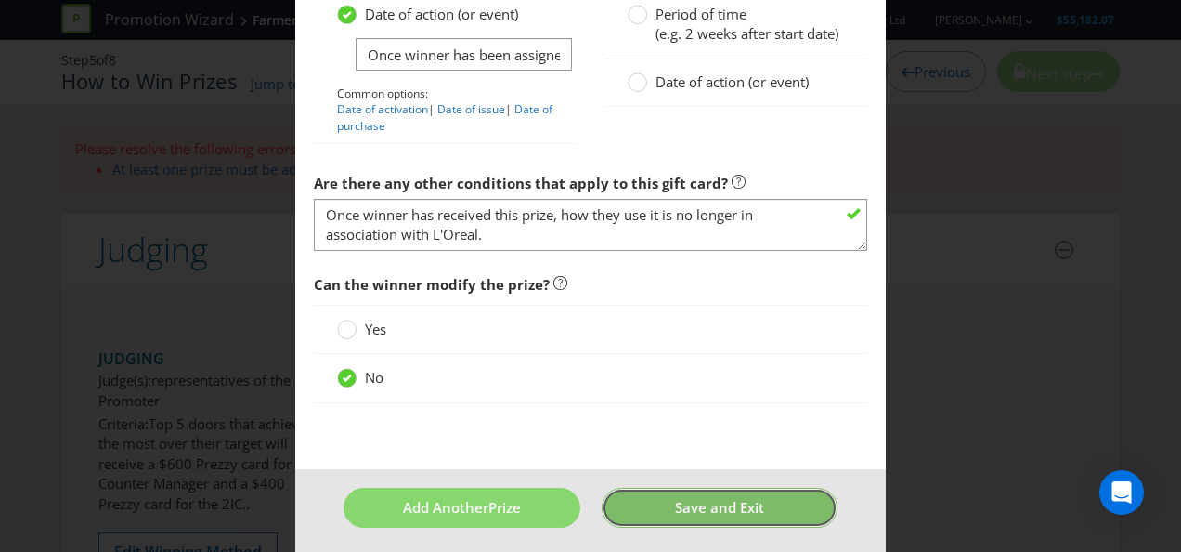
click at [675, 504] on span "Save and Exit" at bounding box center [719, 507] width 89 height 19
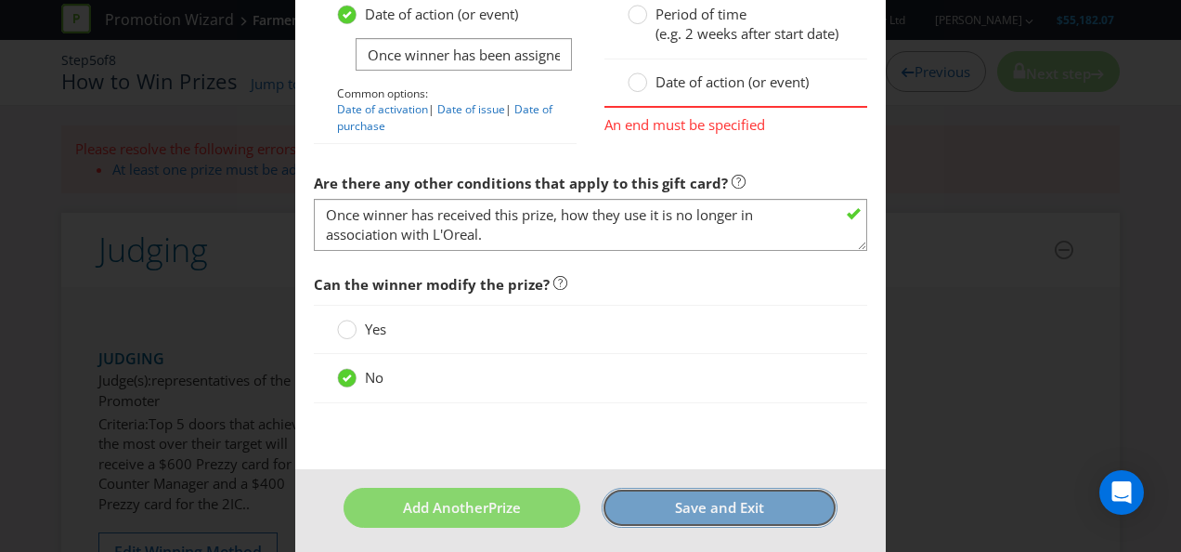
scroll to position [1601, 0]
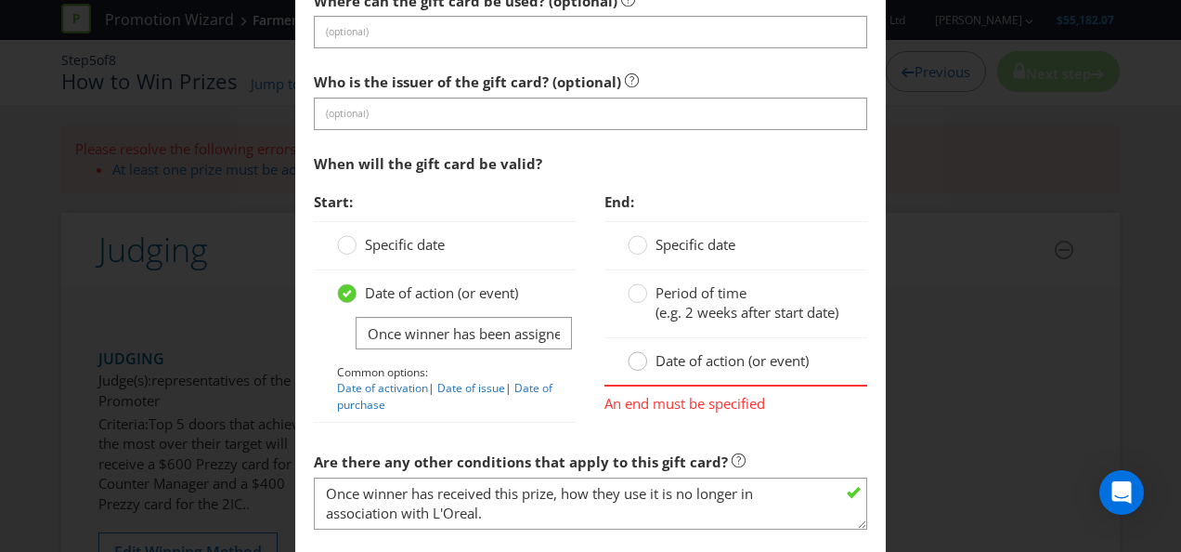
click at [634, 359] on div at bounding box center [637, 354] width 9 height 9
click at [0, 0] on input "Date of action (or event)" at bounding box center [0, 0] width 0 height 0
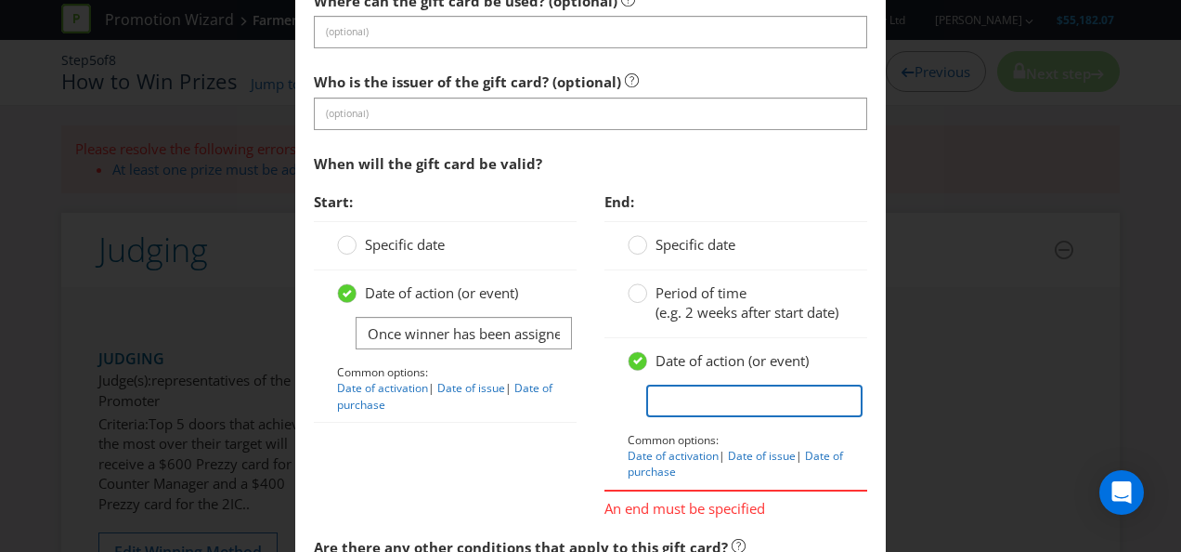
click at [694, 411] on input "text" at bounding box center [754, 401] width 216 height 33
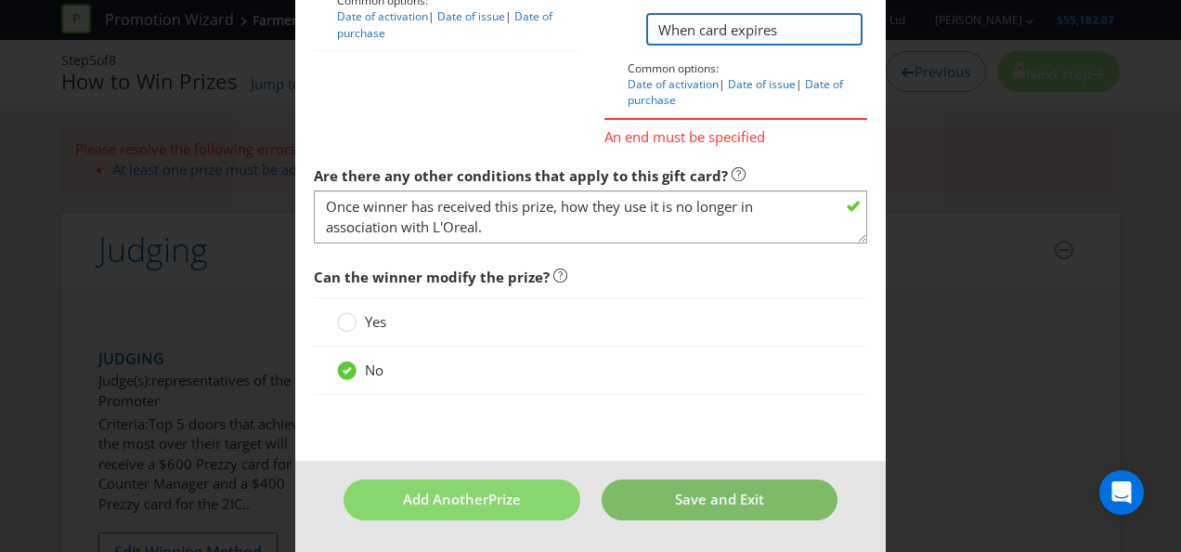
type input "When card expires"
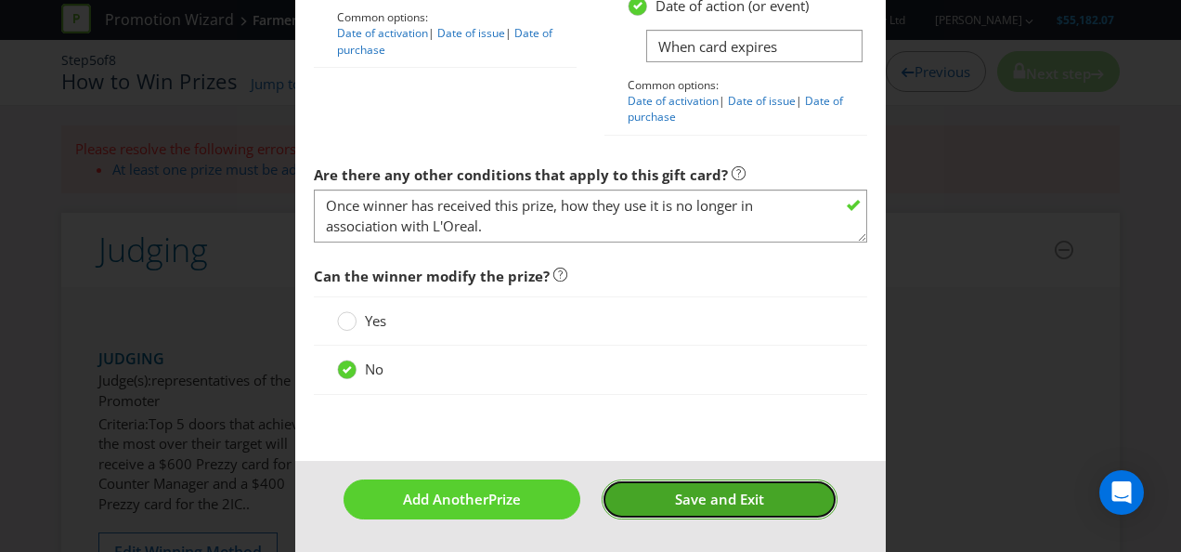
click at [666, 530] on footer "Add Another Prize Save and Exit" at bounding box center [590, 506] width 591 height 91
drag, startPoint x: 683, startPoint y: 492, endPoint x: 730, endPoint y: 433, distance: 76.0
click at [682, 493] on span "Save and Exit" at bounding box center [719, 498] width 89 height 19
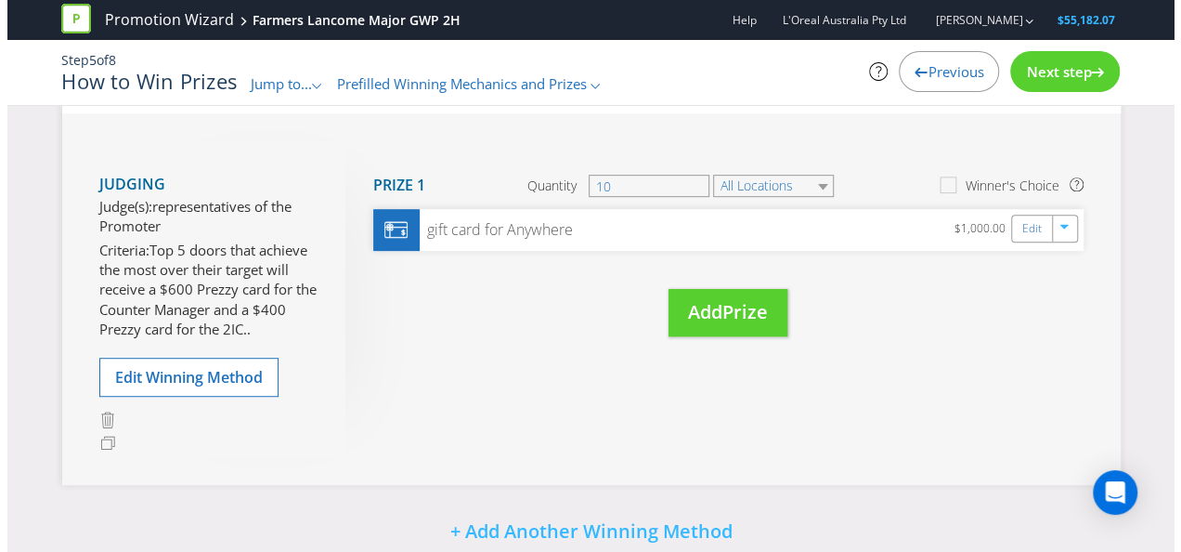
scroll to position [372, 0]
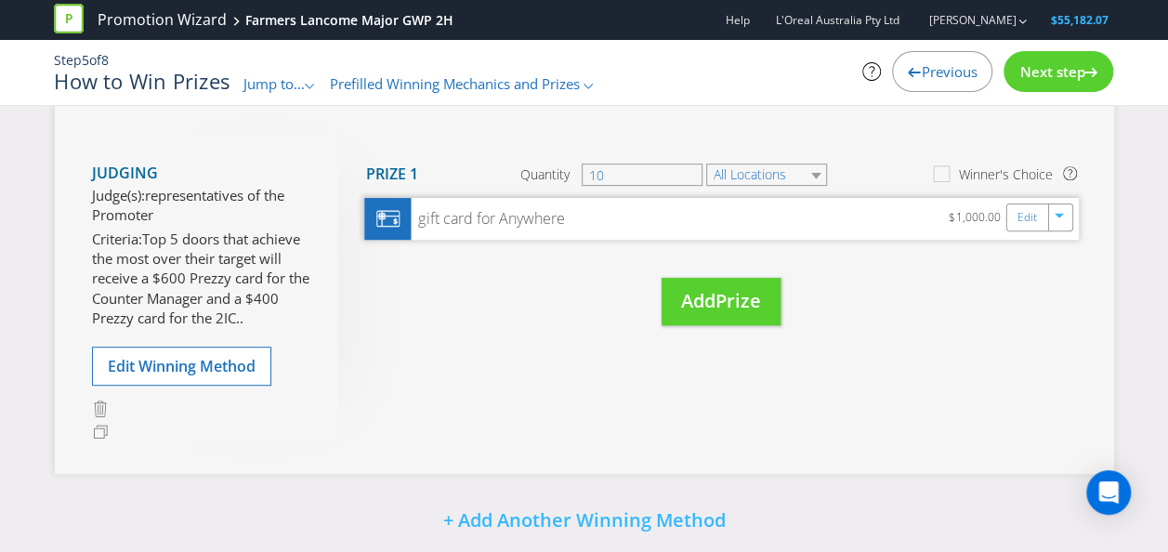
click at [918, 222] on div "gift card for Anywhere $1,000.00 Edit" at bounding box center [721, 219] width 714 height 42
click at [1061, 216] on icon "button" at bounding box center [1059, 218] width 11 height 11
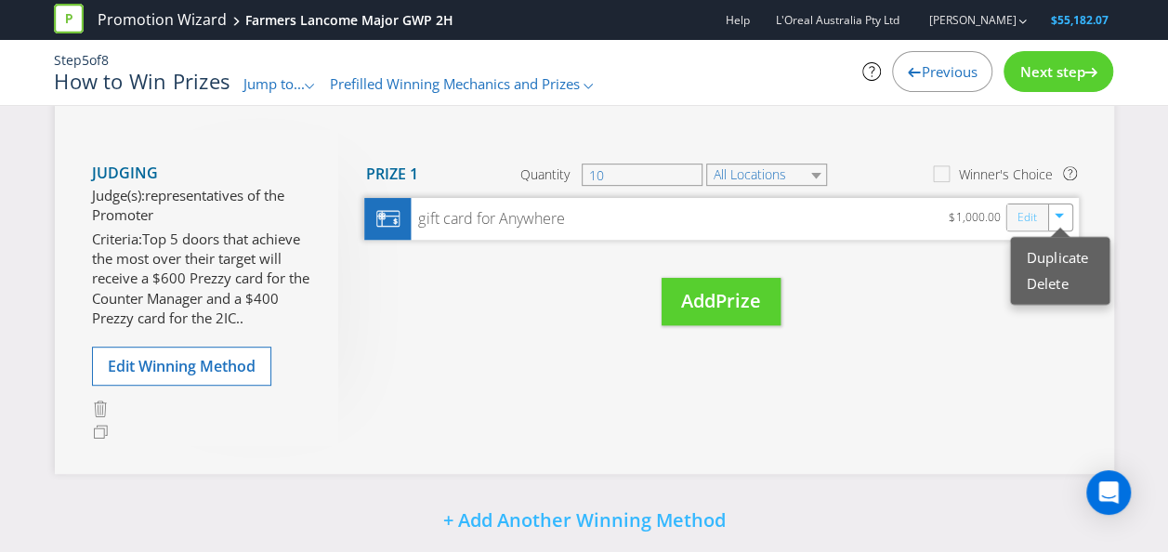
click at [1025, 216] on link "Edit" at bounding box center [1026, 217] width 20 height 21
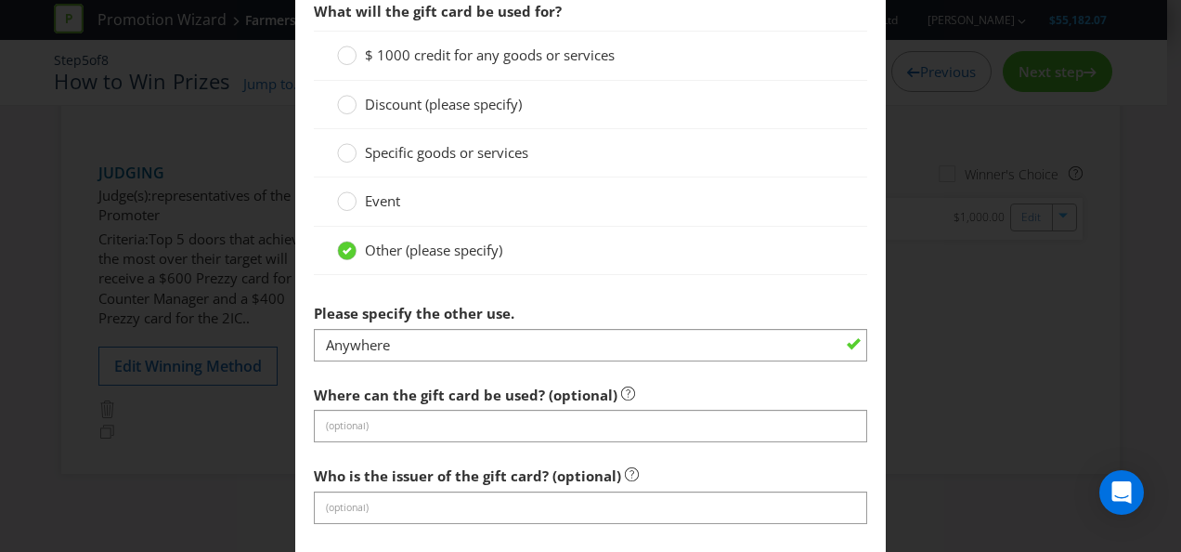
scroll to position [1300, 0]
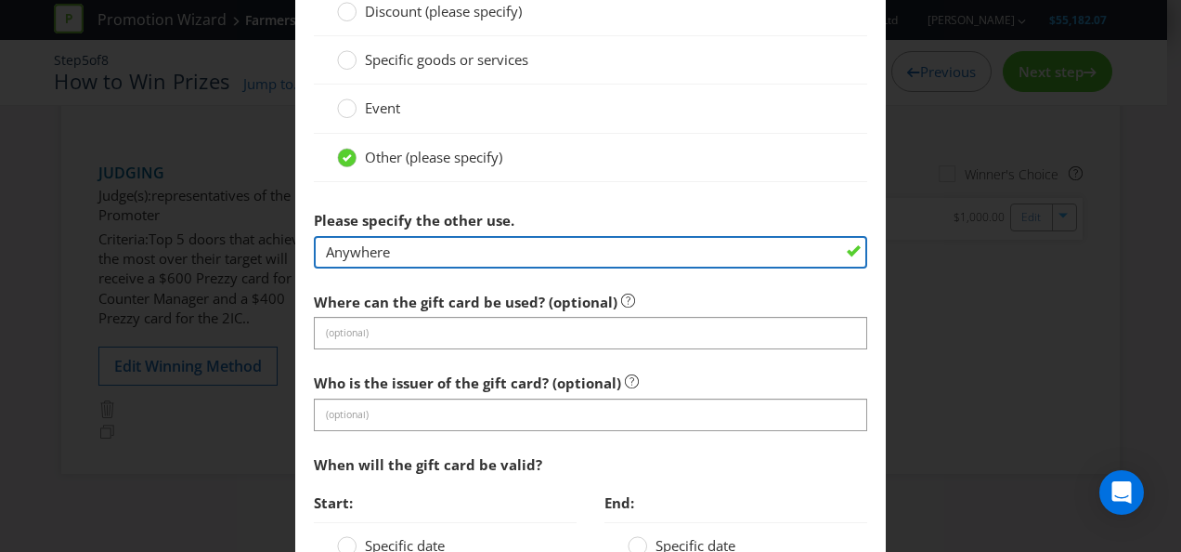
drag, startPoint x: 427, startPoint y: 247, endPoint x: 266, endPoint y: 217, distance: 164.3
click at [266, 216] on div "Edit Prize [GEOGRAPHIC_DATA] Please select the prize type Product Voucher or Gi…" at bounding box center [590, 276] width 1181 height 552
type input "Anywhere - Prezzy Card"
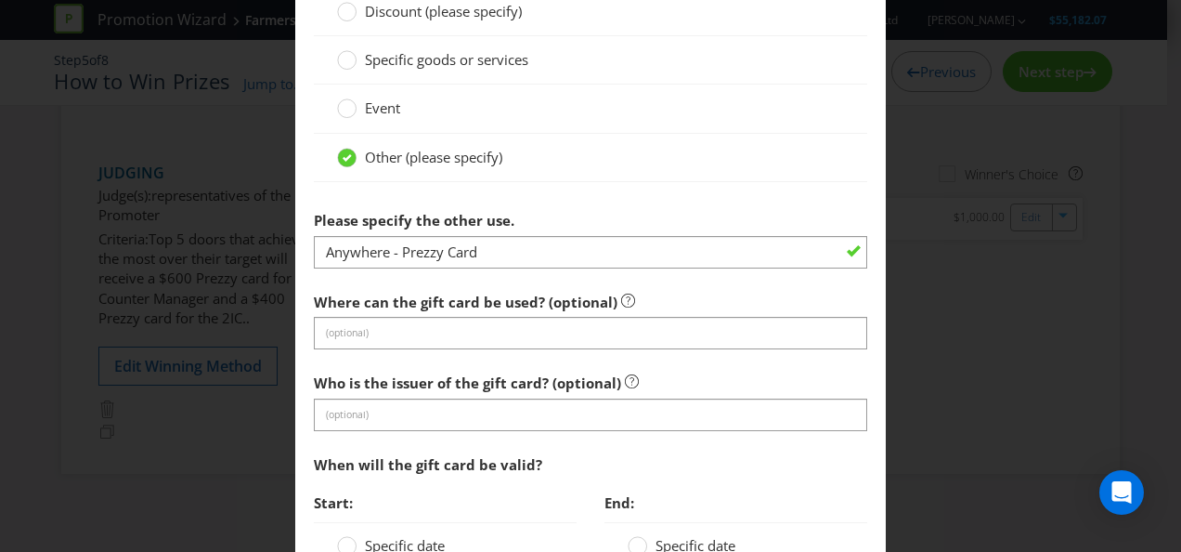
click at [603, 170] on div "Other (please specify)" at bounding box center [591, 158] width 554 height 48
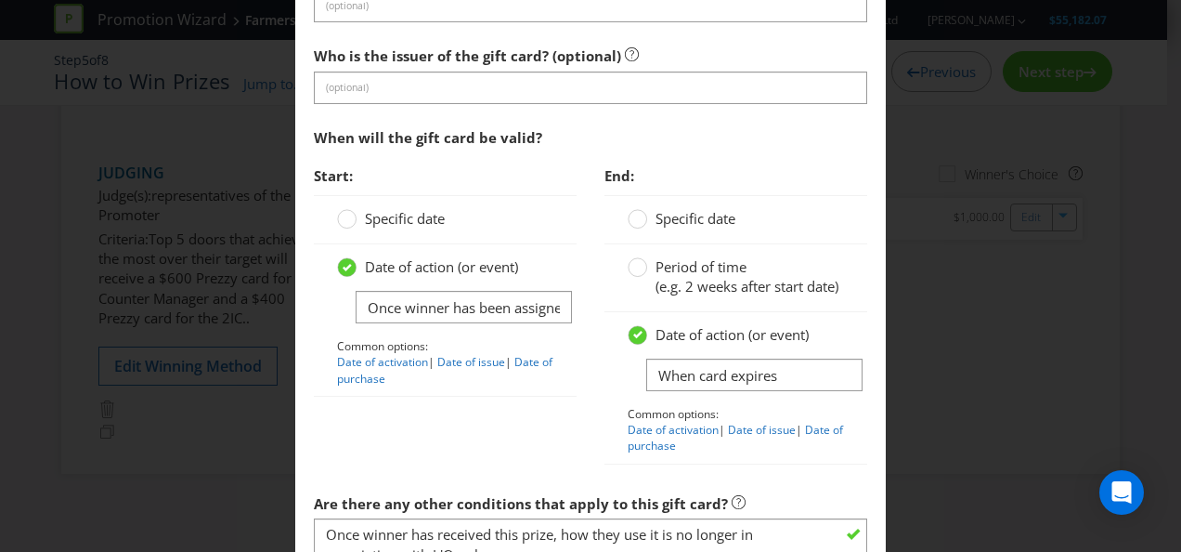
scroll to position [1951, 0]
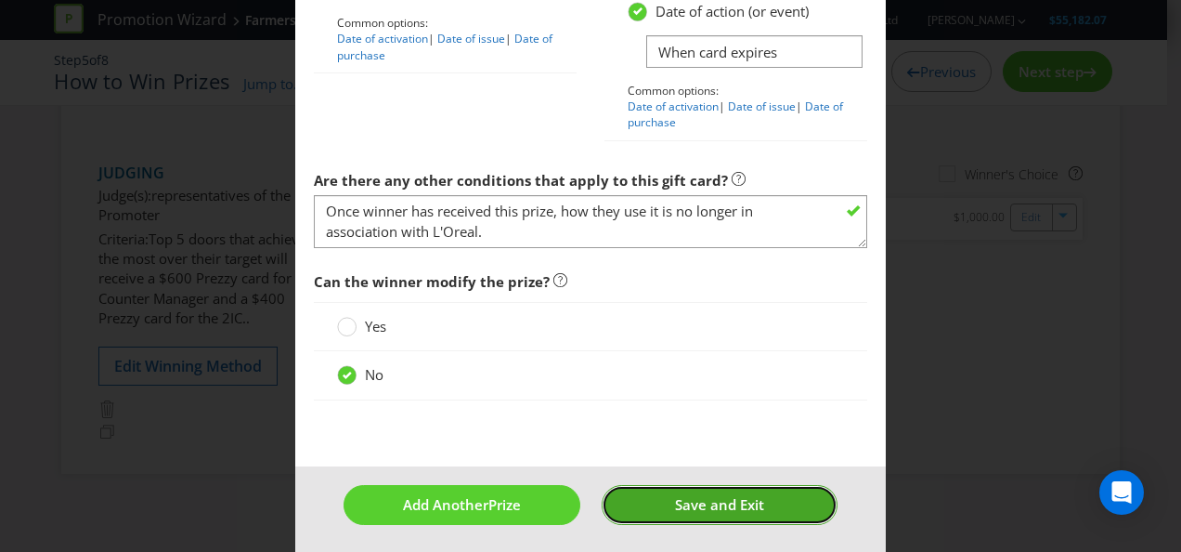
click at [685, 505] on span "Save and Exit" at bounding box center [719, 504] width 89 height 19
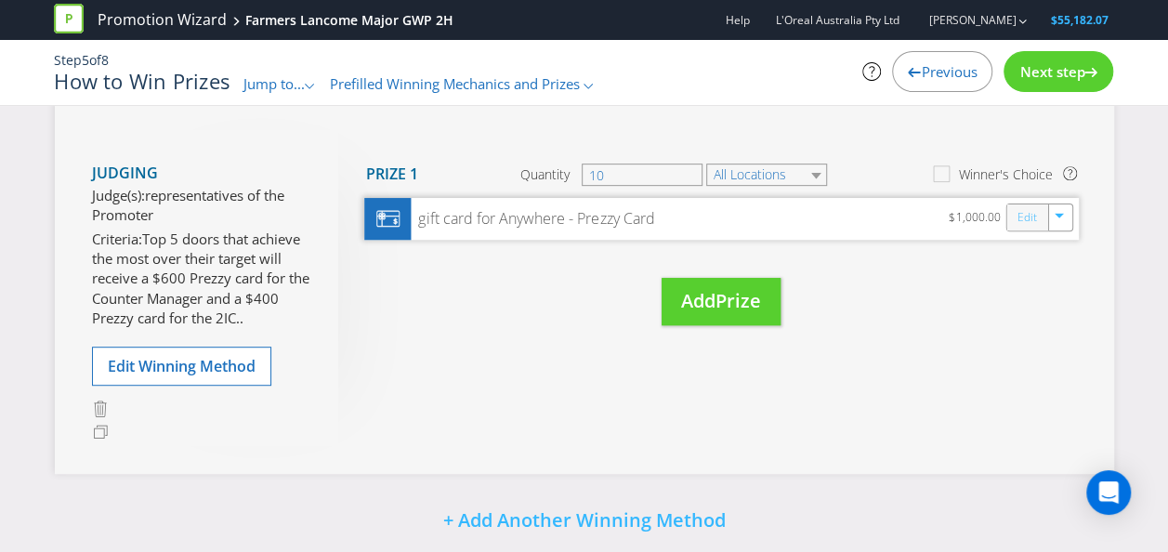
click at [1019, 222] on link "Edit" at bounding box center [1026, 217] width 20 height 21
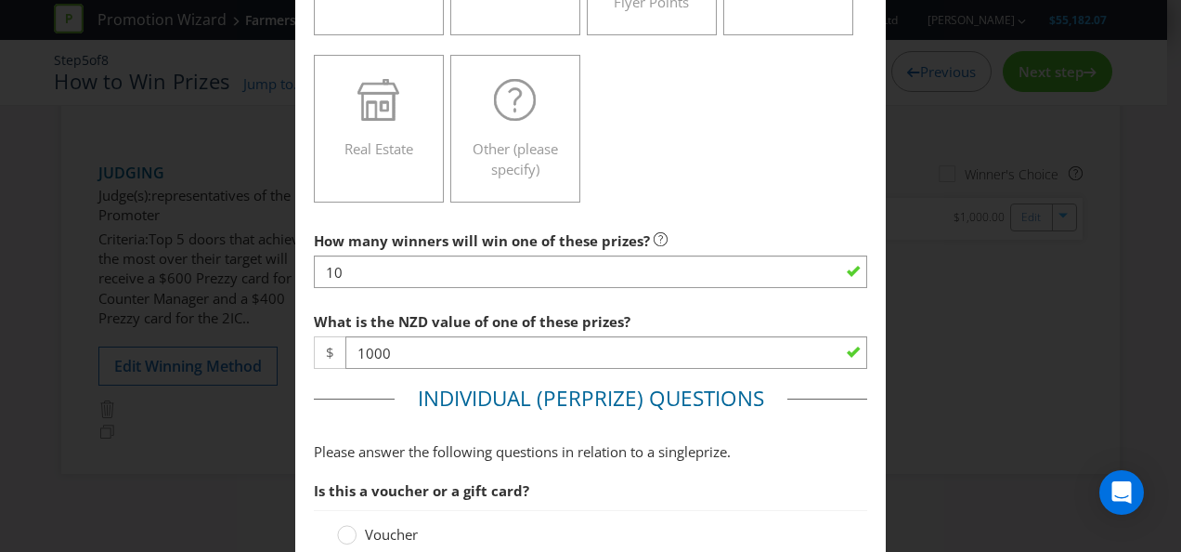
scroll to position [650, 0]
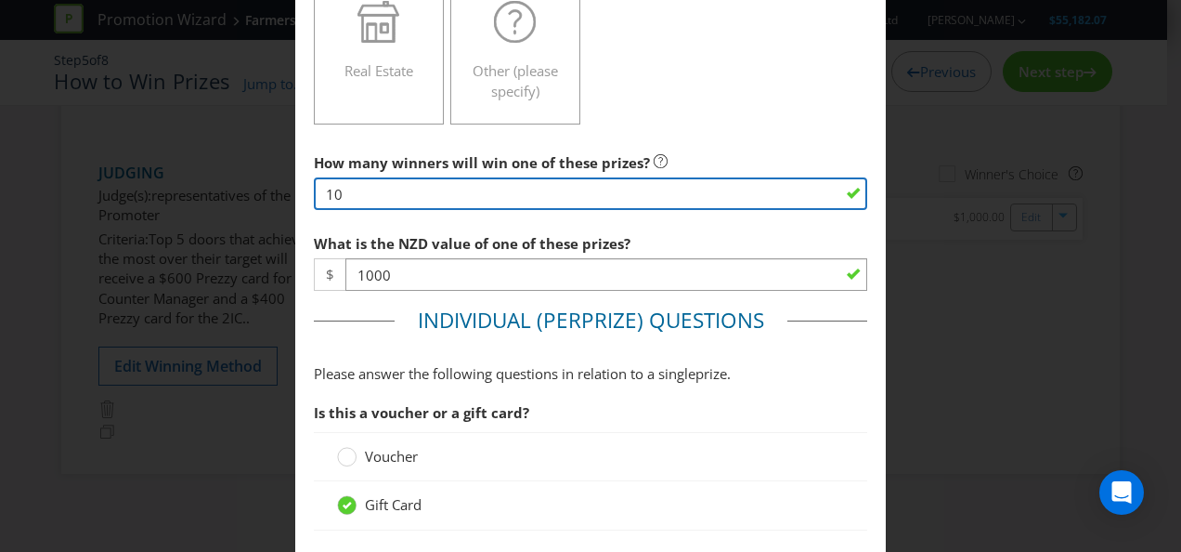
drag, startPoint x: 390, startPoint y: 193, endPoint x: 260, endPoint y: 175, distance: 131.4
click at [260, 175] on div "Edit Prize [GEOGRAPHIC_DATA] Please select the prize type Product Voucher or Gi…" at bounding box center [590, 276] width 1181 height 552
type input "5"
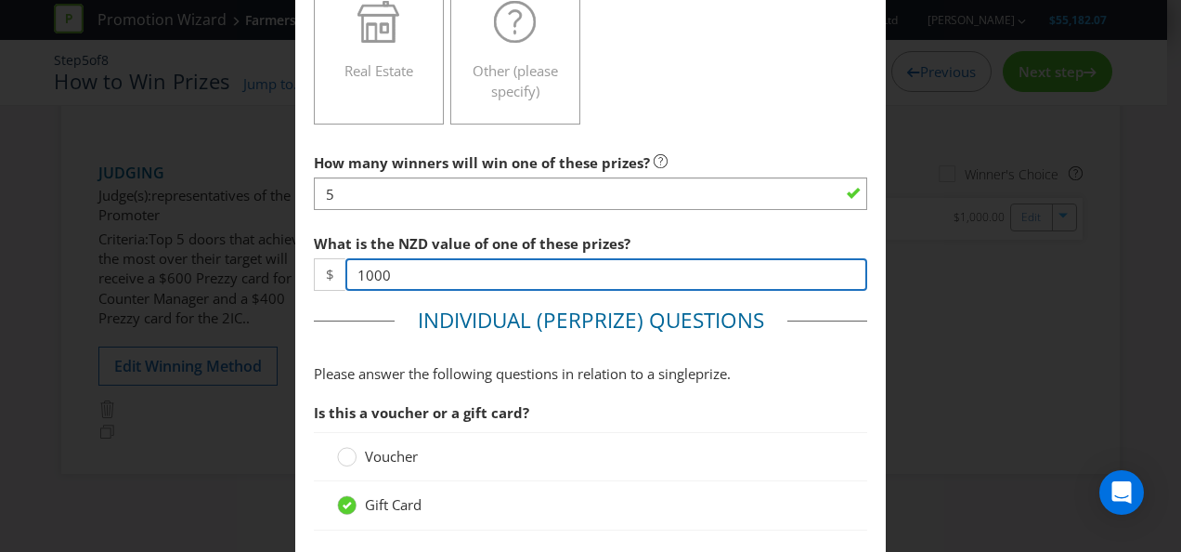
drag, startPoint x: 397, startPoint y: 264, endPoint x: 310, endPoint y: 256, distance: 86.7
click at [314, 258] on div "$ 1000" at bounding box center [591, 274] width 554 height 33
type input "600"
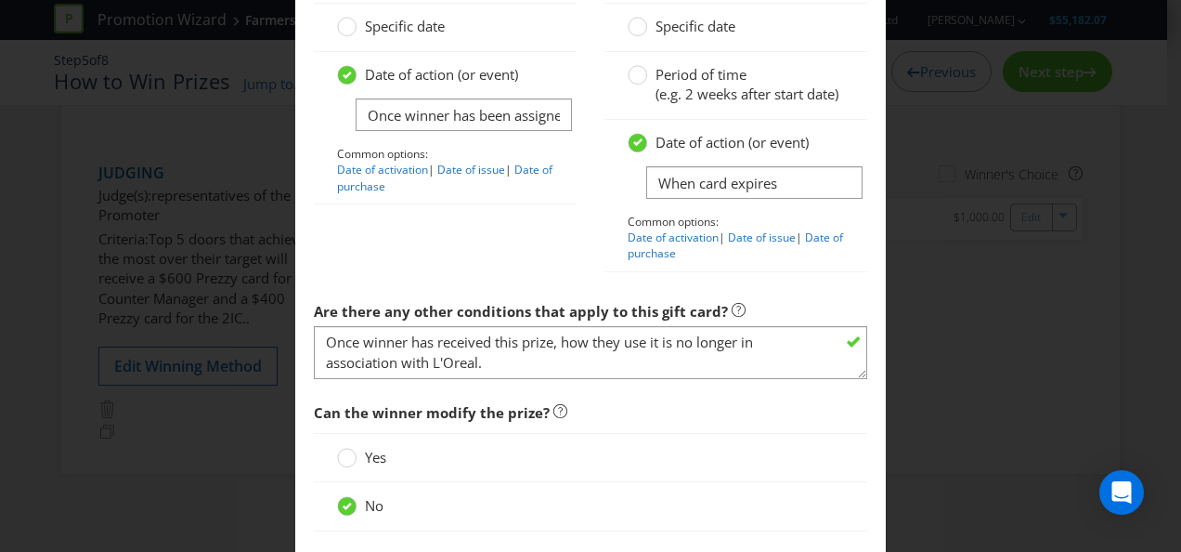
scroll to position [1967, 0]
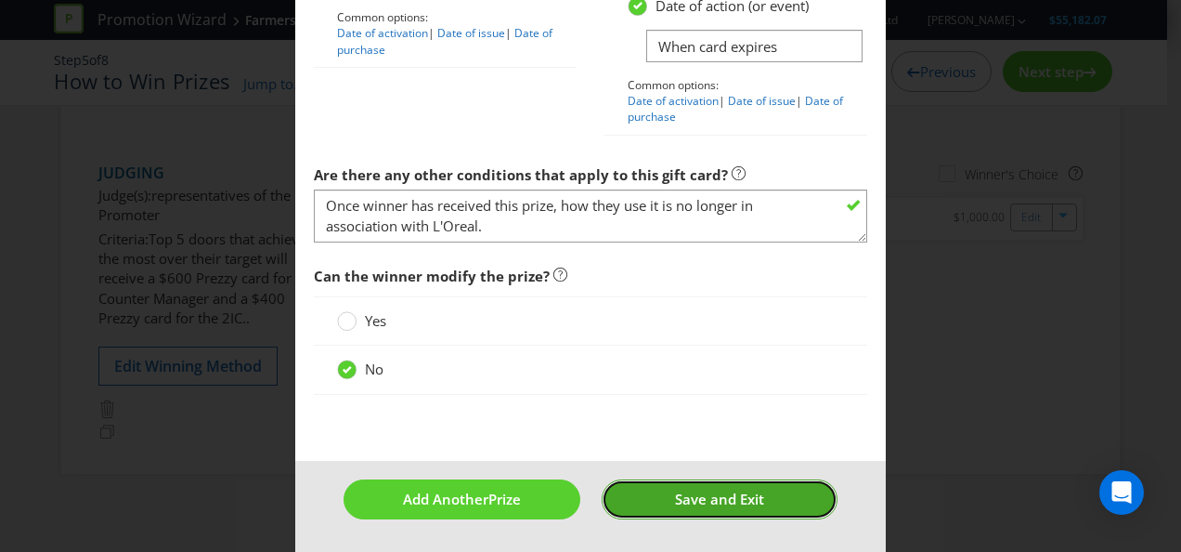
click at [681, 495] on span "Save and Exit" at bounding box center [719, 498] width 89 height 19
type input "5"
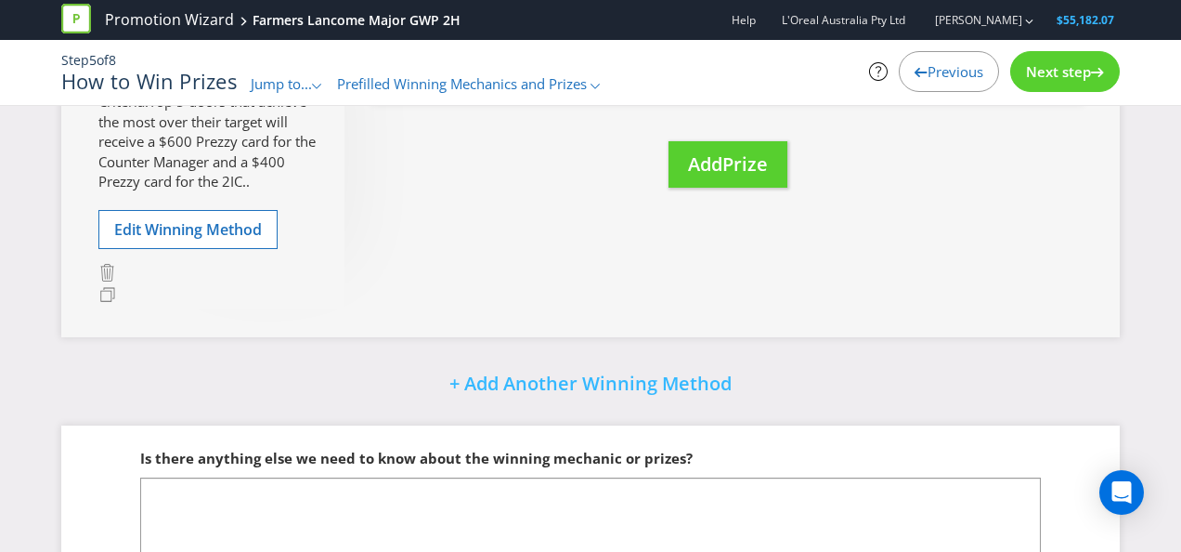
scroll to position [235, 0]
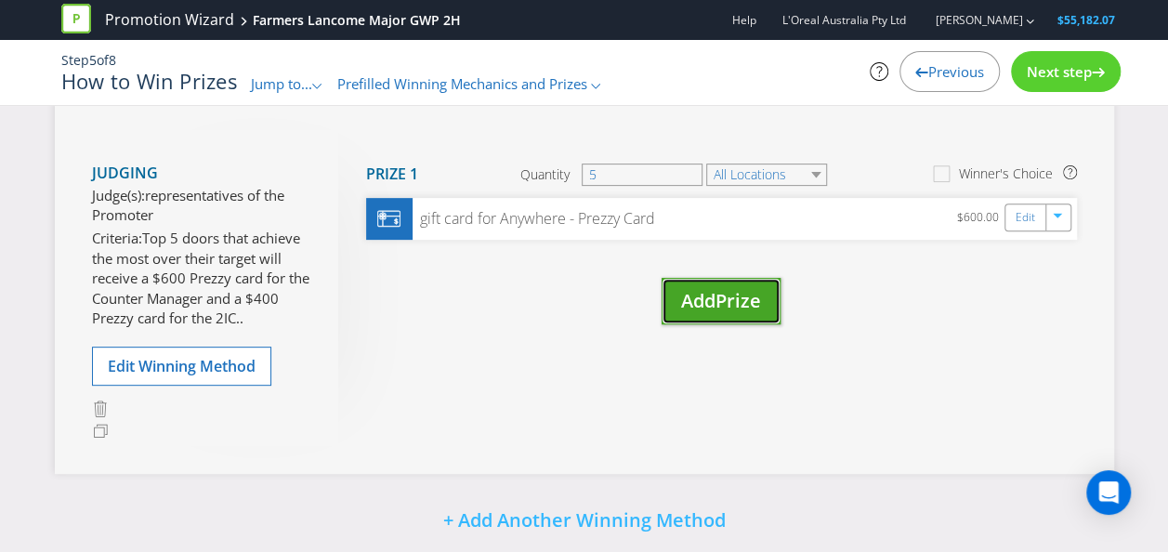
click at [676, 301] on button "Add Prize" at bounding box center [720, 301] width 119 height 47
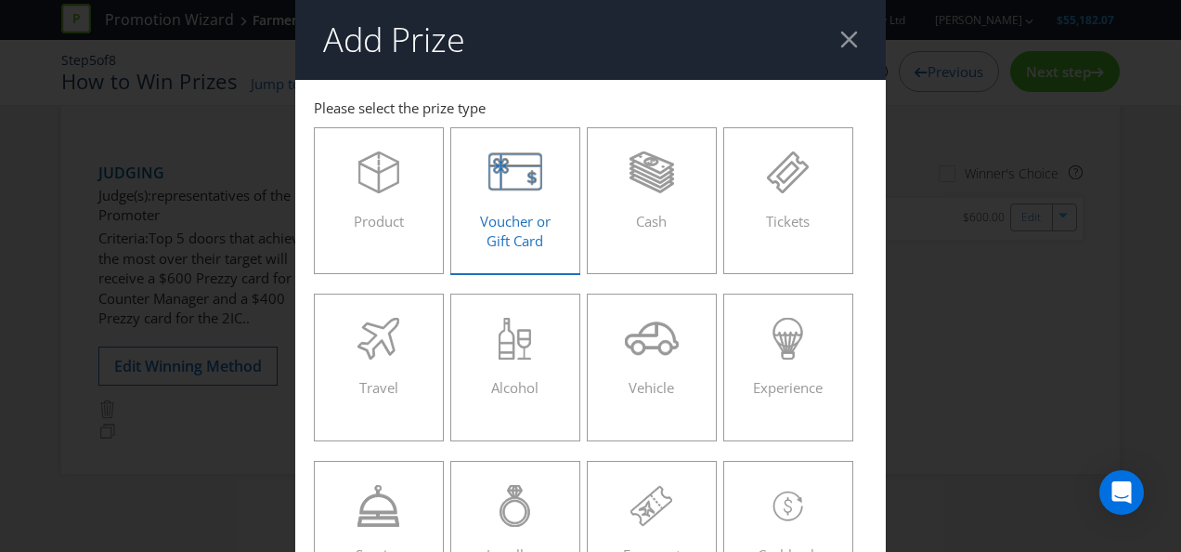
click at [516, 216] on span "Voucher or Gift Card" at bounding box center [515, 231] width 71 height 38
click at [0, 0] on input "Voucher or Gift Card" at bounding box center [0, 0] width 0 height 0
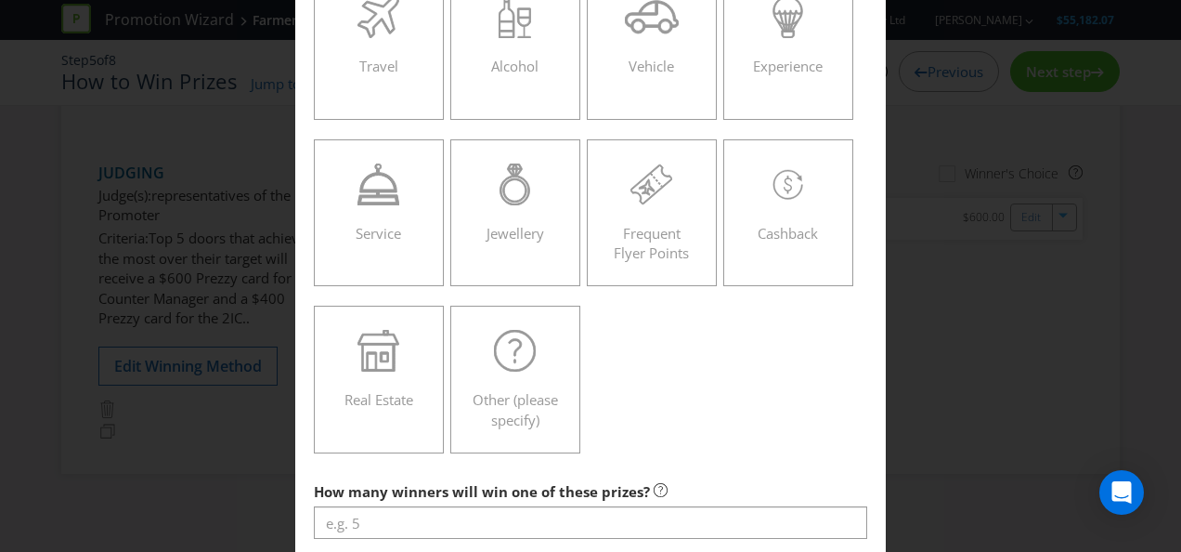
scroll to position [650, 0]
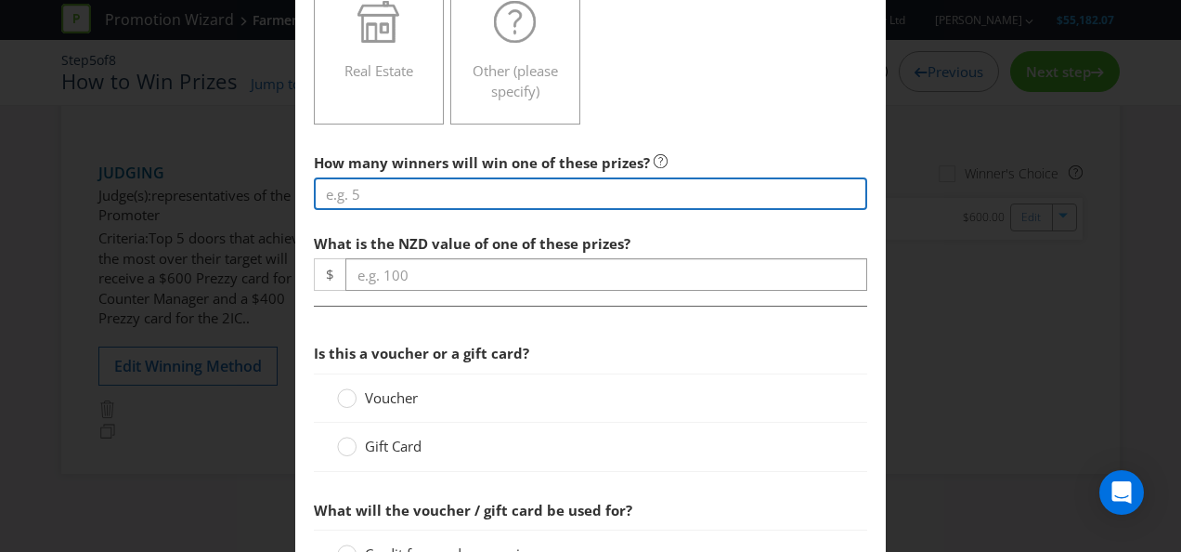
click at [401, 185] on input "number" at bounding box center [591, 193] width 554 height 33
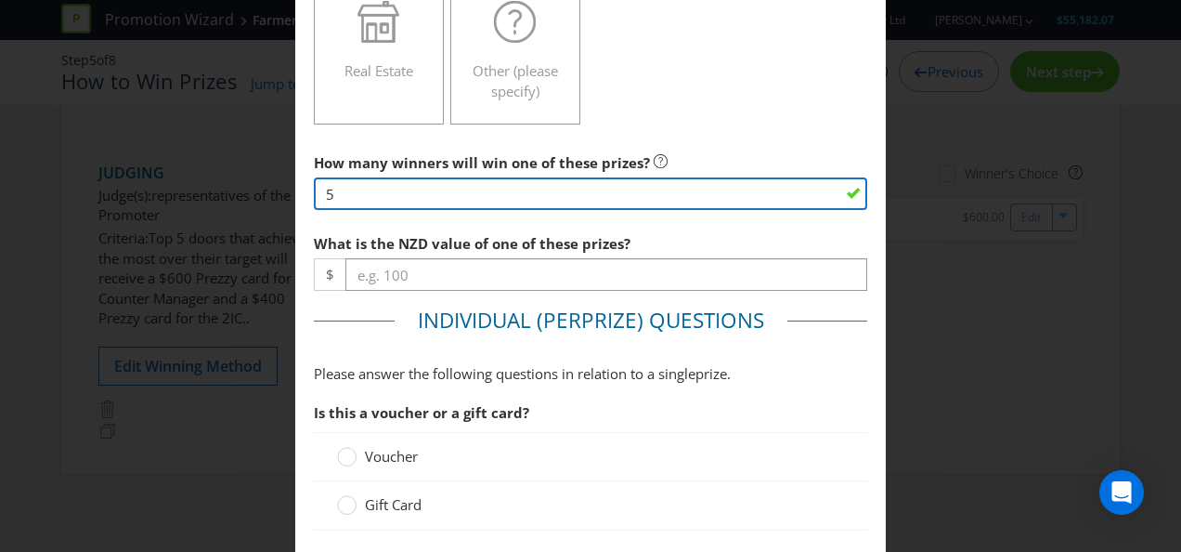
type input "5"
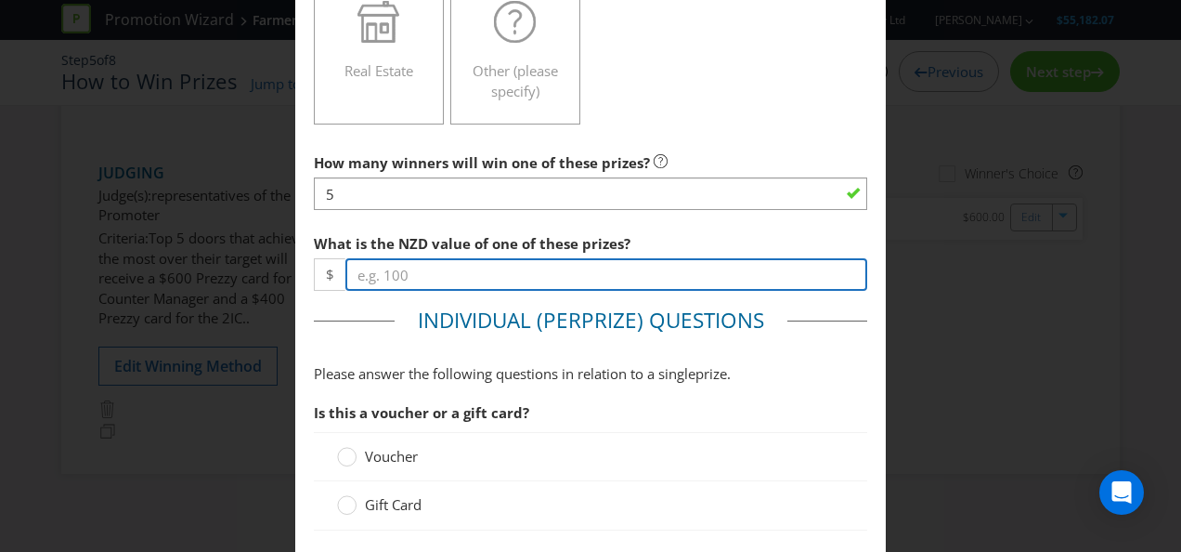
click at [407, 266] on input "number" at bounding box center [607, 274] width 522 height 33
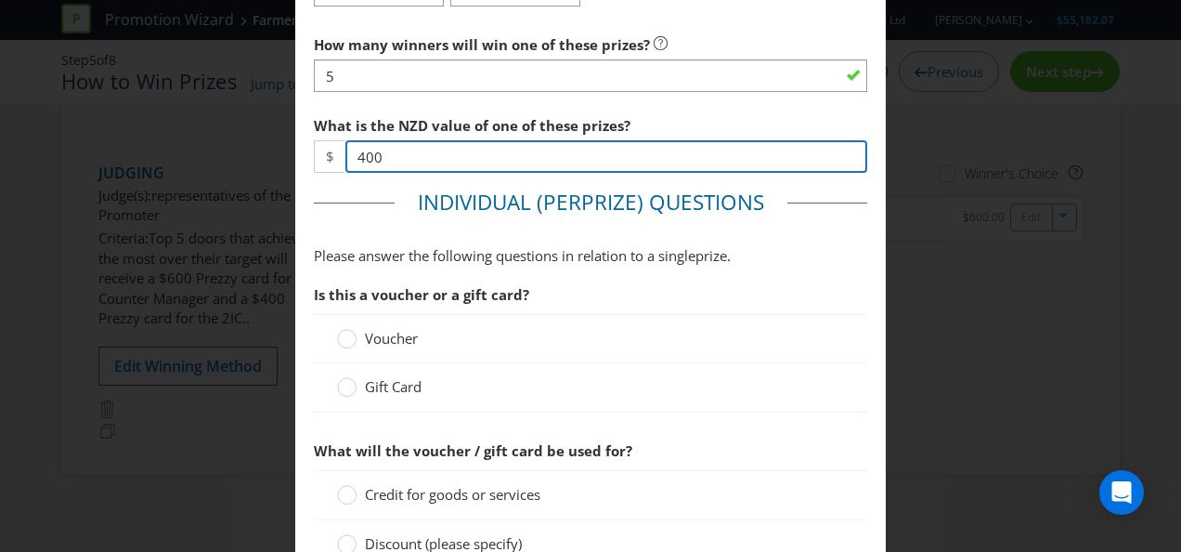
scroll to position [836, 0]
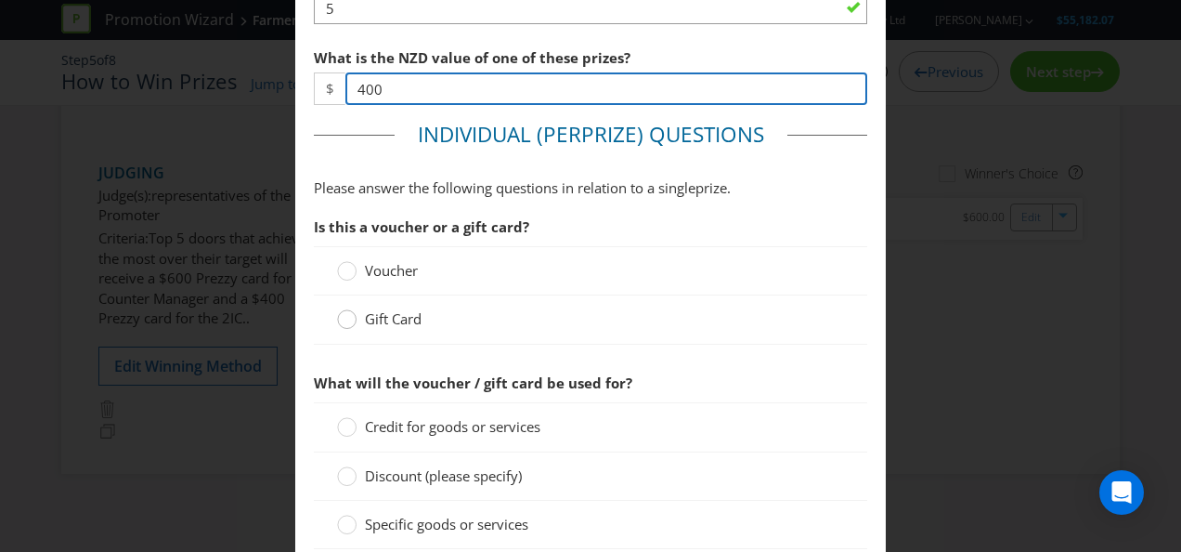
type input "400"
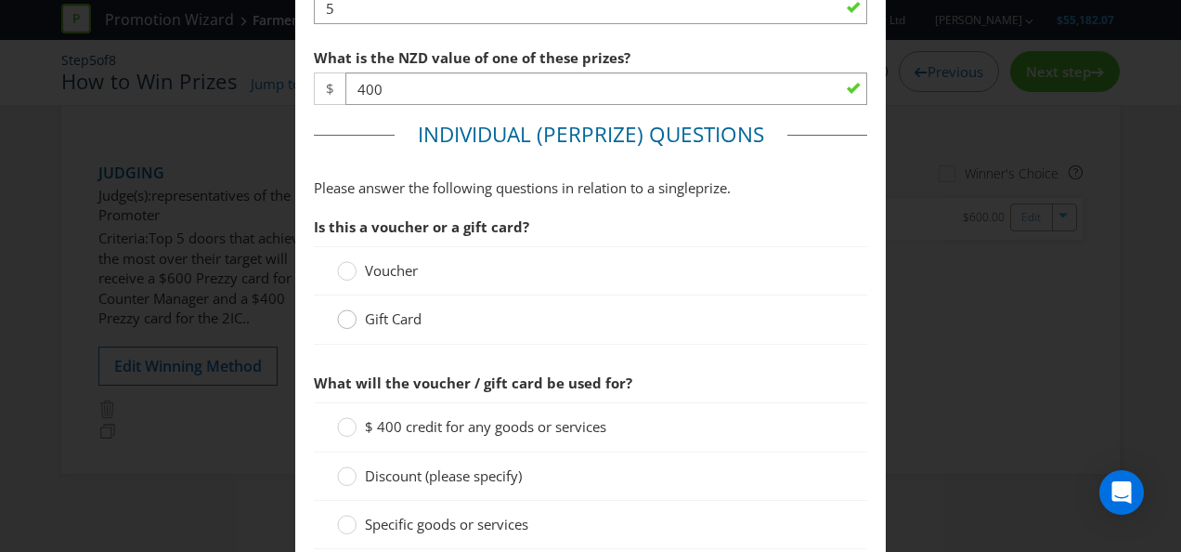
click at [338, 314] on circle at bounding box center [347, 319] width 19 height 19
click at [0, 0] on input "Gift Card" at bounding box center [0, 0] width 0 height 0
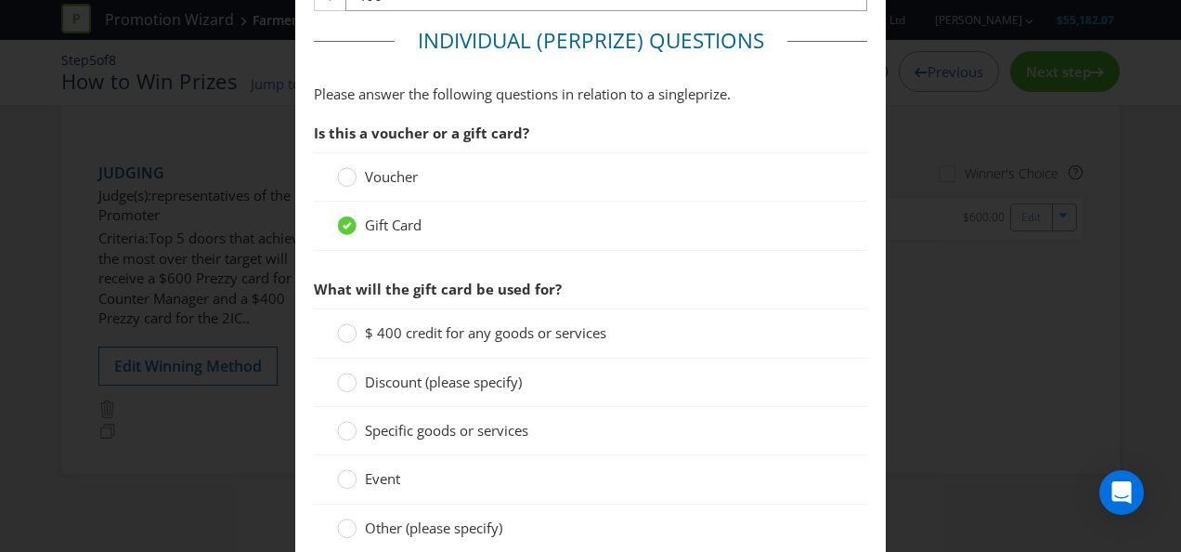
scroll to position [1022, 0]
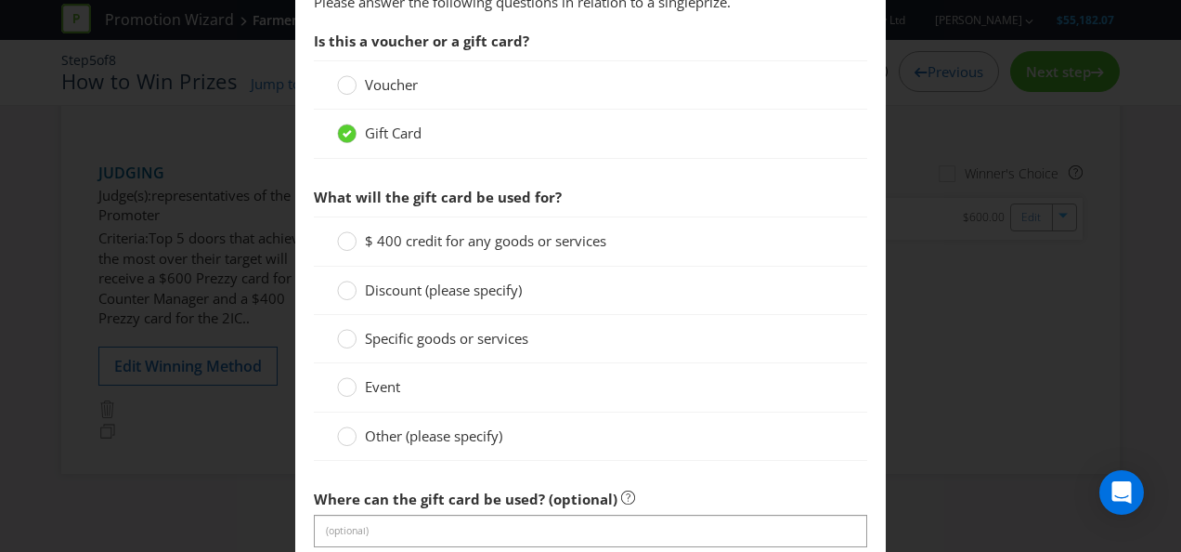
drag, startPoint x: 341, startPoint y: 232, endPoint x: 450, endPoint y: 243, distance: 110.2
click at [343, 232] on div at bounding box center [347, 234] width 9 height 9
click at [0, 0] on input "$ 400 credit for any goods or services" at bounding box center [0, 0] width 0 height 0
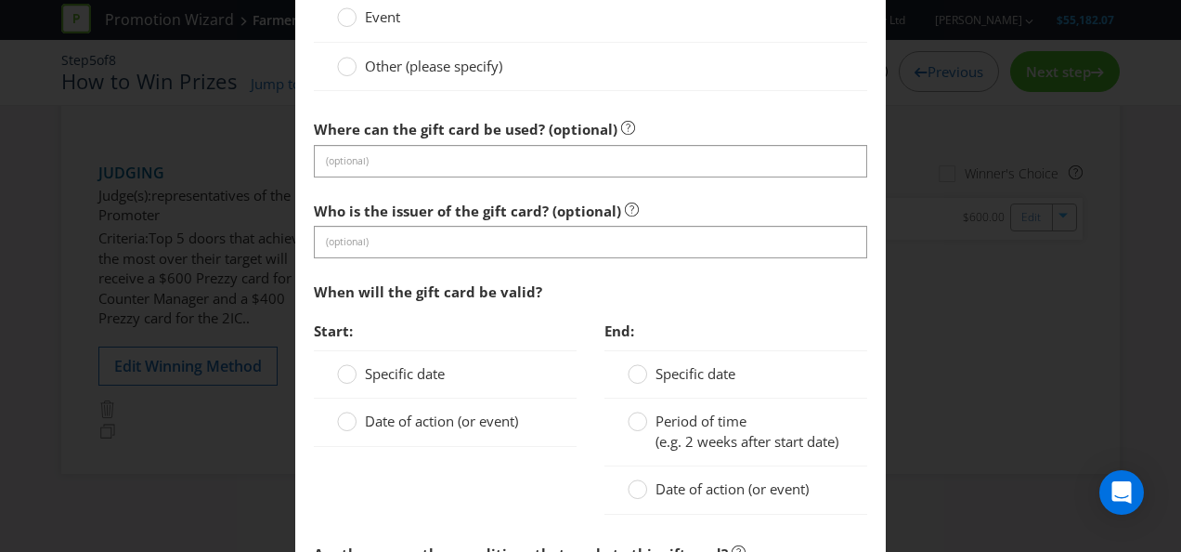
scroll to position [1393, 0]
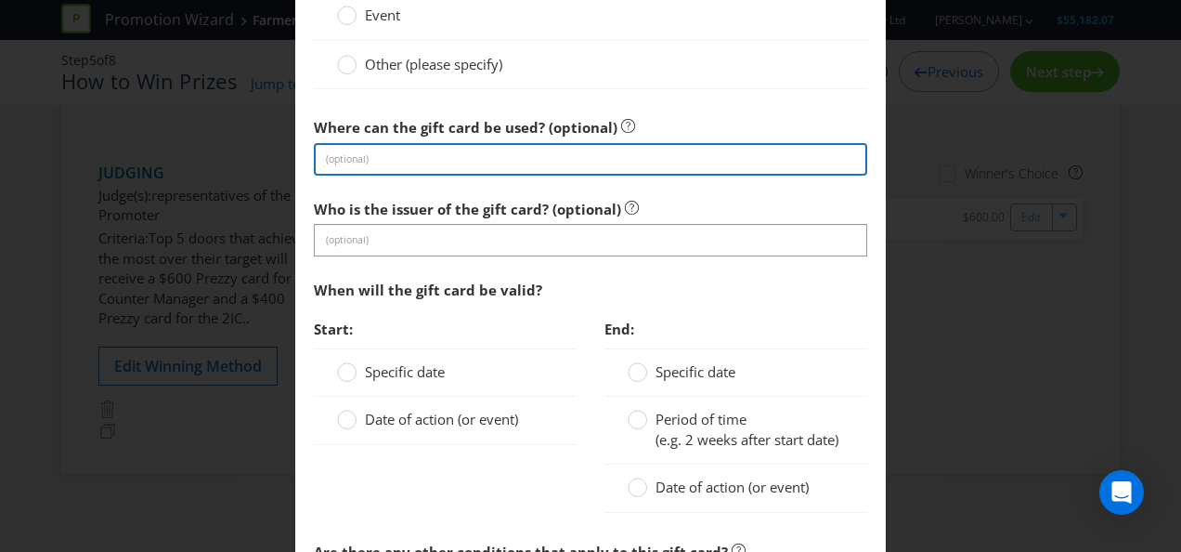
click at [672, 158] on input "text" at bounding box center [591, 159] width 554 height 33
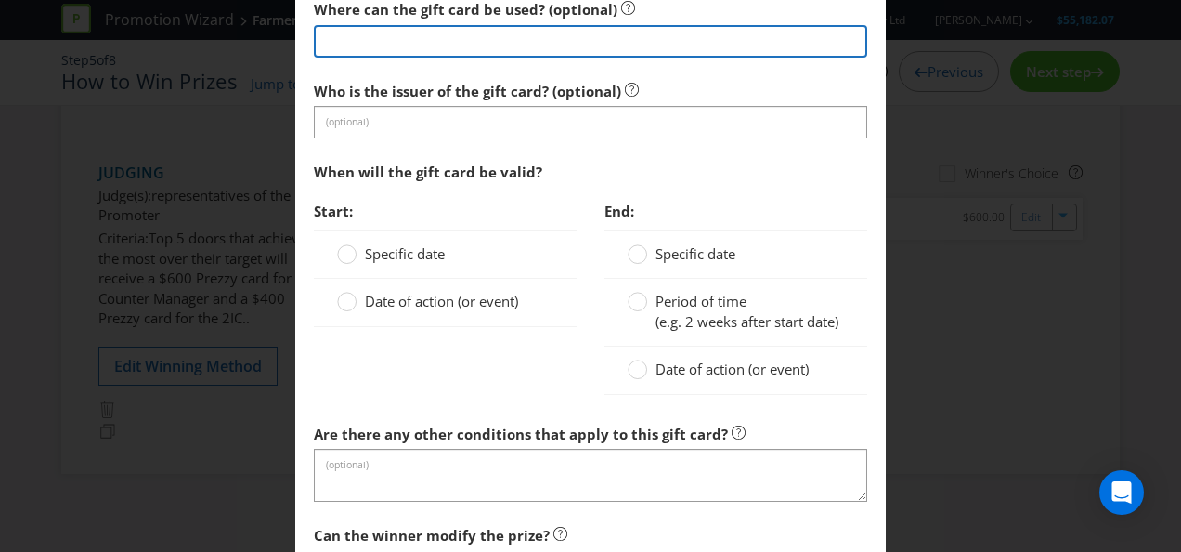
scroll to position [1579, 0]
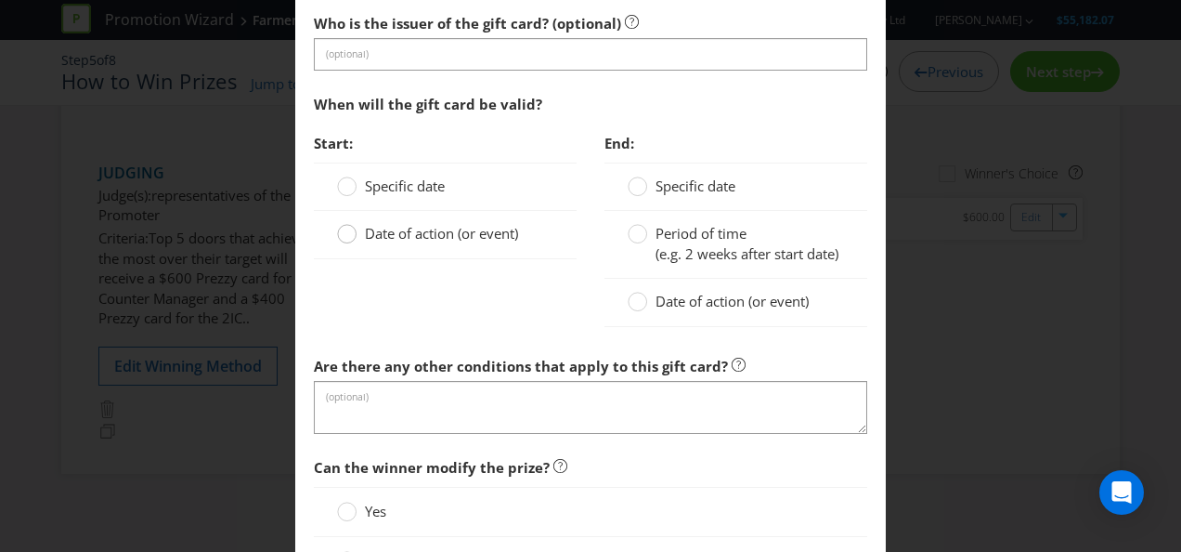
click at [348, 232] on circle at bounding box center [347, 234] width 19 height 19
click at [0, 0] on input "Date of action (or event)" at bounding box center [0, 0] width 0 height 0
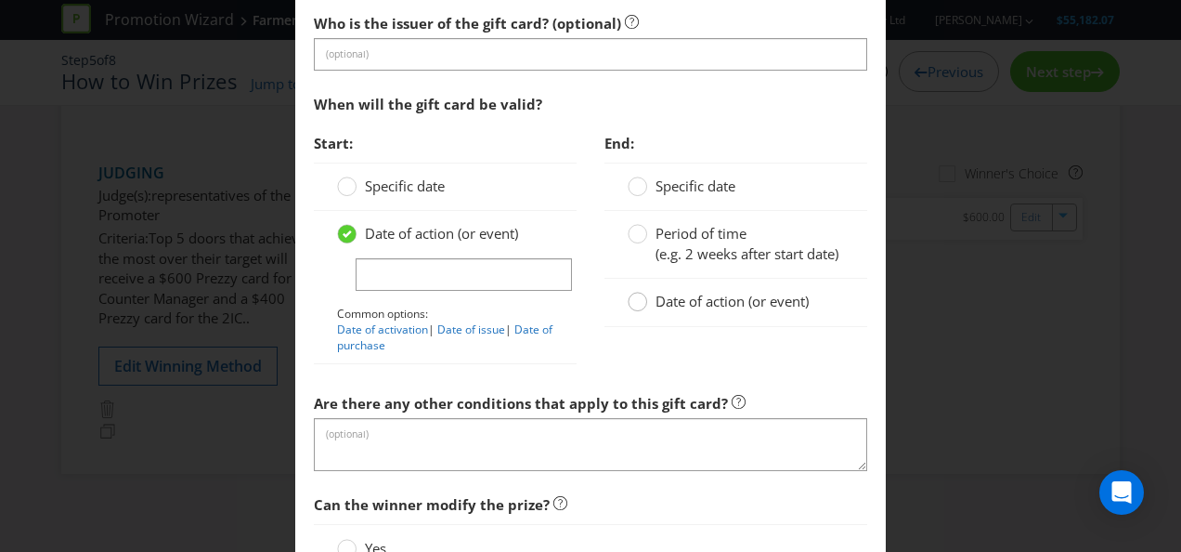
click at [628, 306] on icon at bounding box center [638, 302] width 20 height 20
click at [0, 0] on input "Date of action (or event)" at bounding box center [0, 0] width 0 height 0
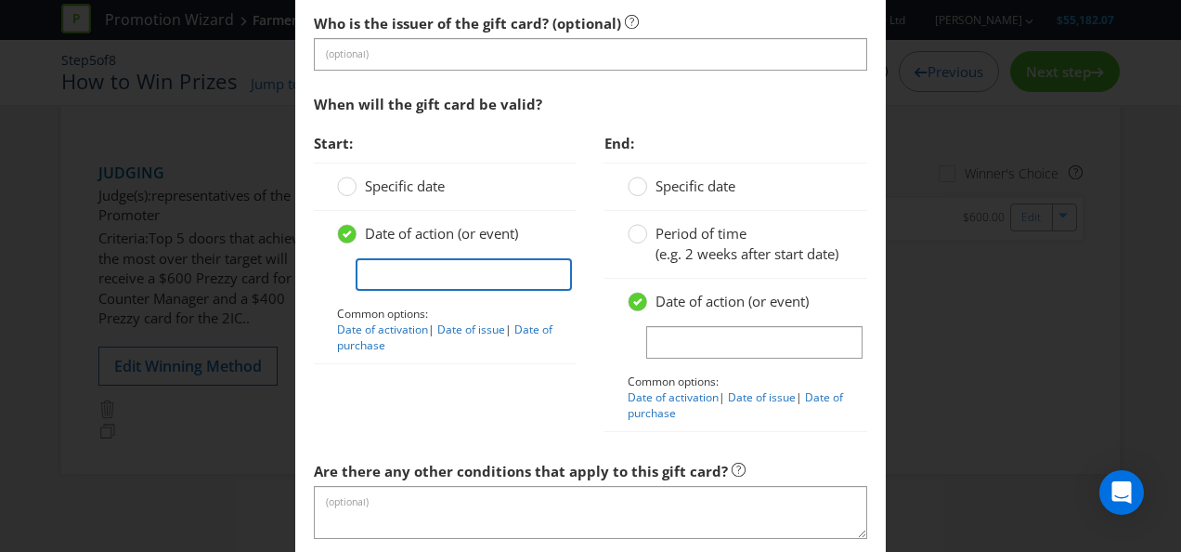
click at [460, 271] on input "text" at bounding box center [464, 274] width 216 height 33
type input "C"
type input "Prezzy card is issued"
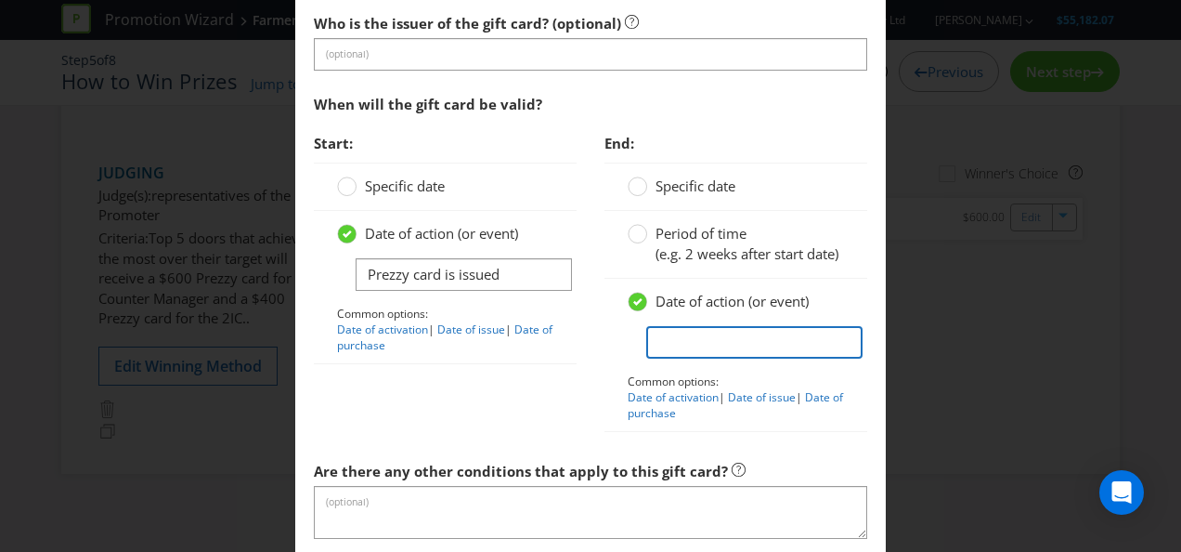
click at [701, 357] on input "text" at bounding box center [754, 342] width 216 height 33
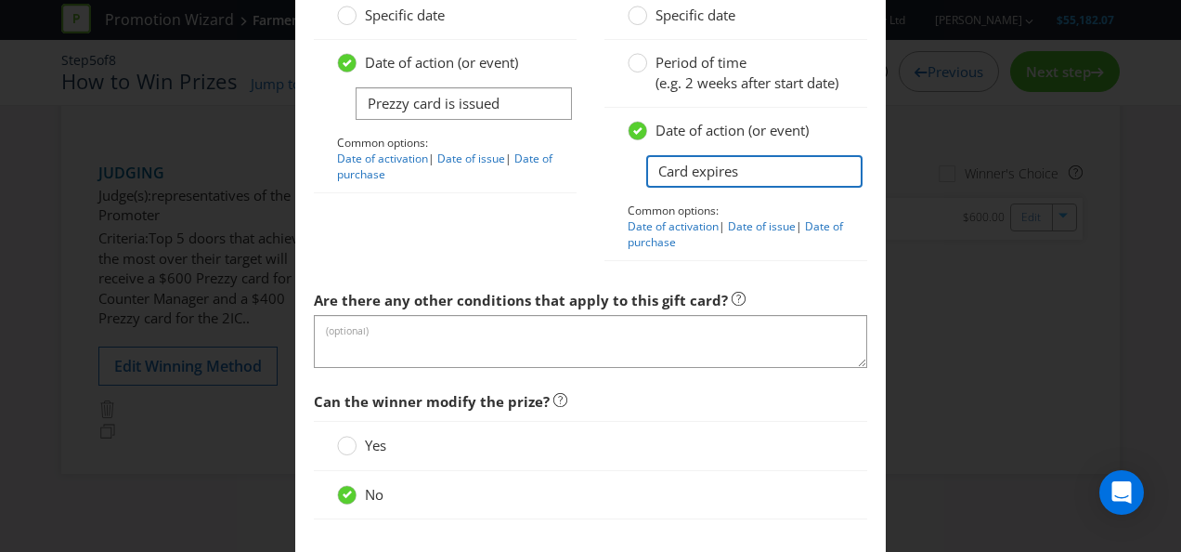
scroll to position [1765, 0]
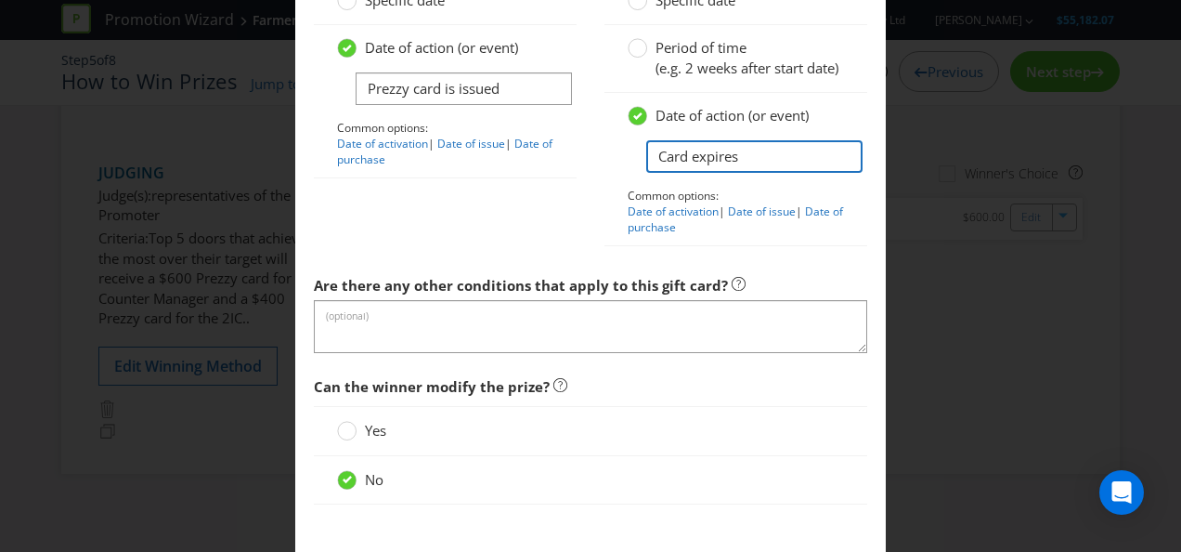
type input "Card expires"
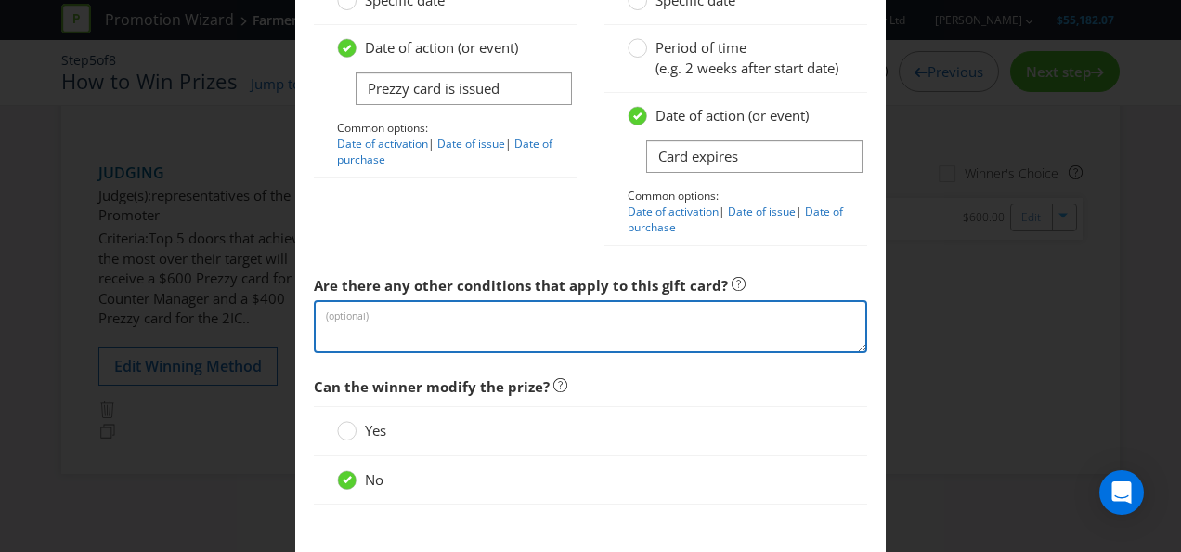
click at [620, 332] on textarea at bounding box center [591, 326] width 554 height 53
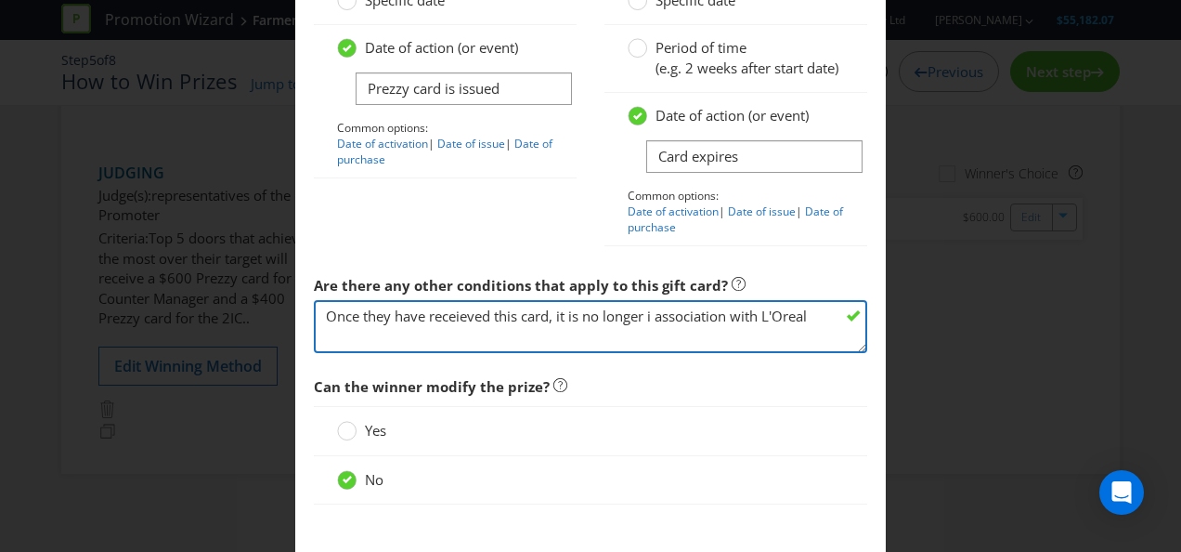
scroll to position [1886, 0]
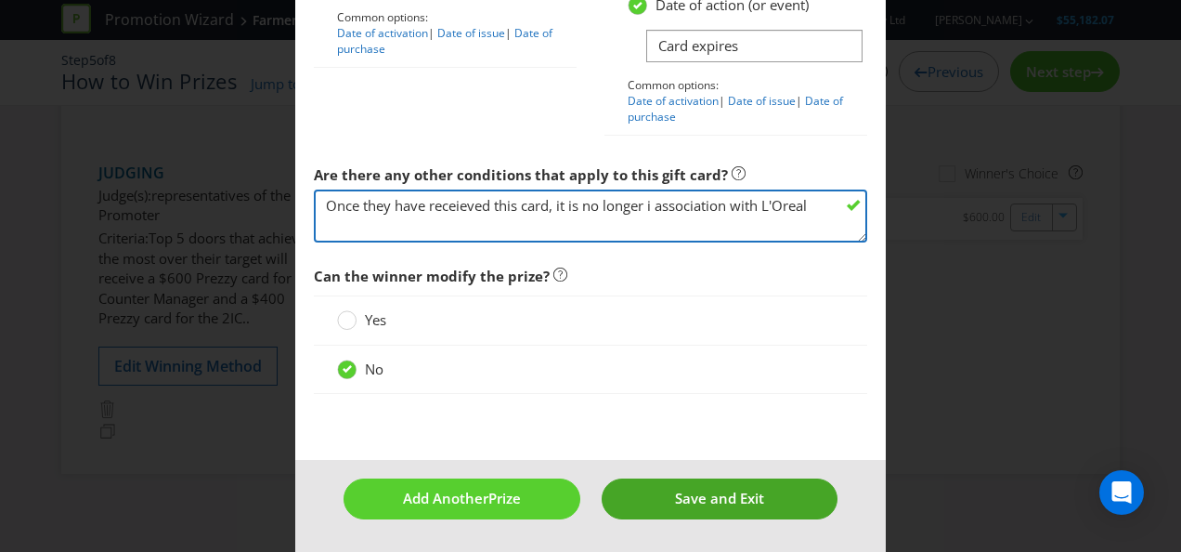
type textarea "Once they have receieved this card, it is no longer i association with L'Oreal"
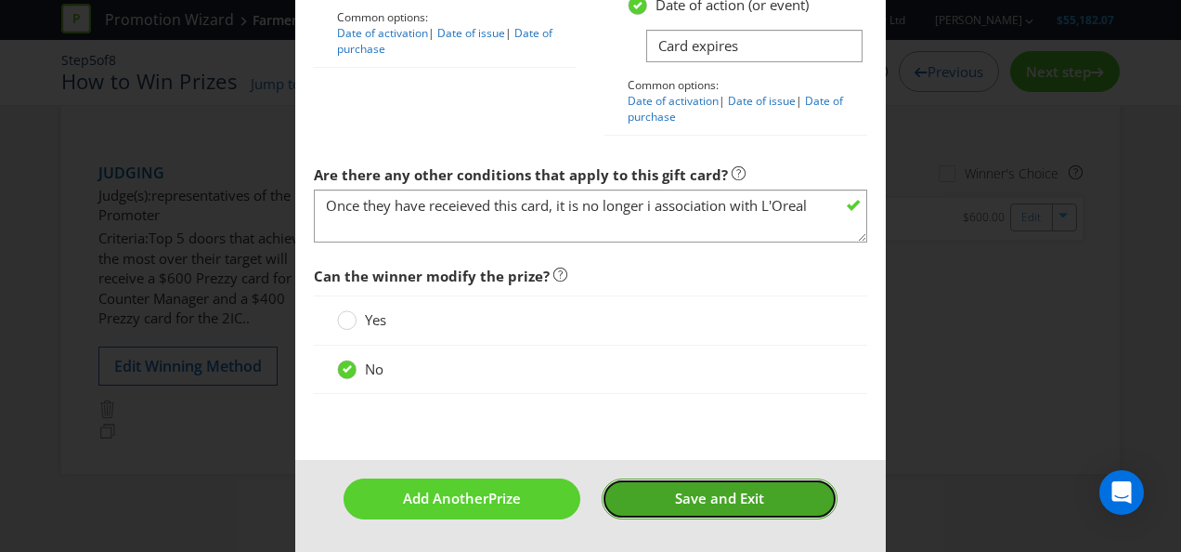
click at [648, 487] on button "Save and Exit" at bounding box center [720, 498] width 237 height 40
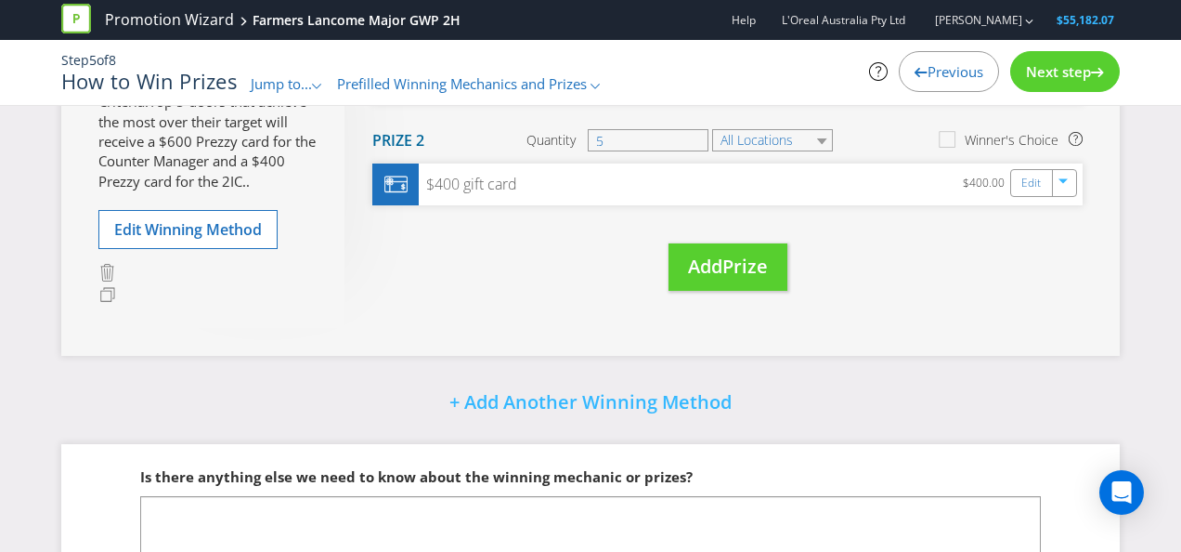
scroll to position [98, 0]
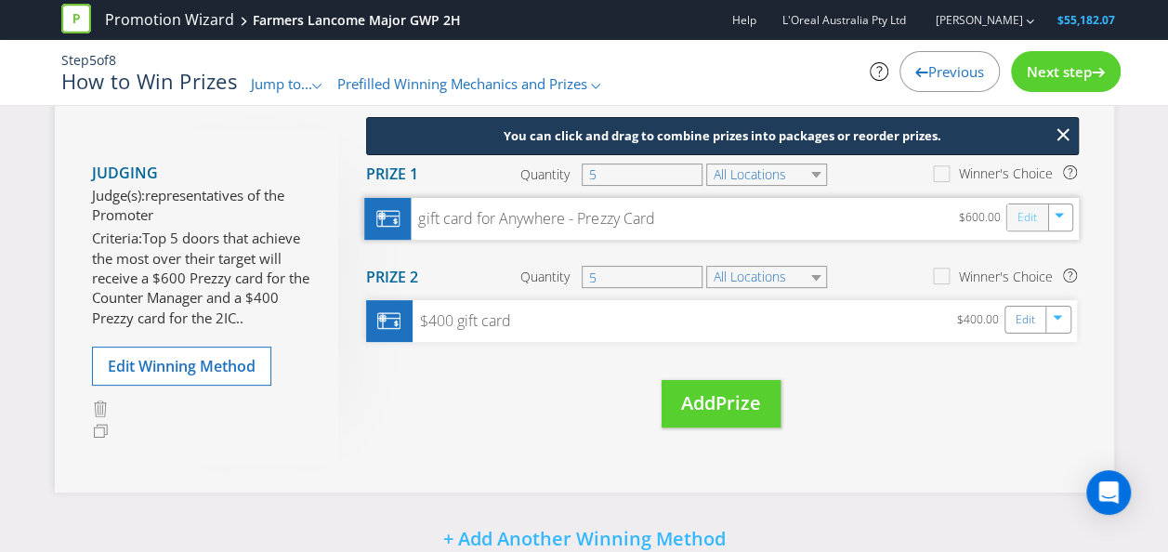
click at [1018, 220] on link "Edit" at bounding box center [1026, 216] width 20 height 21
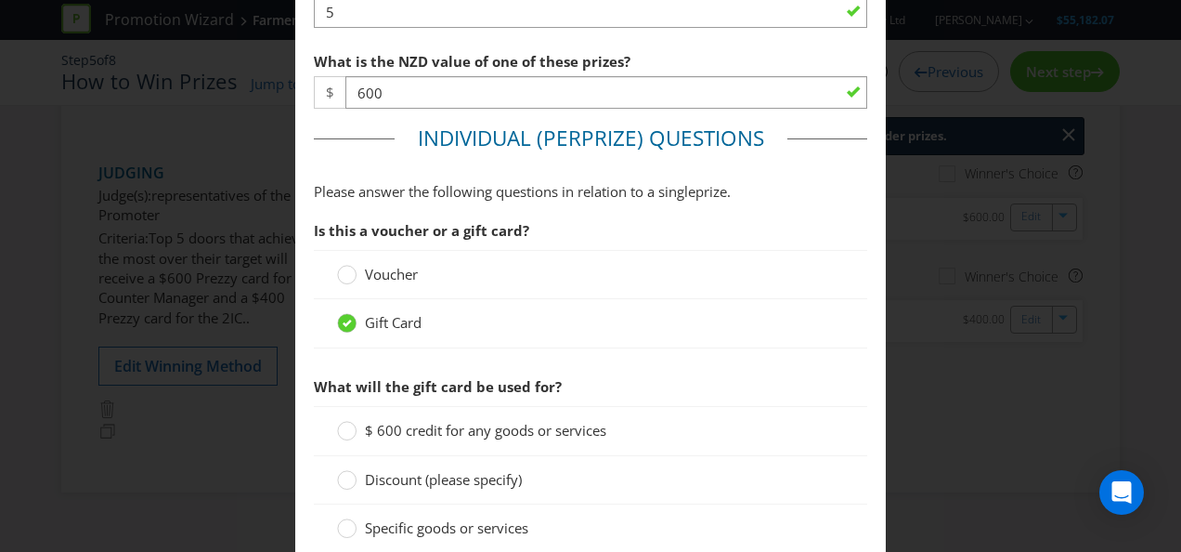
scroll to position [1115, 0]
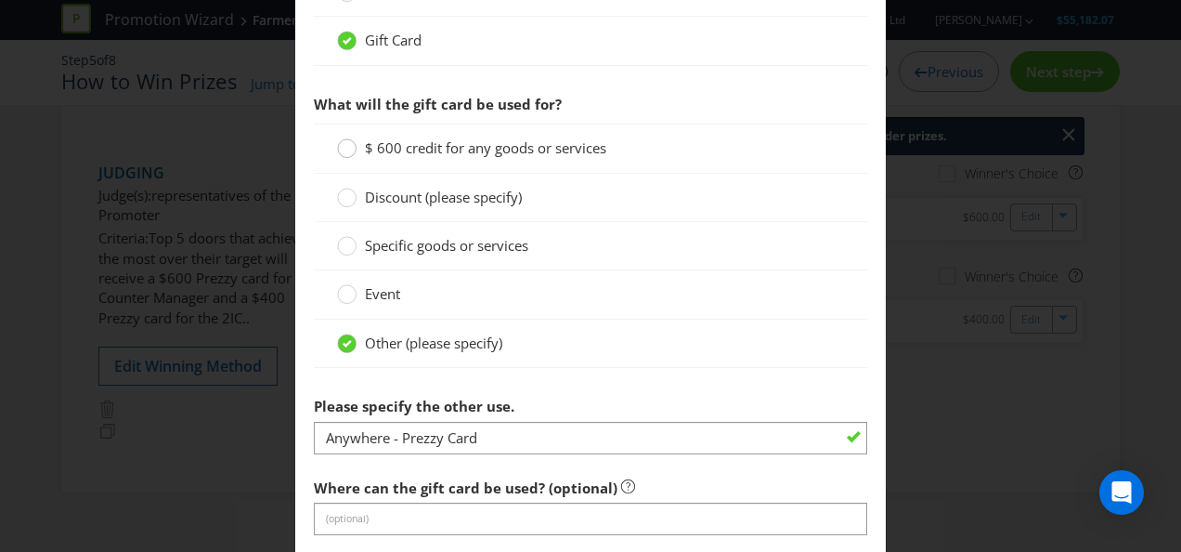
click at [346, 147] on circle at bounding box center [347, 148] width 19 height 19
click at [0, 0] on input "$ 600 credit for any goods or services" at bounding box center [0, 0] width 0 height 0
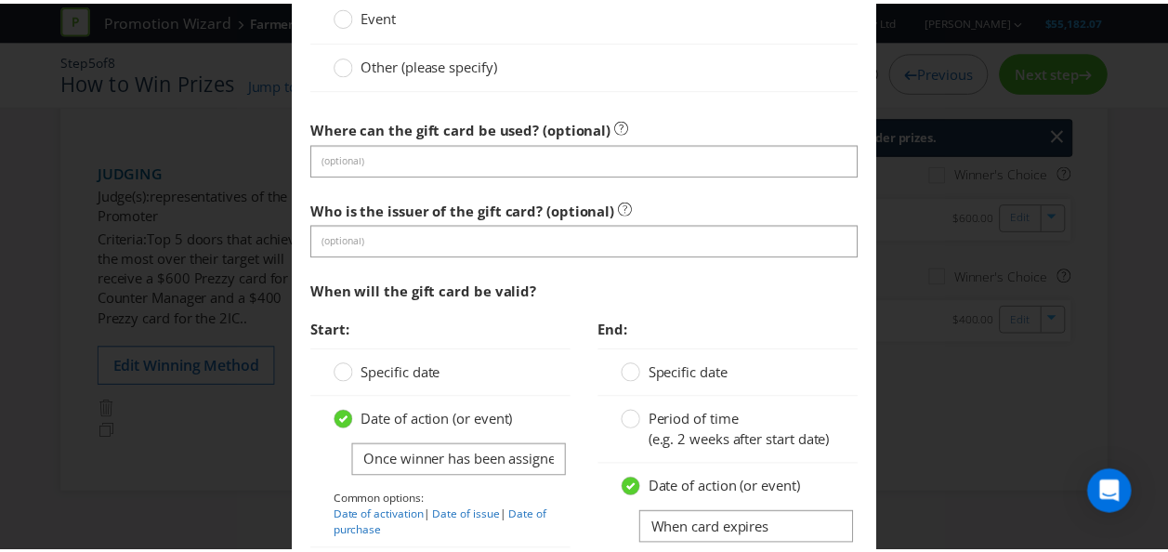
scroll to position [1858, 0]
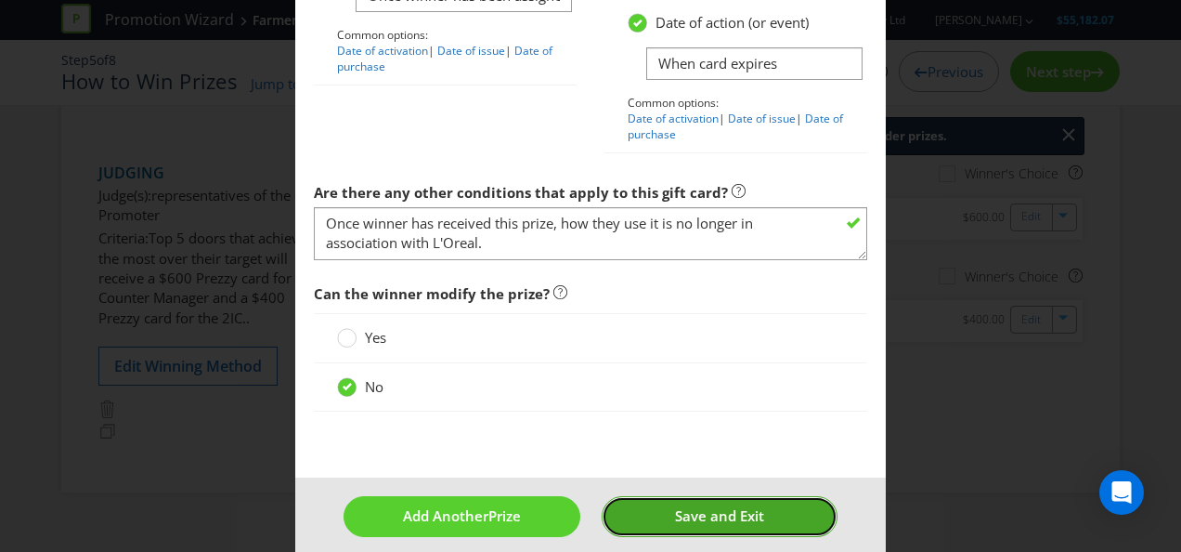
click at [658, 516] on button "Save and Exit" at bounding box center [720, 516] width 237 height 40
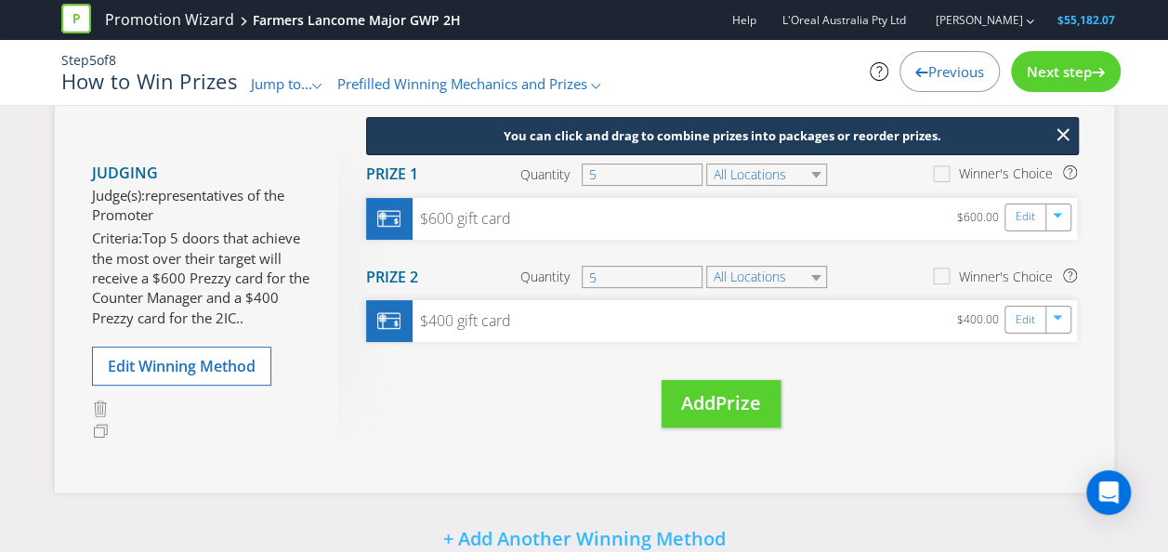
drag, startPoint x: 1044, startPoint y: 72, endPoint x: 1037, endPoint y: 54, distance: 19.7
click at [1037, 54] on div "Next step" at bounding box center [1066, 71] width 110 height 41
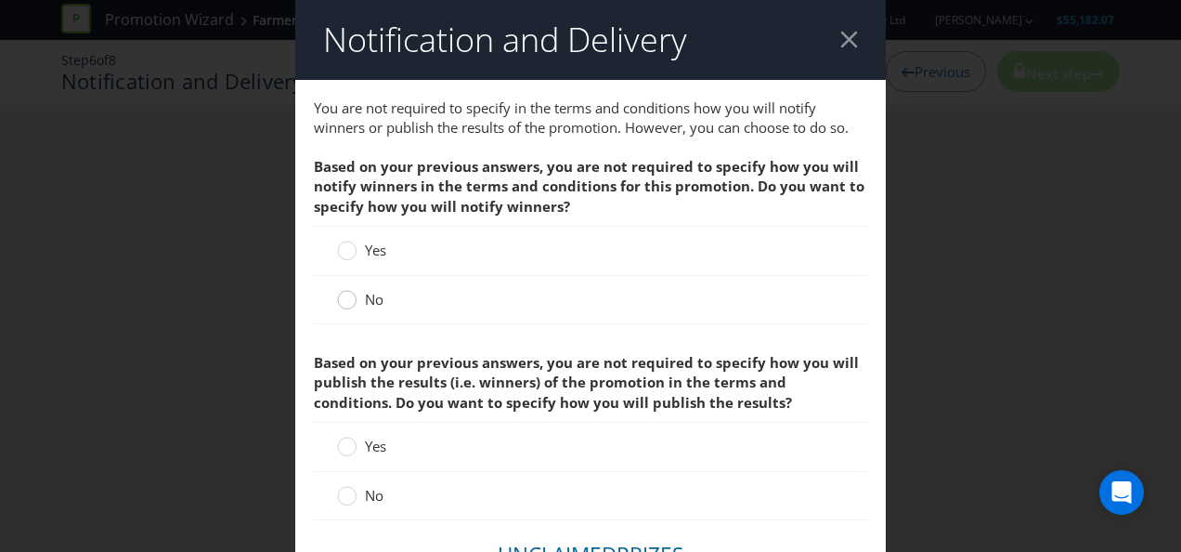
click at [346, 294] on div at bounding box center [347, 293] width 9 height 9
click at [0, 0] on input "No" at bounding box center [0, 0] width 0 height 0
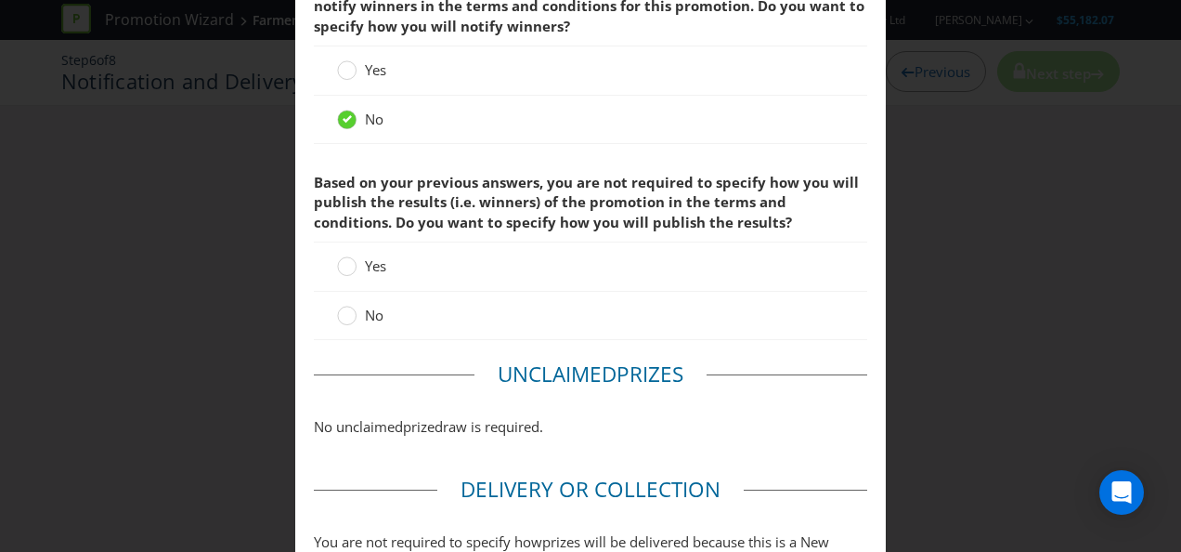
scroll to position [186, 0]
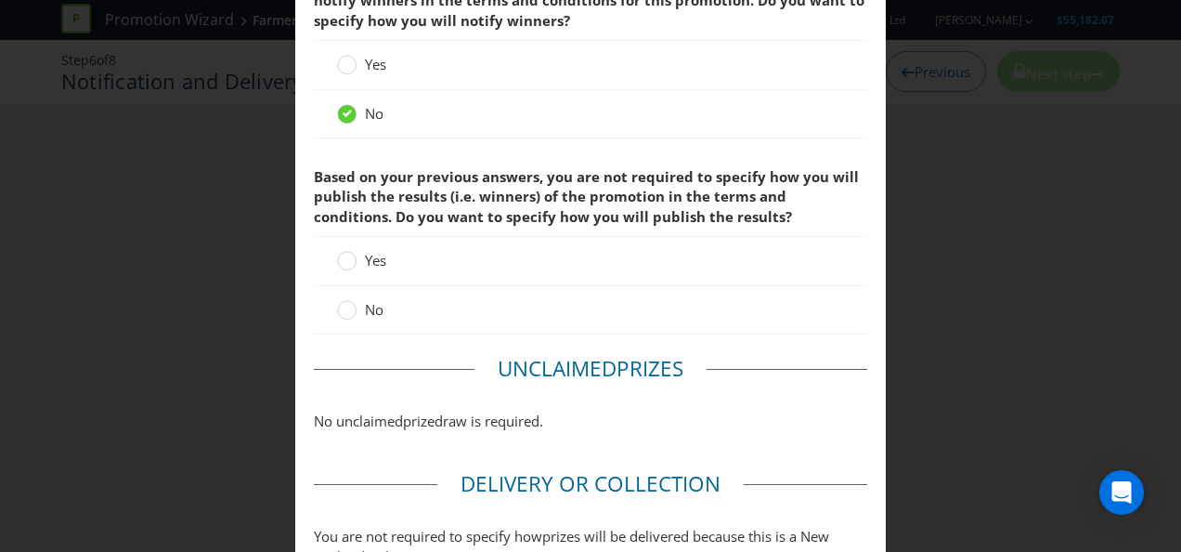
click at [352, 305] on label "No" at bounding box center [362, 310] width 50 height 20
click at [0, 0] on input "No" at bounding box center [0, 0] width 0 height 0
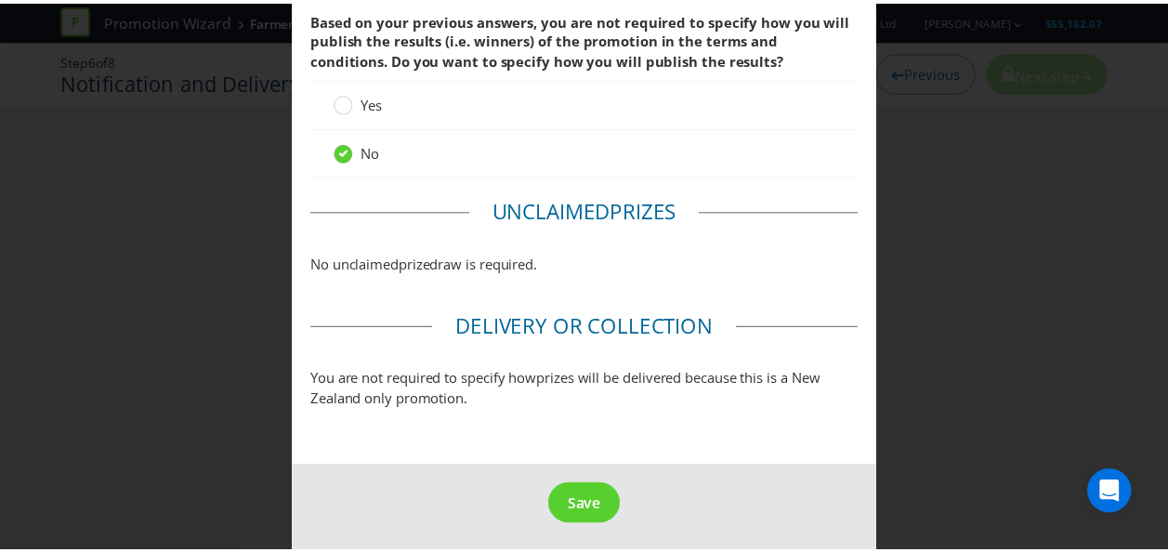
scroll to position [347, 0]
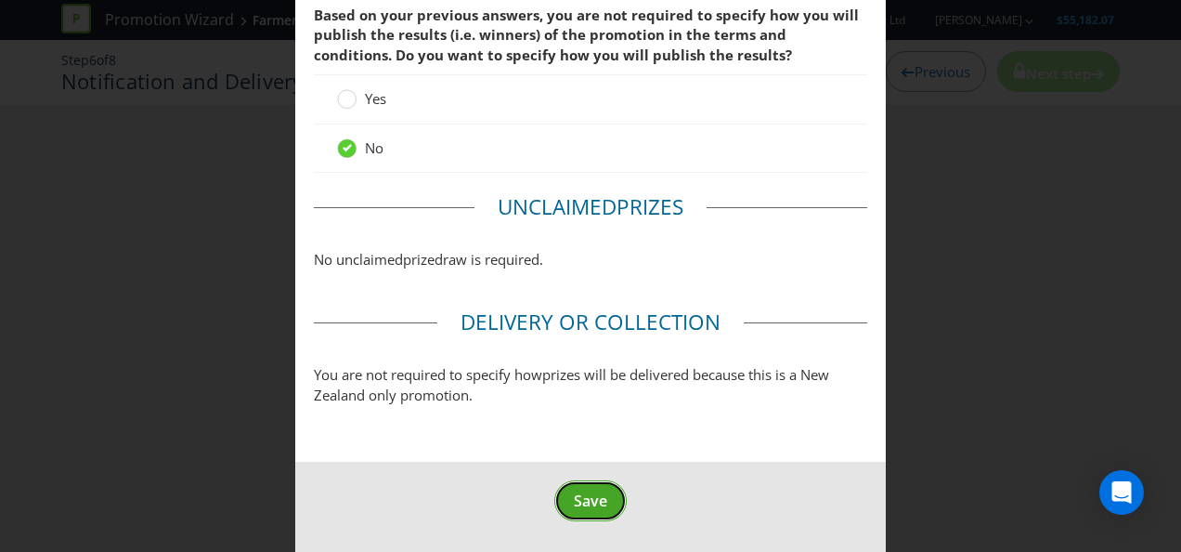
click at [592, 492] on span "Save" at bounding box center [590, 500] width 33 height 20
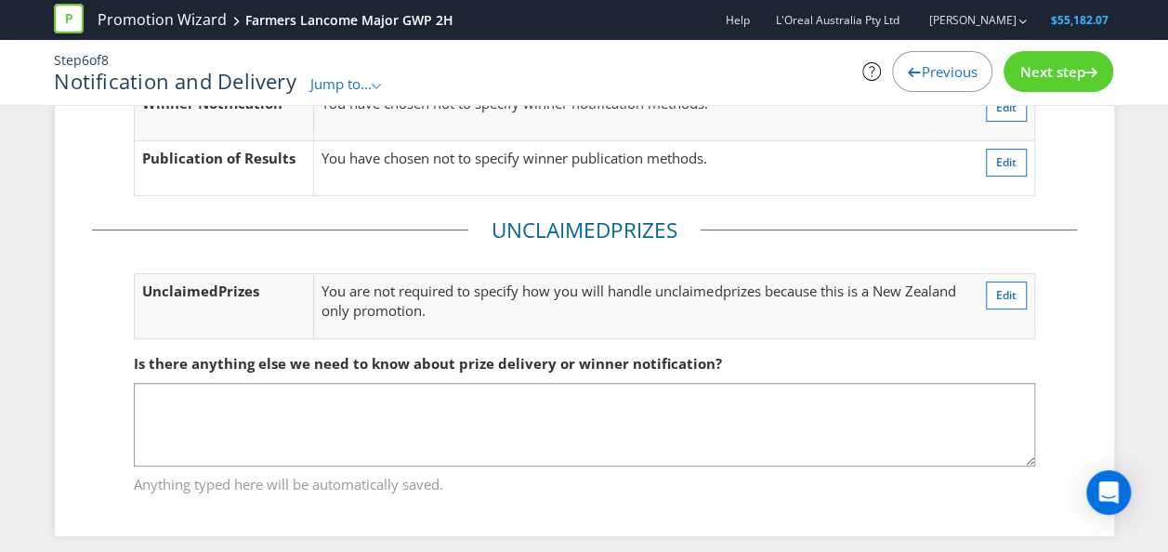
scroll to position [163, 0]
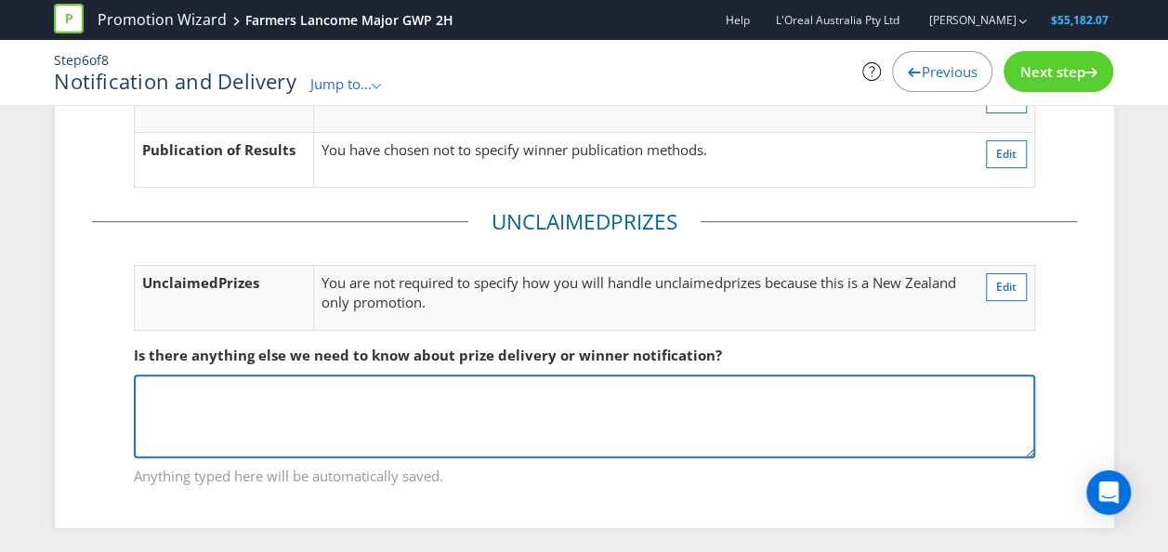
click at [537, 401] on textarea at bounding box center [584, 416] width 901 height 84
click at [410, 383] on textarea "Evidence of receiving the" at bounding box center [584, 416] width 901 height 84
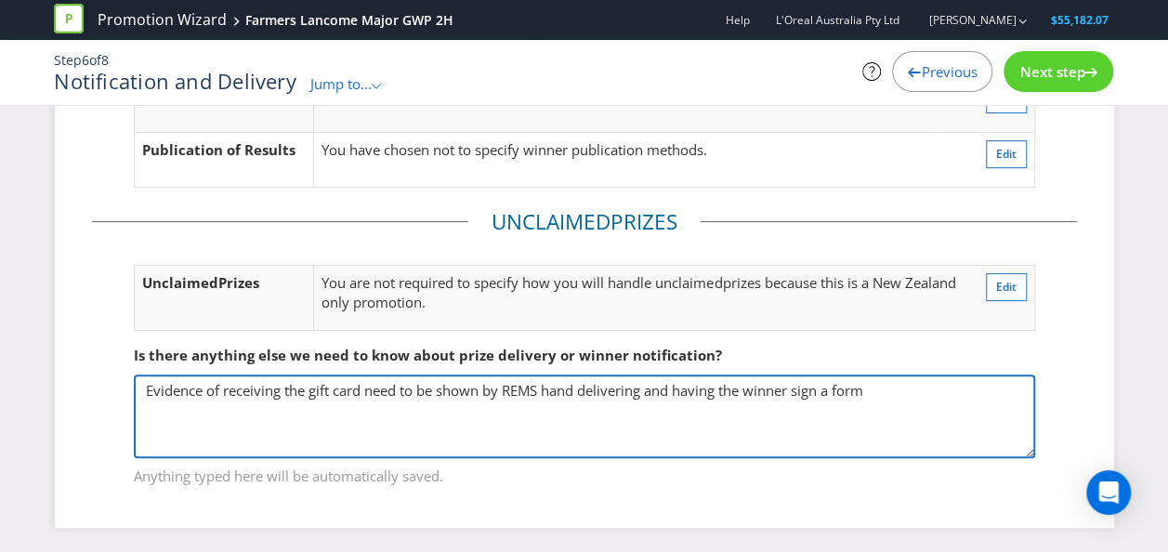
type textarea "Evidence of receiving the gift card need to be shown by REMS hand delivering an…"
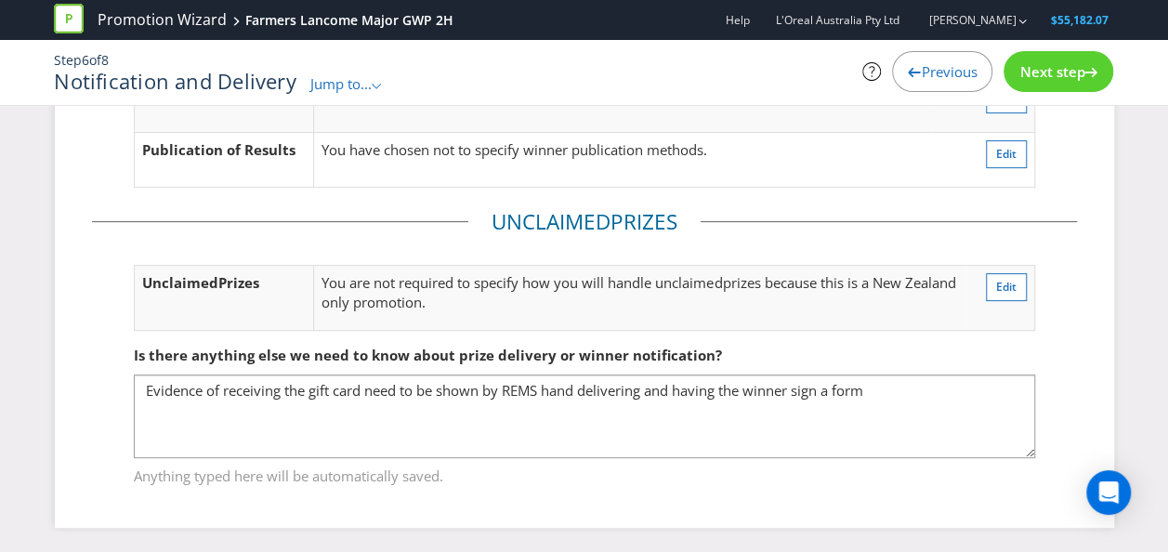
click at [1064, 67] on span "Next step" at bounding box center [1051, 71] width 65 height 19
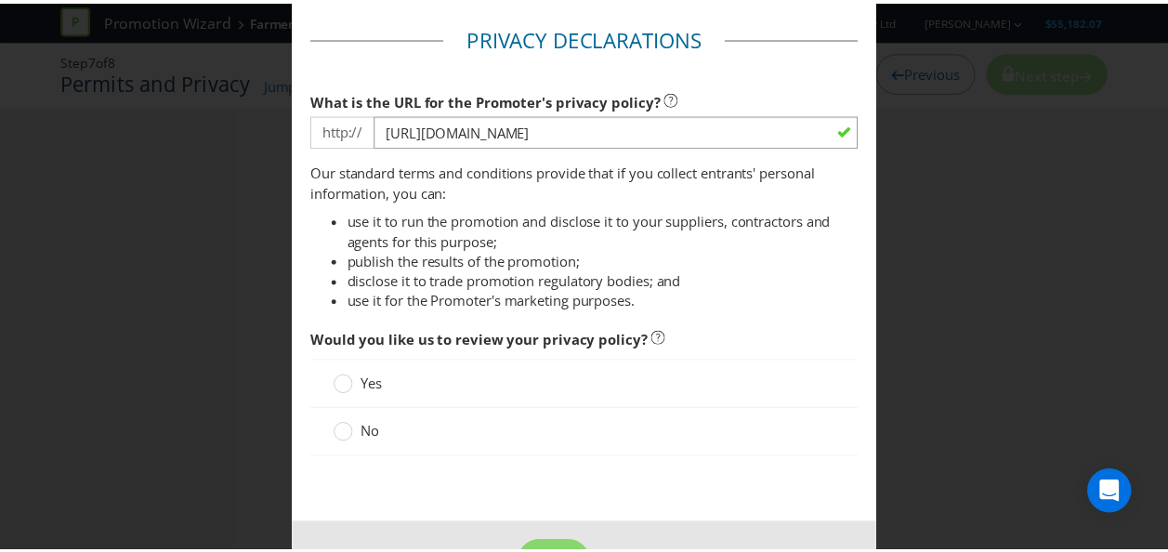
scroll to position [254, 0]
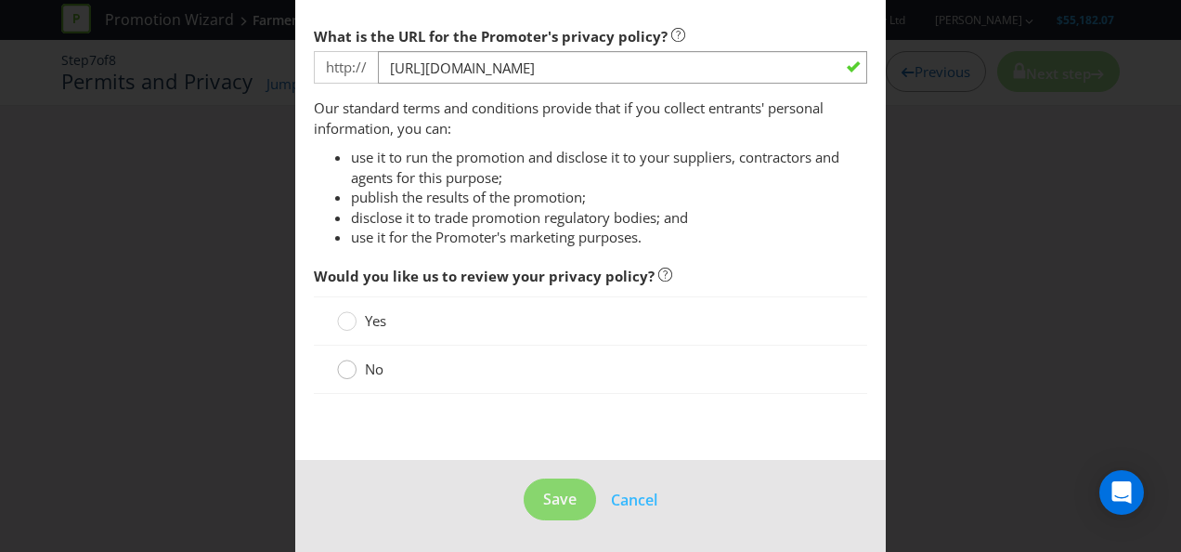
click at [349, 372] on circle at bounding box center [347, 369] width 19 height 19
click at [0, 0] on input "No" at bounding box center [0, 0] width 0 height 0
click at [541, 481] on button "Save" at bounding box center [560, 499] width 72 height 42
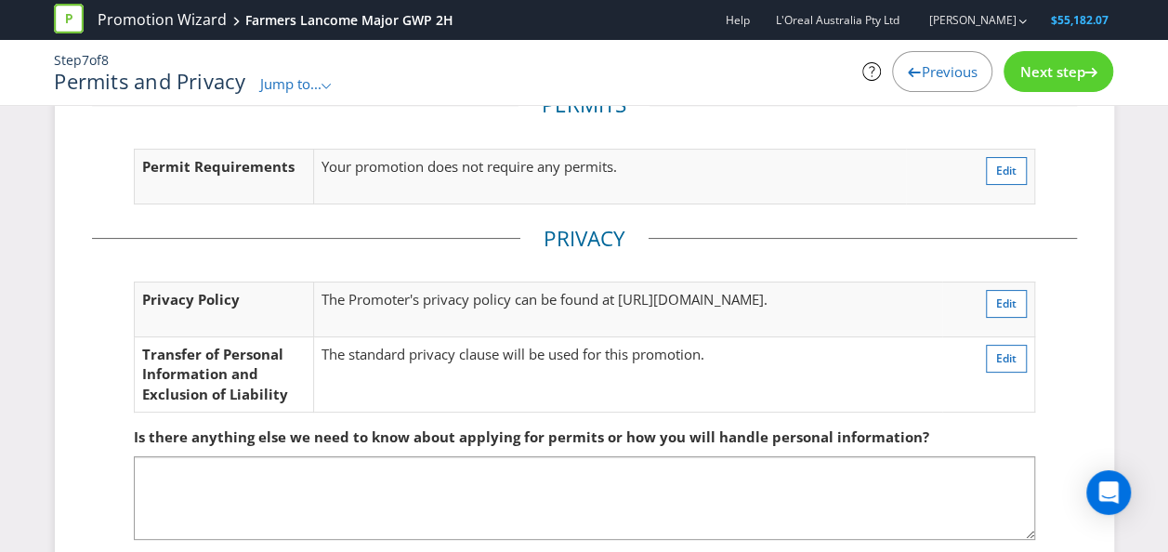
scroll to position [146, 0]
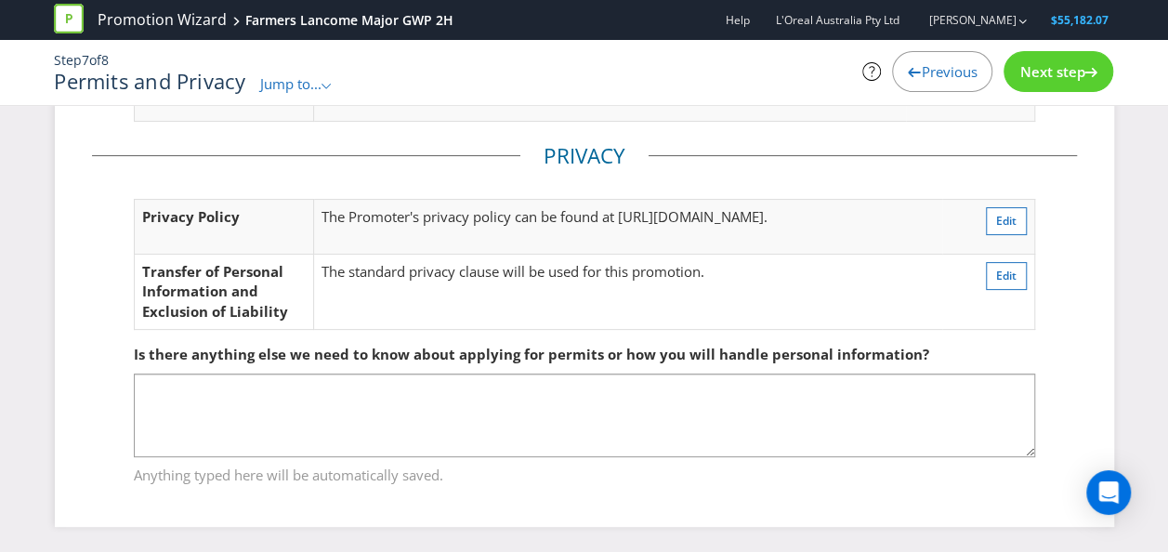
click at [1030, 68] on span "Next step" at bounding box center [1051, 71] width 65 height 19
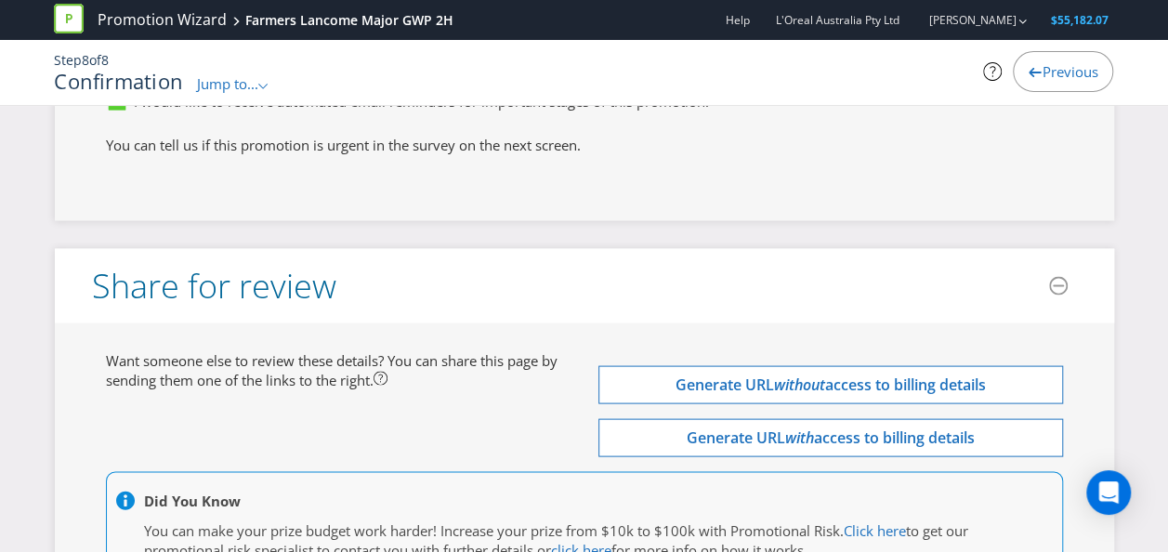
scroll to position [5370, 0]
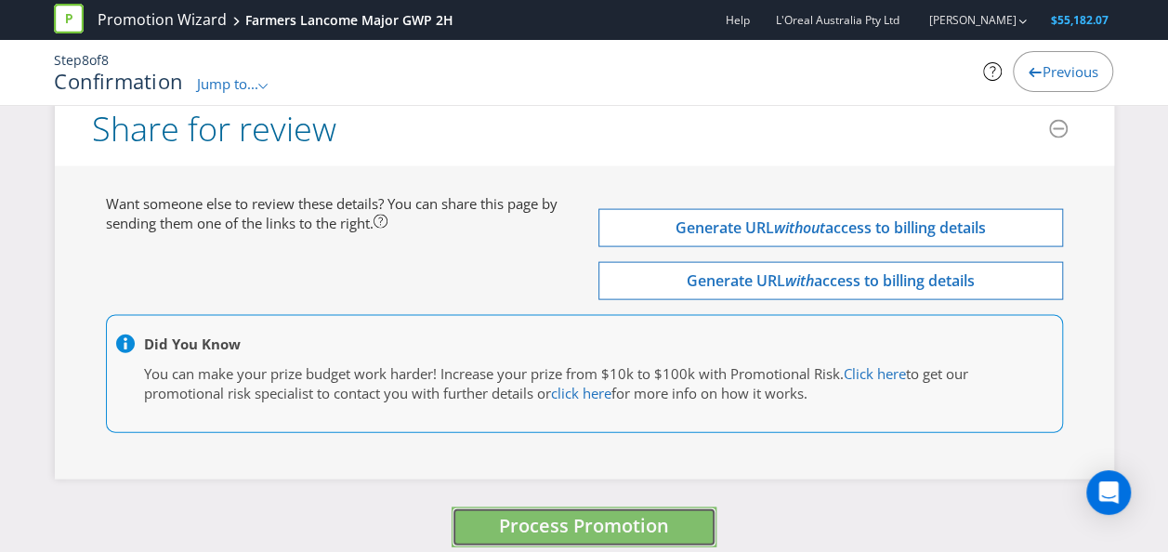
click at [528, 513] on span "Process Promotion" at bounding box center [584, 525] width 170 height 25
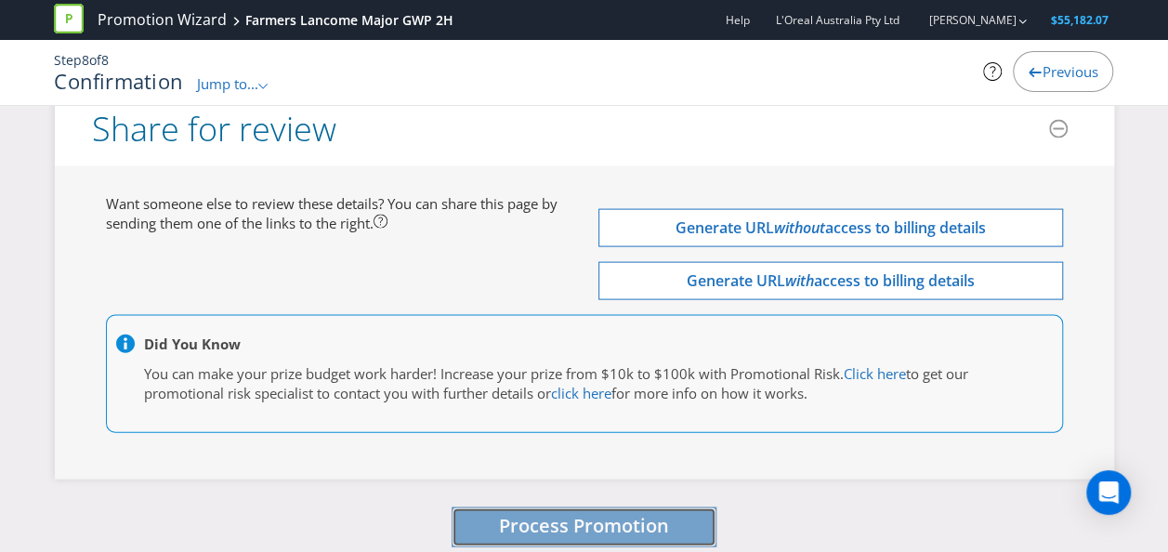
click at [657, 513] on span "Process Promotion" at bounding box center [584, 525] width 170 height 25
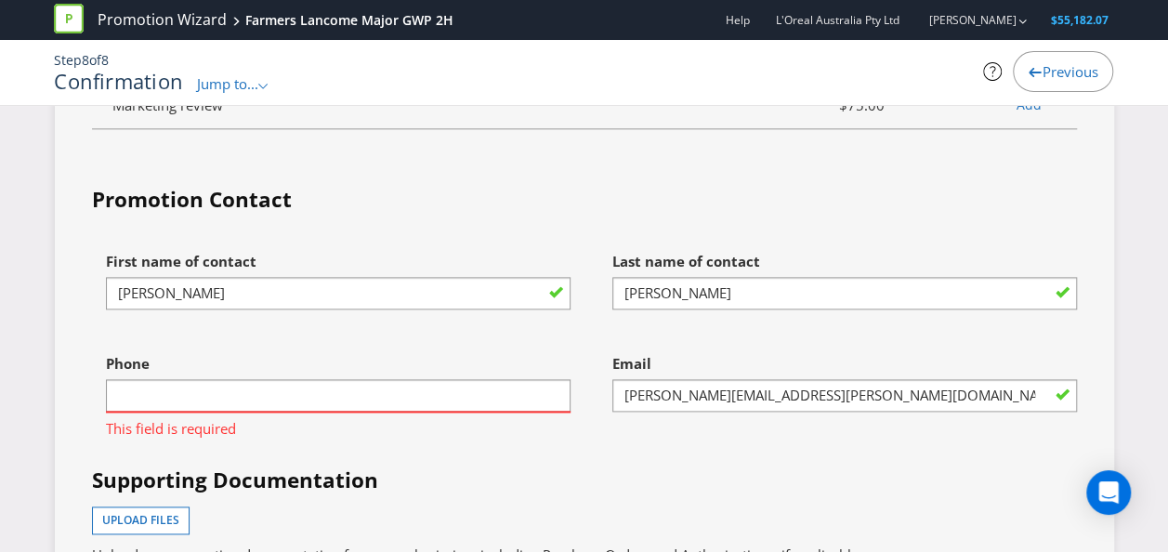
scroll to position [4545, 0]
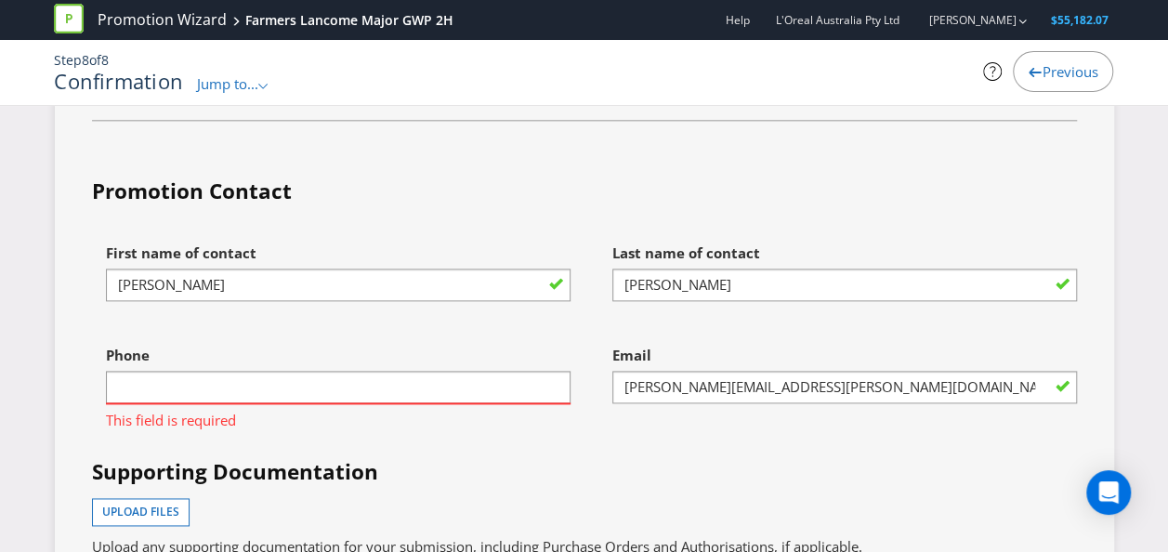
drag, startPoint x: 405, startPoint y: 390, endPoint x: 404, endPoint y: 381, distance: 9.3
click at [404, 404] on span "This field is required" at bounding box center [338, 417] width 464 height 27
click at [407, 374] on input "text" at bounding box center [338, 387] width 464 height 33
type input "0212846934"
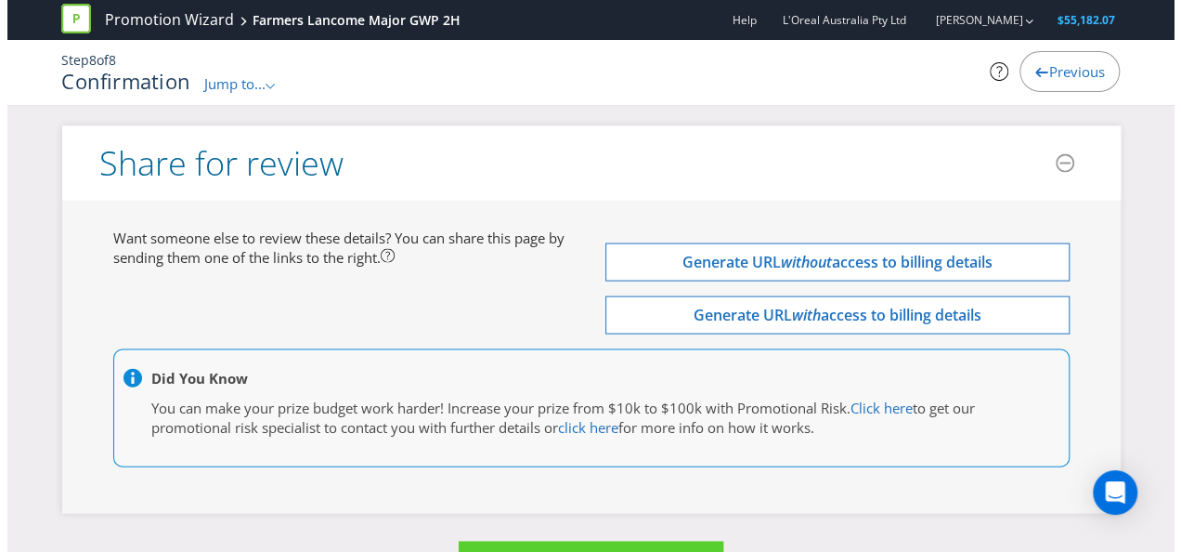
scroll to position [5370, 0]
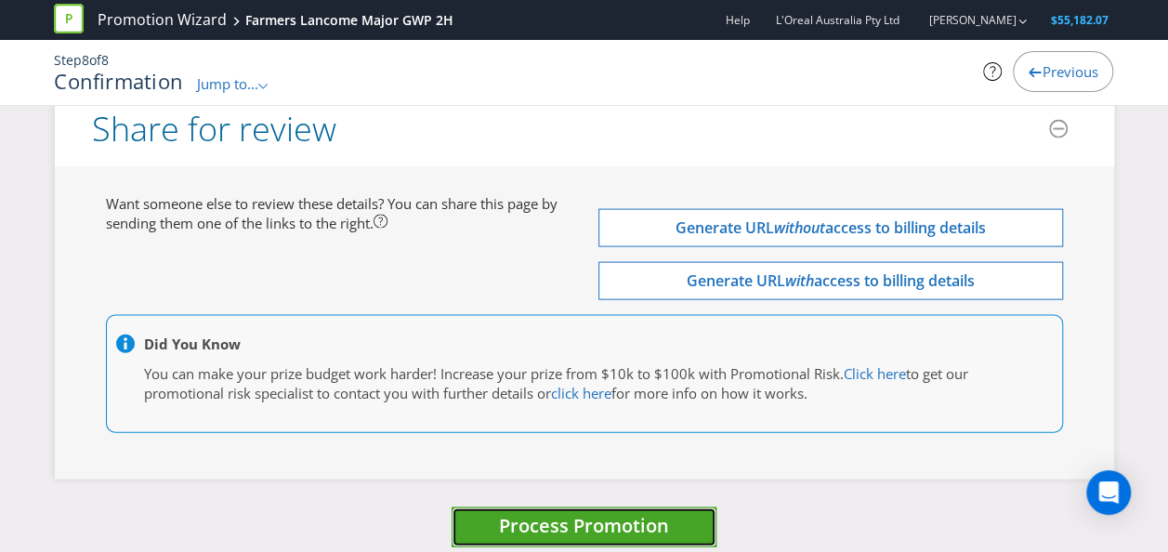
click at [554, 513] on span "Process Promotion" at bounding box center [584, 525] width 170 height 25
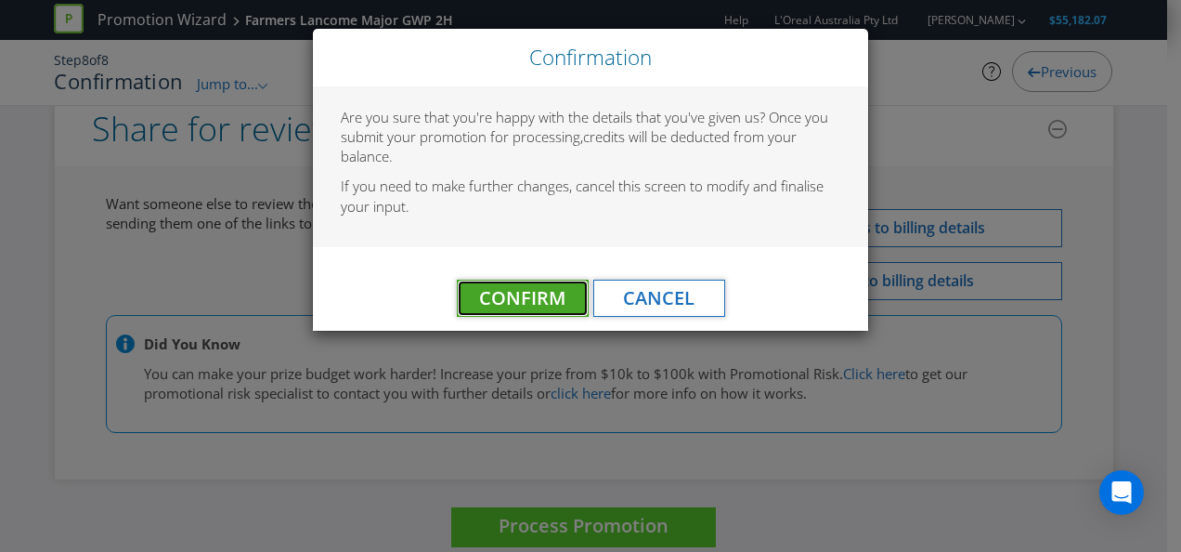
click at [533, 296] on span "Confirm" at bounding box center [522, 297] width 86 height 25
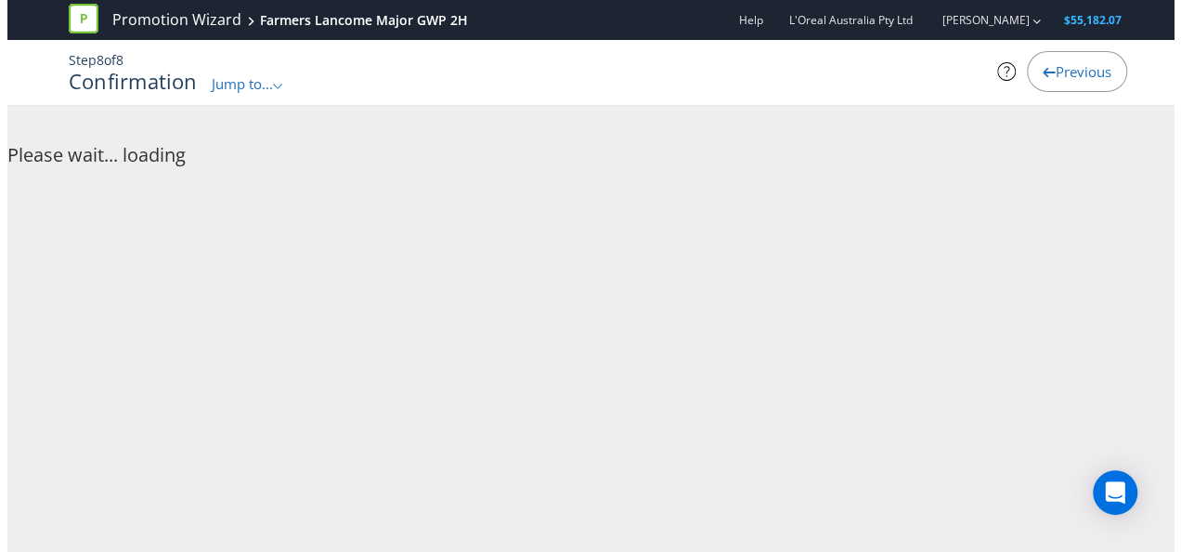
scroll to position [0, 0]
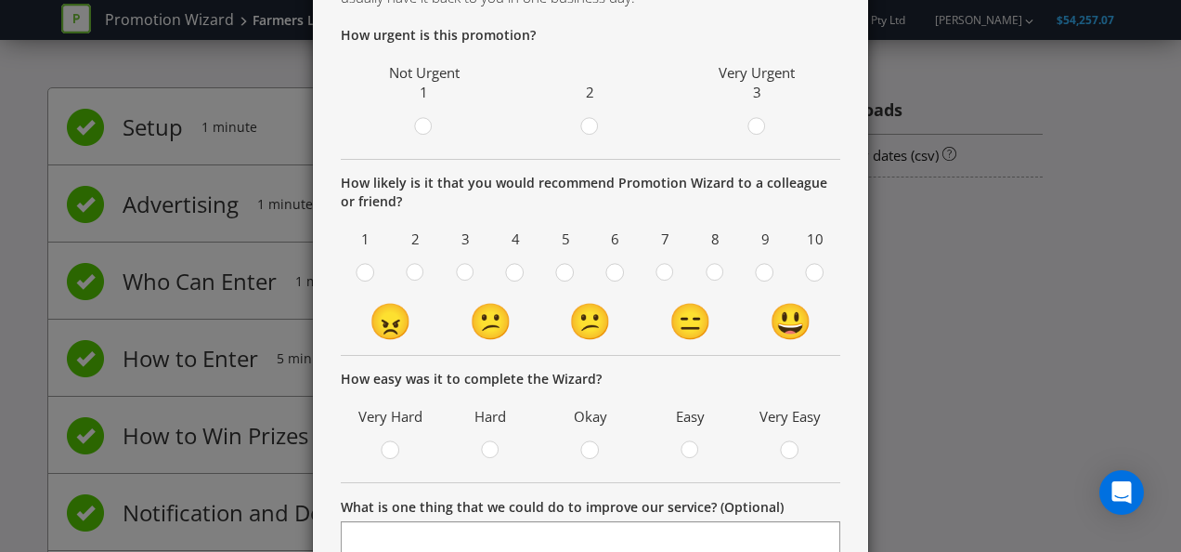
scroll to position [440, 0]
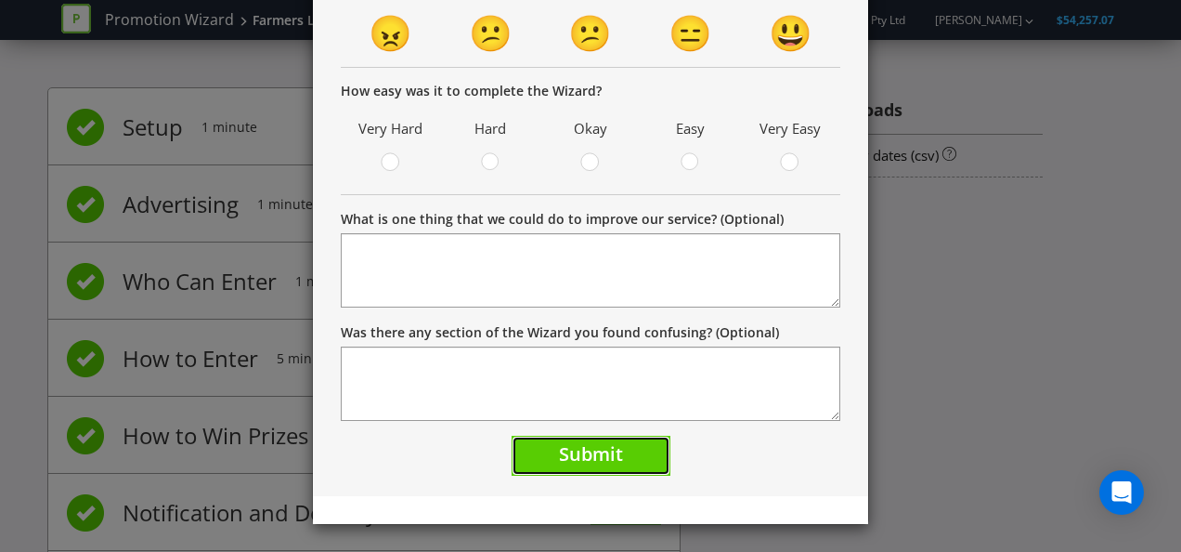
click at [615, 453] on span "Submit" at bounding box center [591, 453] width 64 height 25
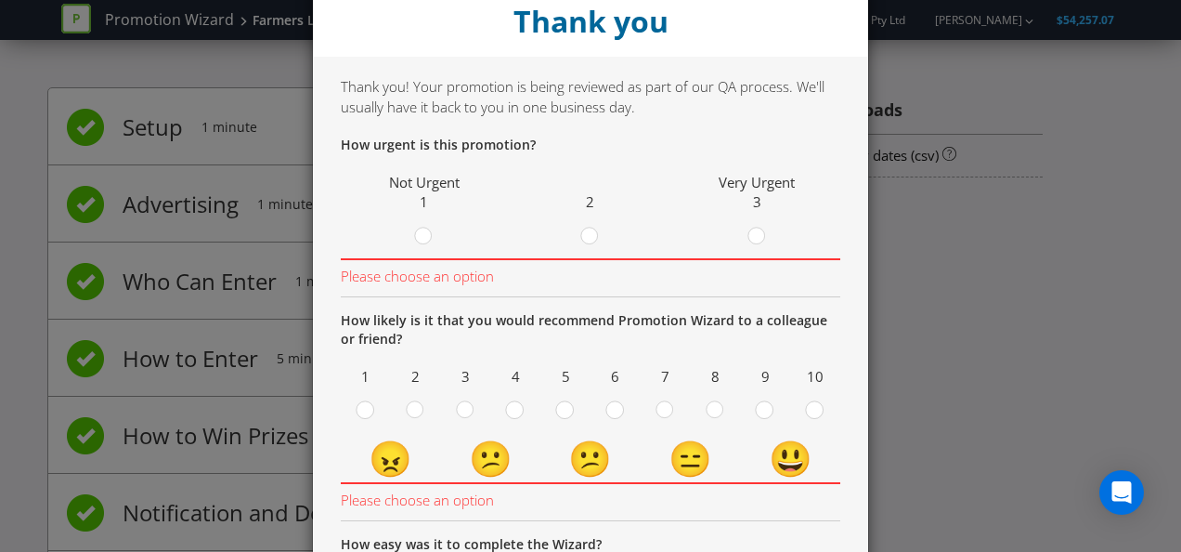
scroll to position [0, 0]
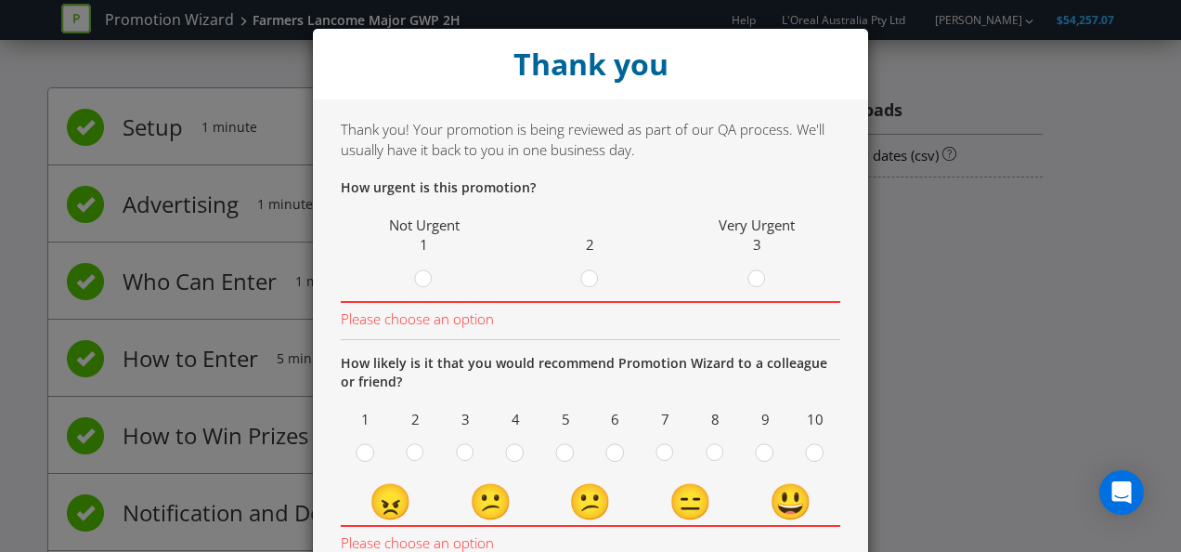
drag, startPoint x: 583, startPoint y: 267, endPoint x: 598, endPoint y: 263, distance: 15.6
click at [586, 268] on div at bounding box center [590, 272] width 9 height 9
click at [0, 0] on input "radio" at bounding box center [0, 0] width 0 height 0
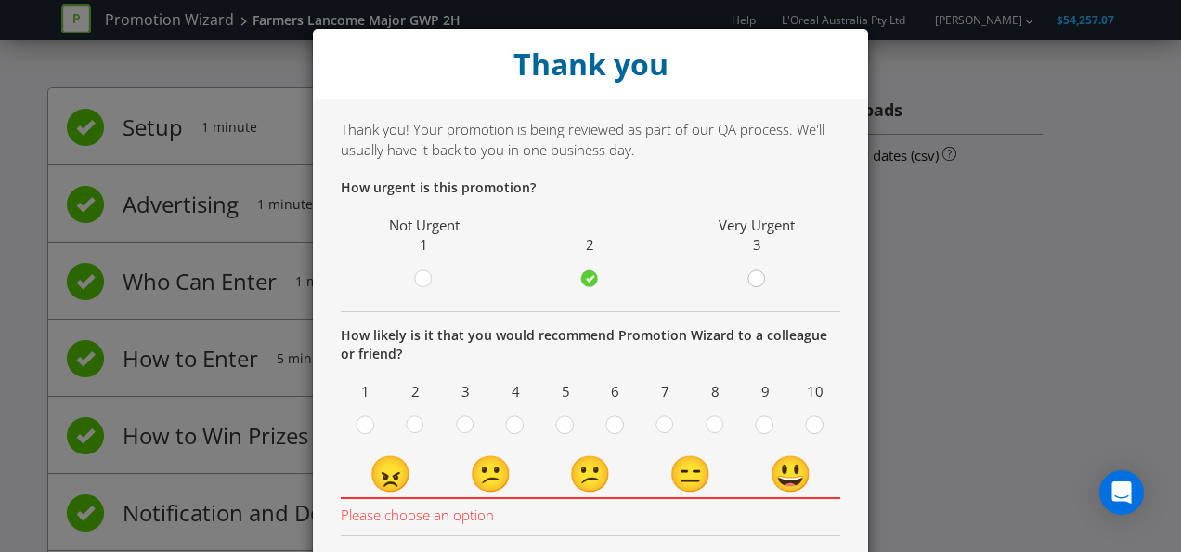
click at [752, 269] on div at bounding box center [756, 272] width 9 height 9
click at [0, 0] on input "radio" at bounding box center [0, 0] width 0 height 0
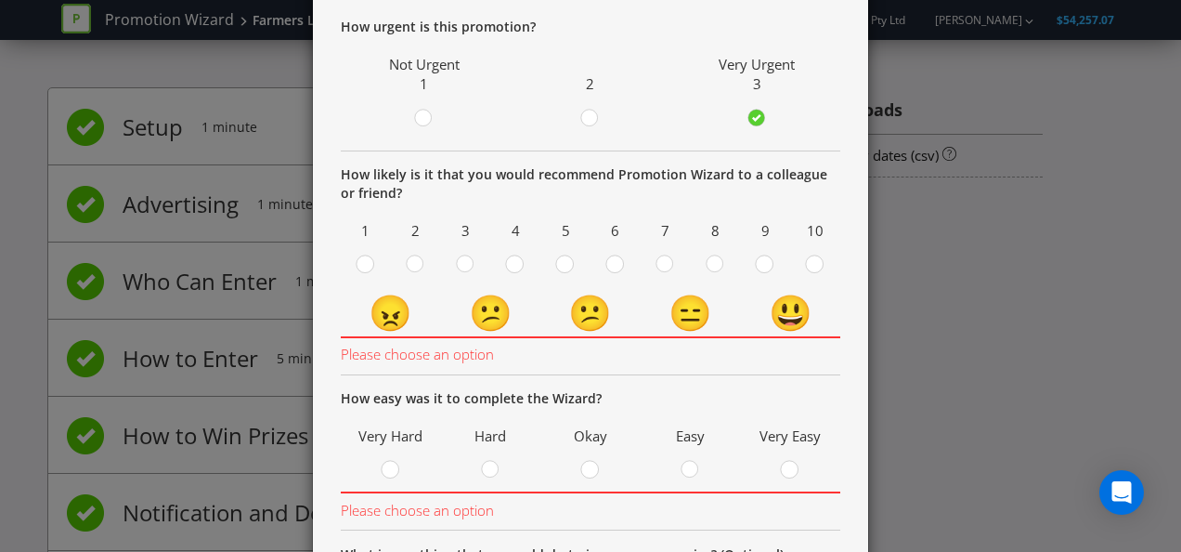
scroll to position [186, 0]
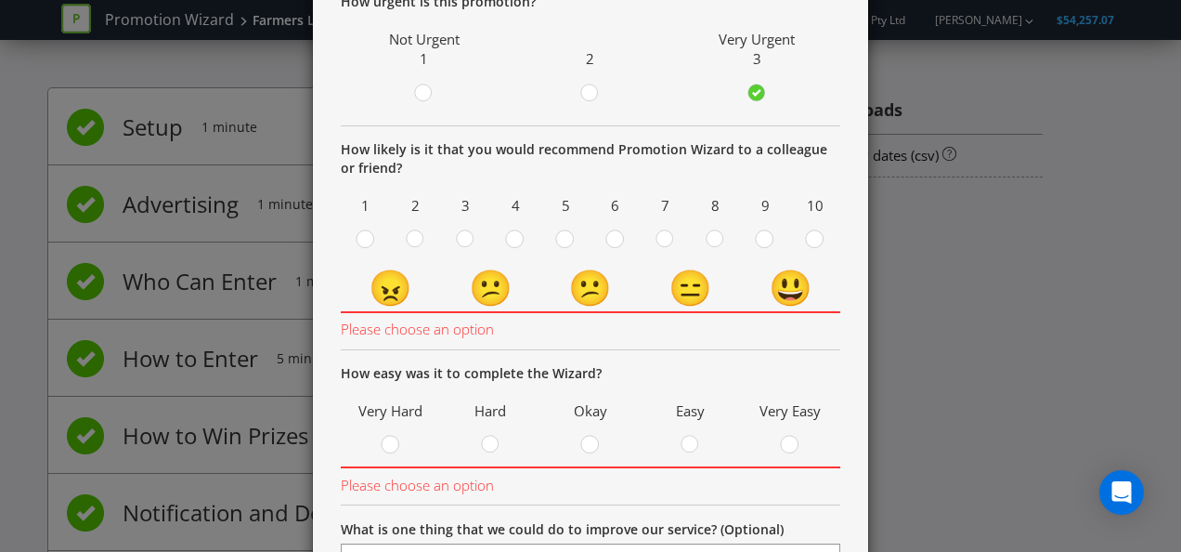
drag, startPoint x: 705, startPoint y: 243, endPoint x: 708, endPoint y: 261, distance: 17.9
click at [707, 243] on circle at bounding box center [715, 238] width 17 height 17
click at [0, 0] on input "radio" at bounding box center [0, 0] width 0 height 0
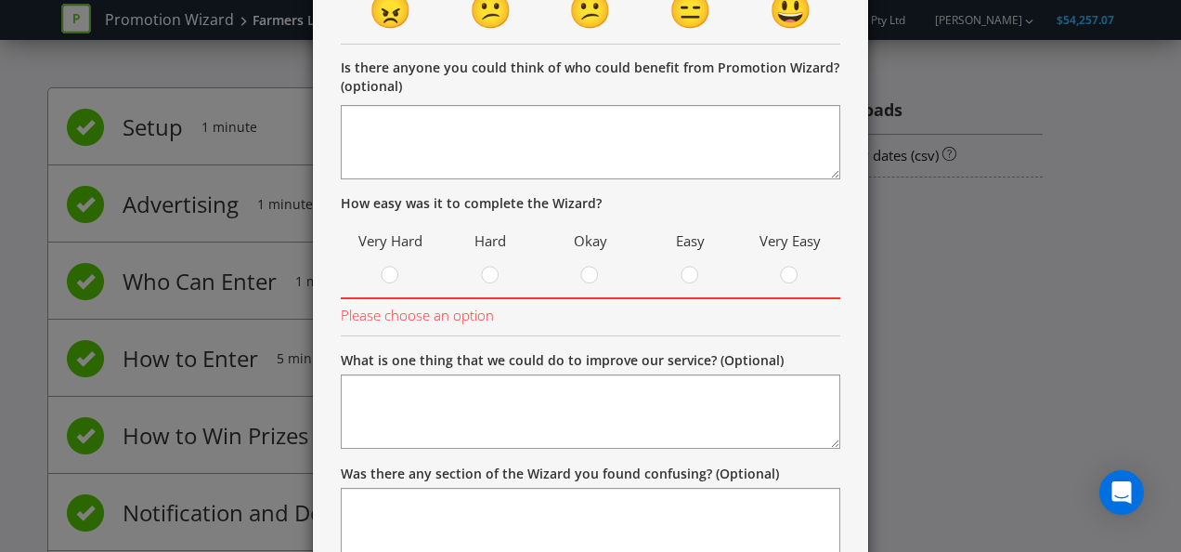
scroll to position [464, 0]
click at [689, 273] on circle at bounding box center [690, 274] width 17 height 17
click at [0, 0] on input "radio" at bounding box center [0, 0] width 0 height 0
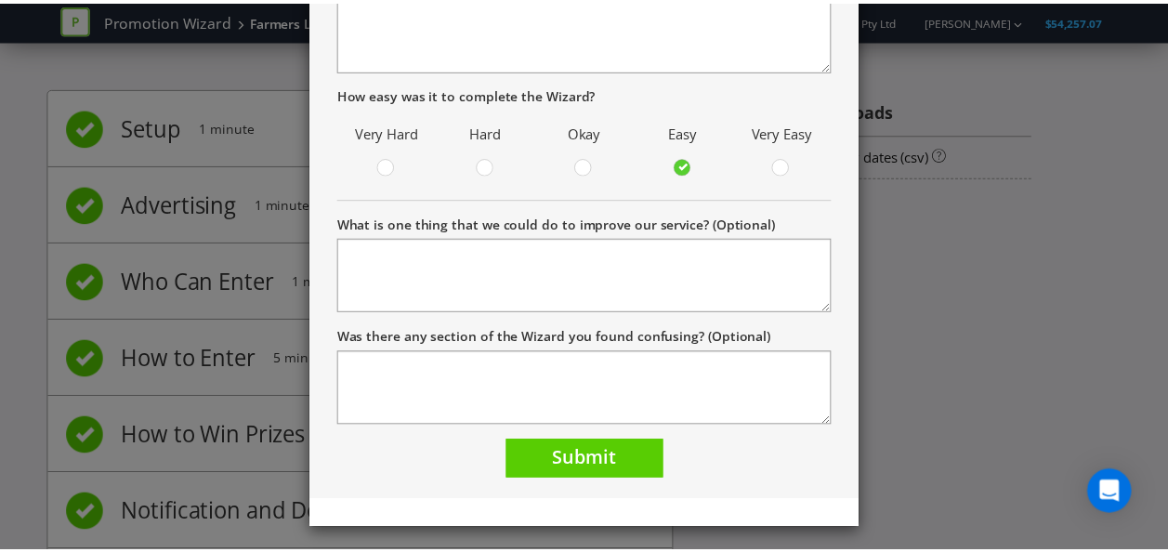
scroll to position [576, 0]
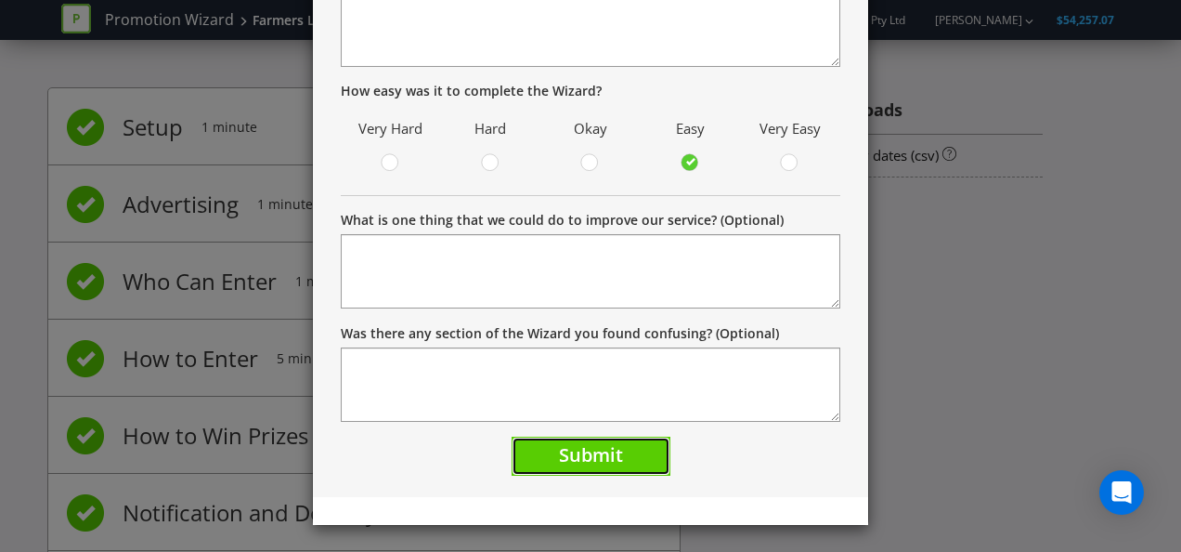
click at [568, 442] on span "Submit" at bounding box center [591, 454] width 64 height 25
